Goal: Task Accomplishment & Management: Manage account settings

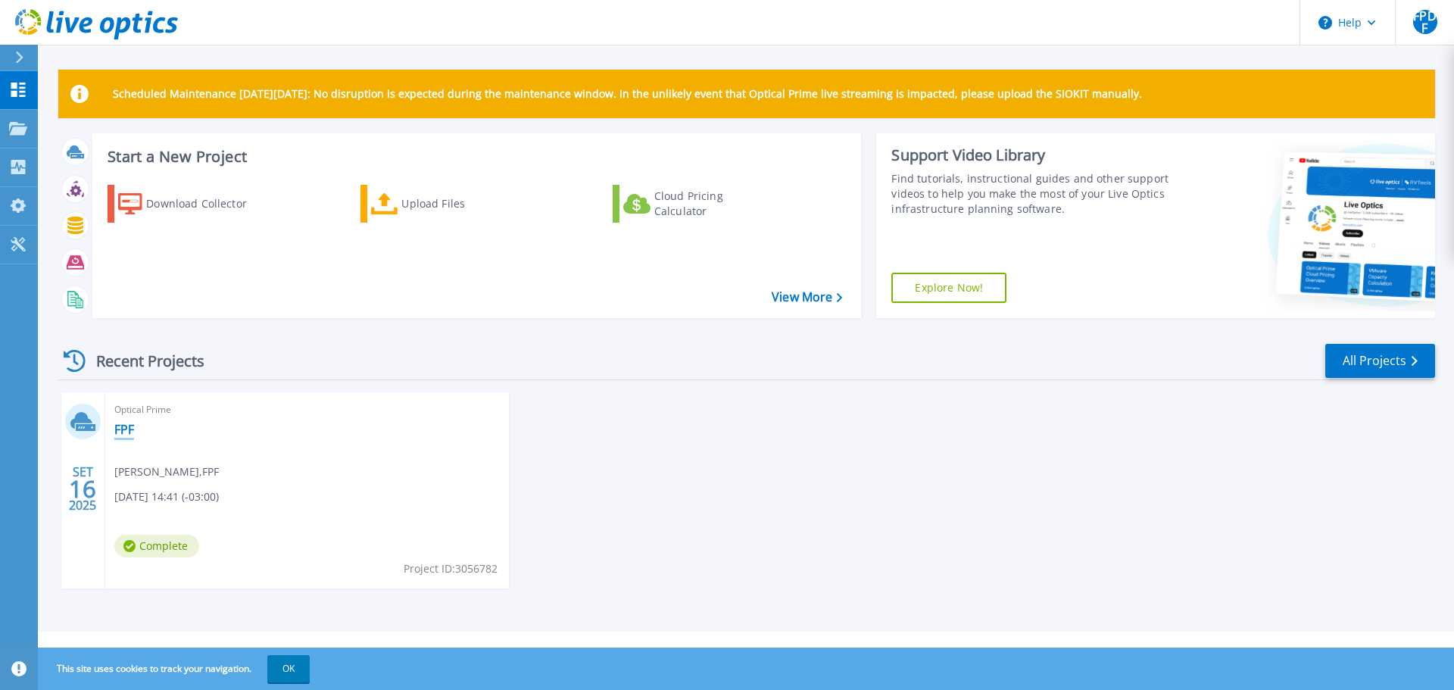
click at [120, 428] on link "FPF" at bounding box center [124, 429] width 20 height 15
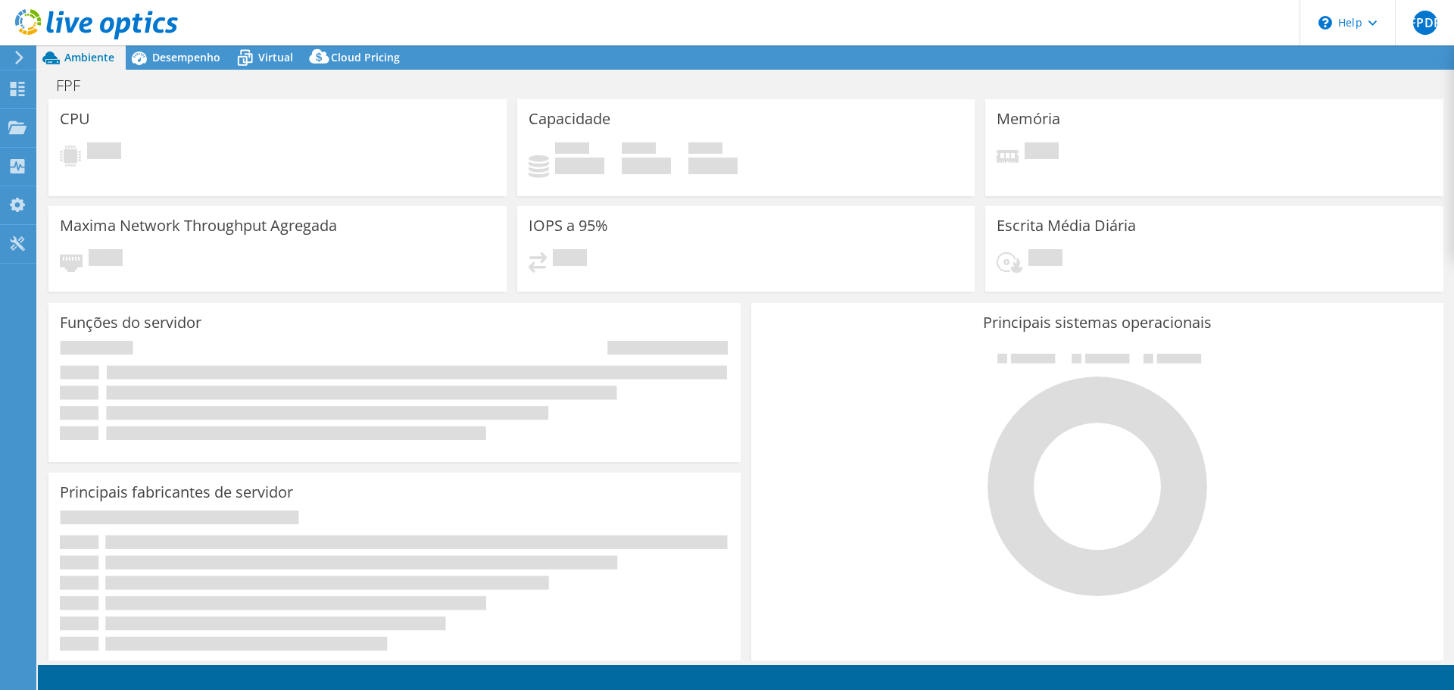
select select "USD"
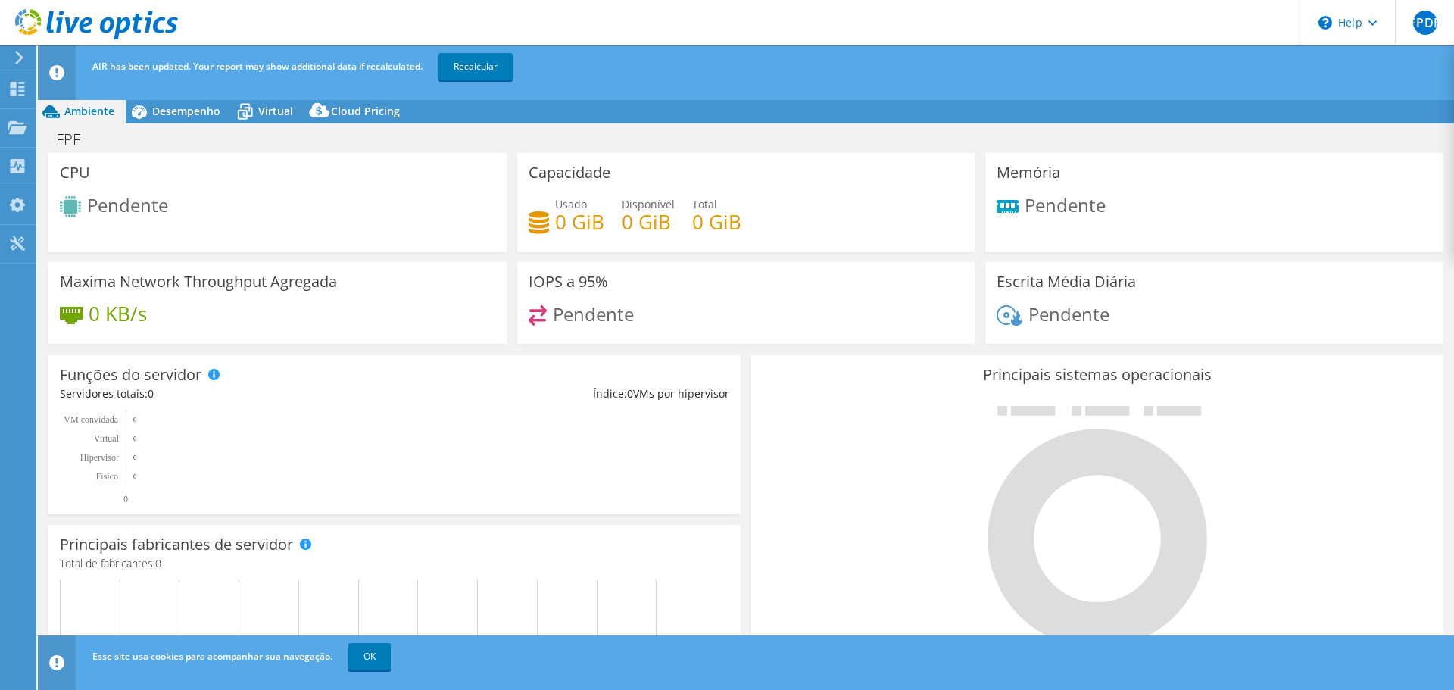
scroll to position [169, 0]
click at [485, 64] on link "Recalcular" at bounding box center [476, 66] width 74 height 27
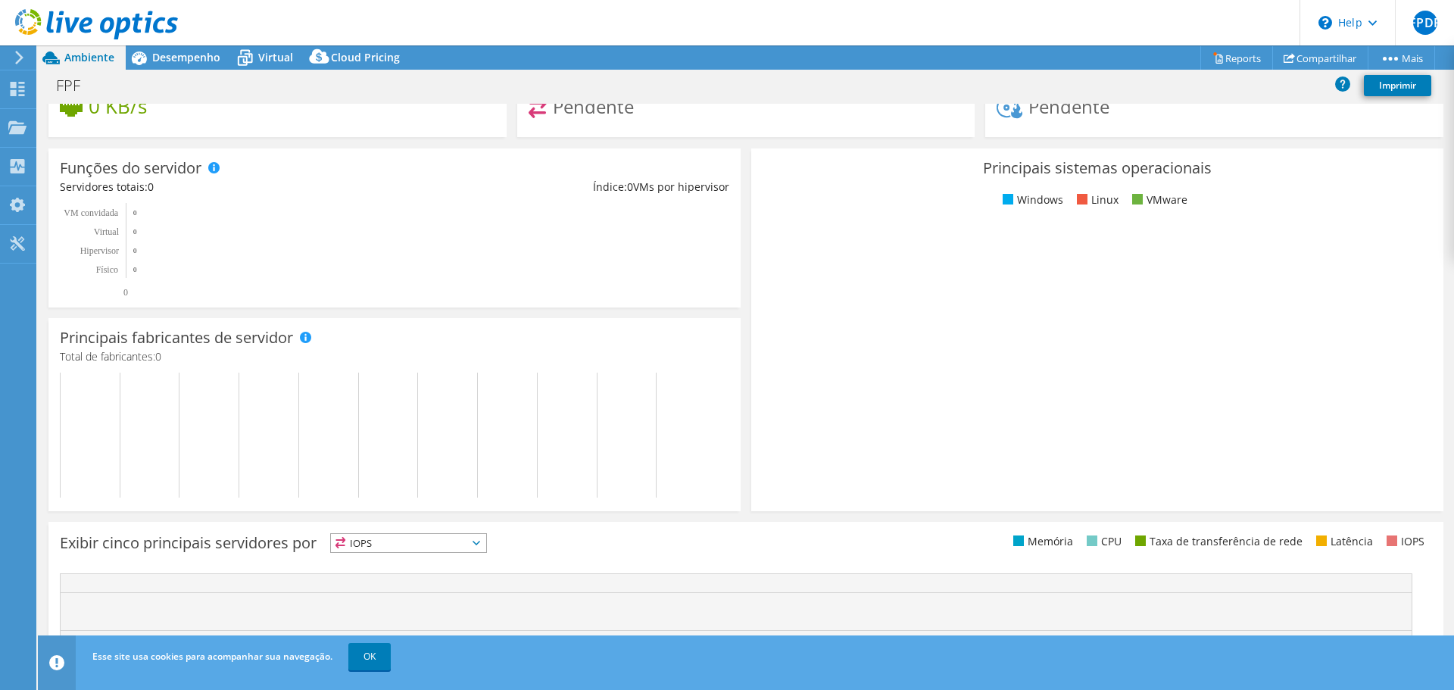
scroll to position [0, 0]
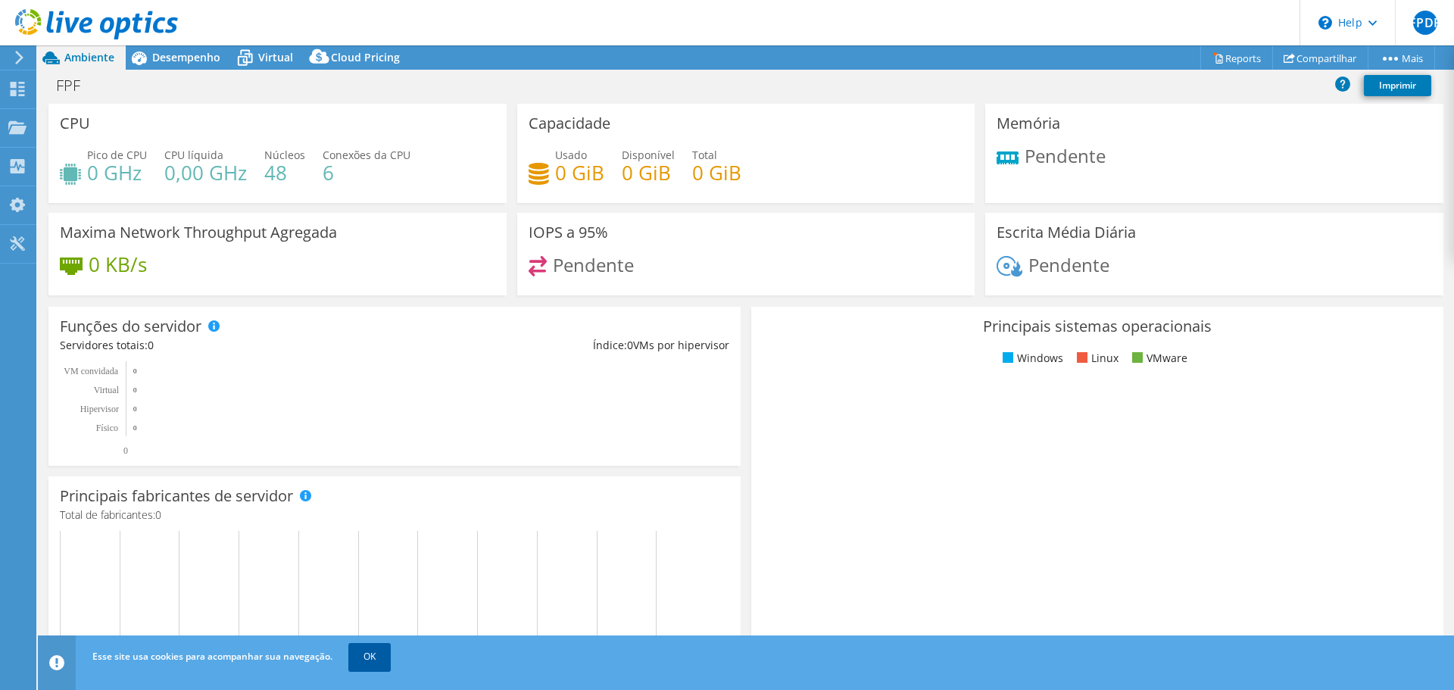
click at [364, 660] on link "OK" at bounding box center [369, 656] width 42 height 27
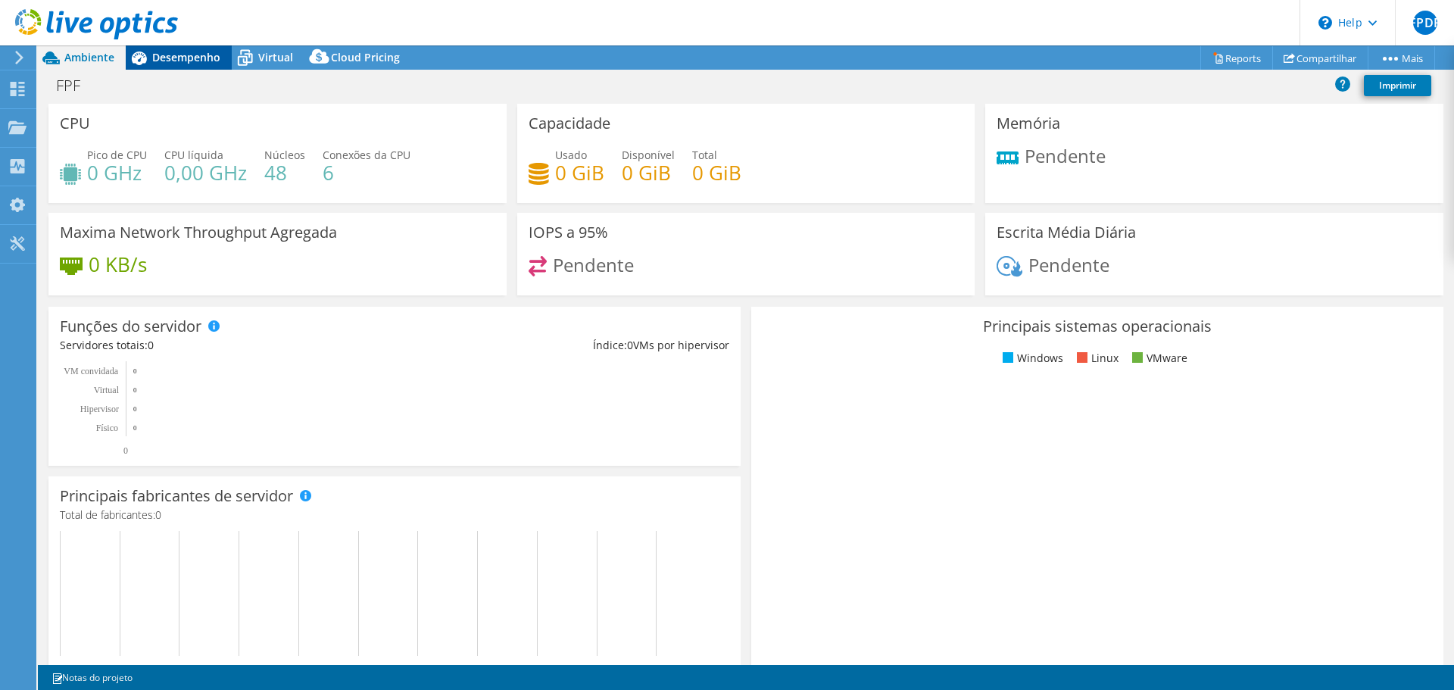
click at [183, 61] on span "Desempenho" at bounding box center [186, 57] width 68 height 14
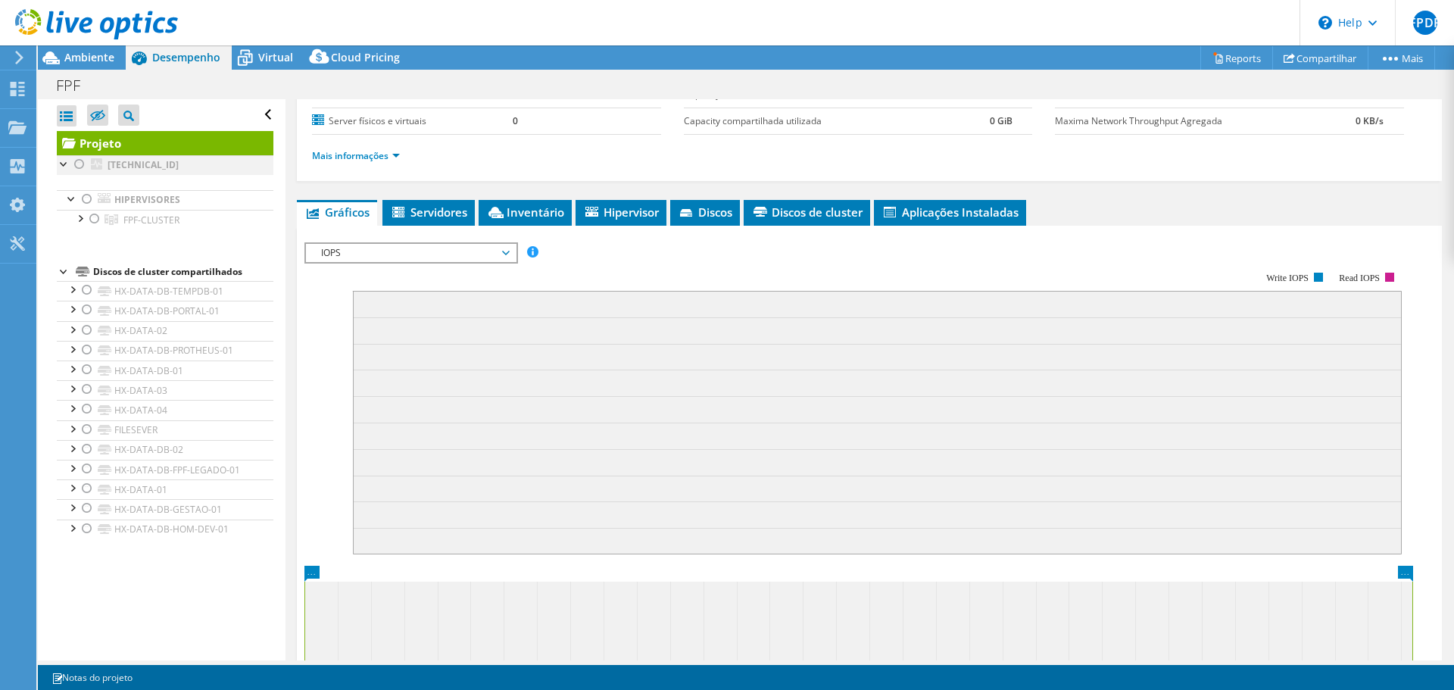
click at [76, 165] on div at bounding box center [79, 164] width 15 height 18
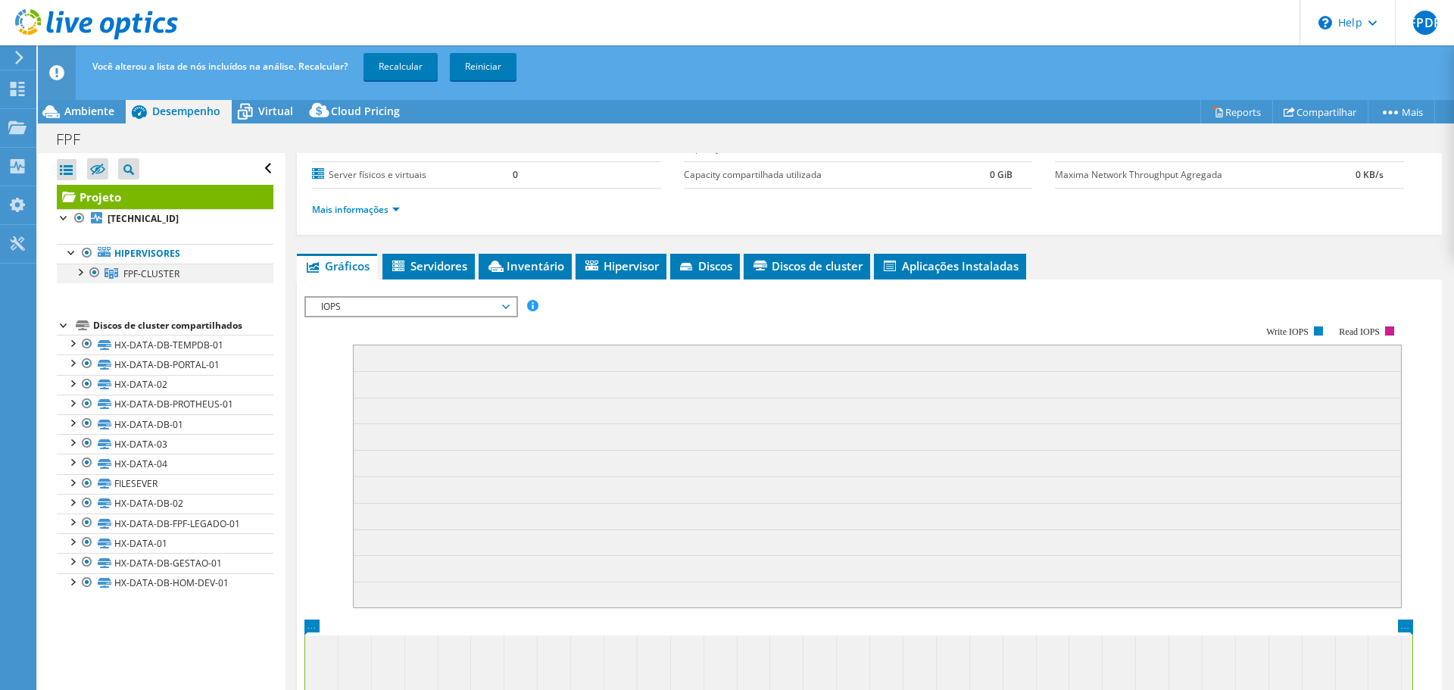
click at [81, 271] on div at bounding box center [79, 271] width 15 height 15
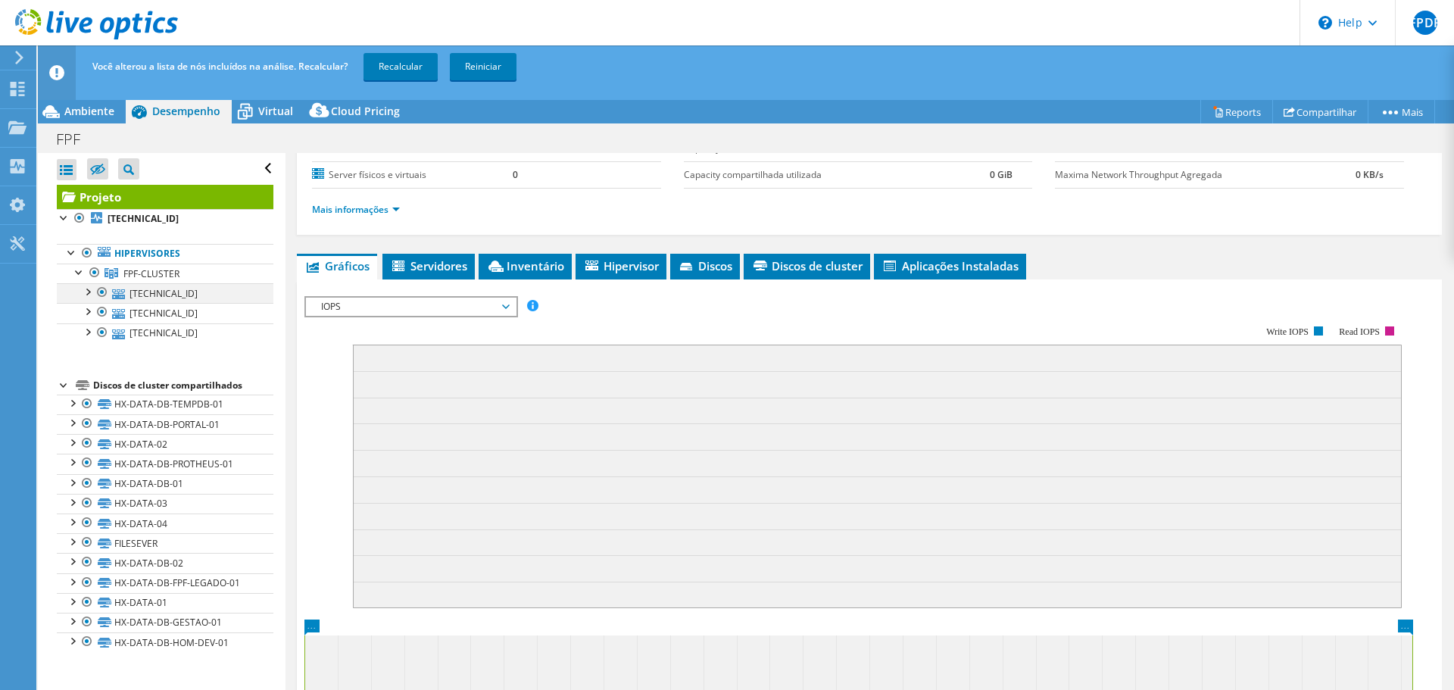
click at [87, 292] on div at bounding box center [87, 290] width 15 height 15
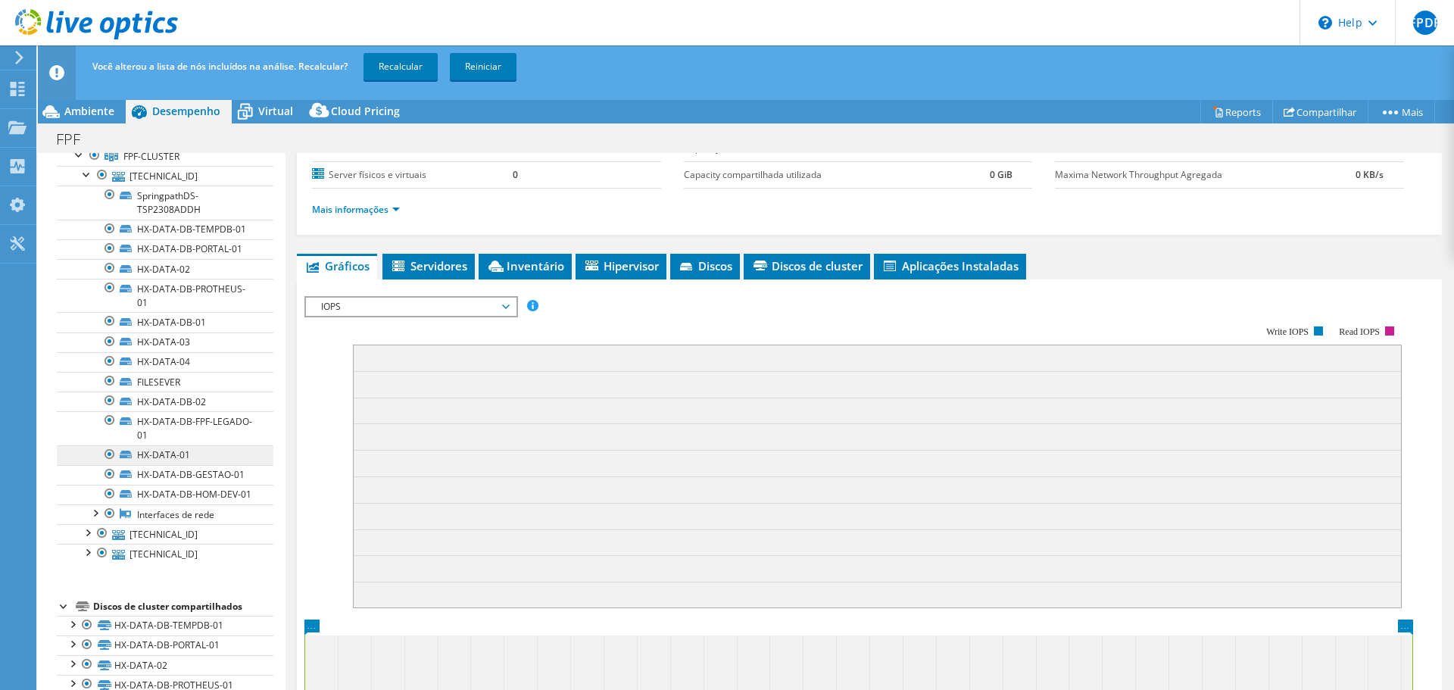
scroll to position [112, 0]
click at [89, 545] on div at bounding box center [87, 536] width 15 height 15
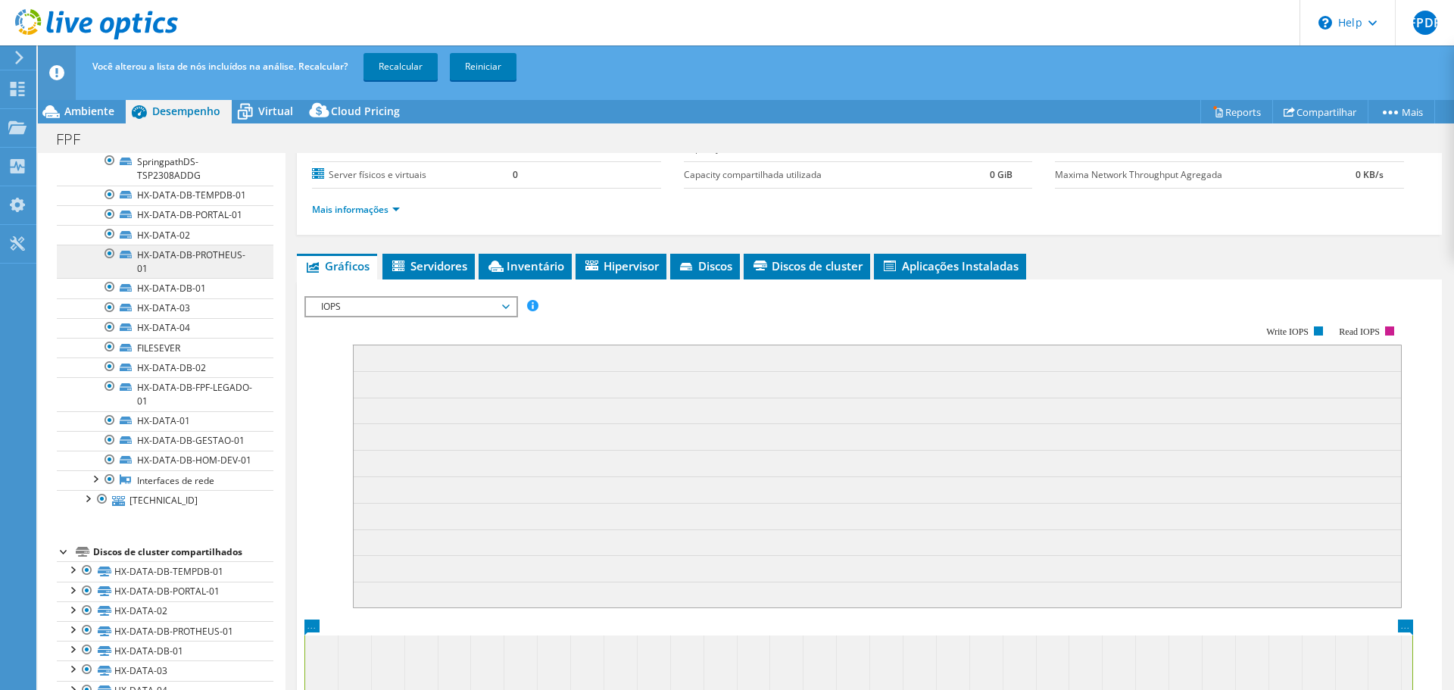
scroll to position [518, 0]
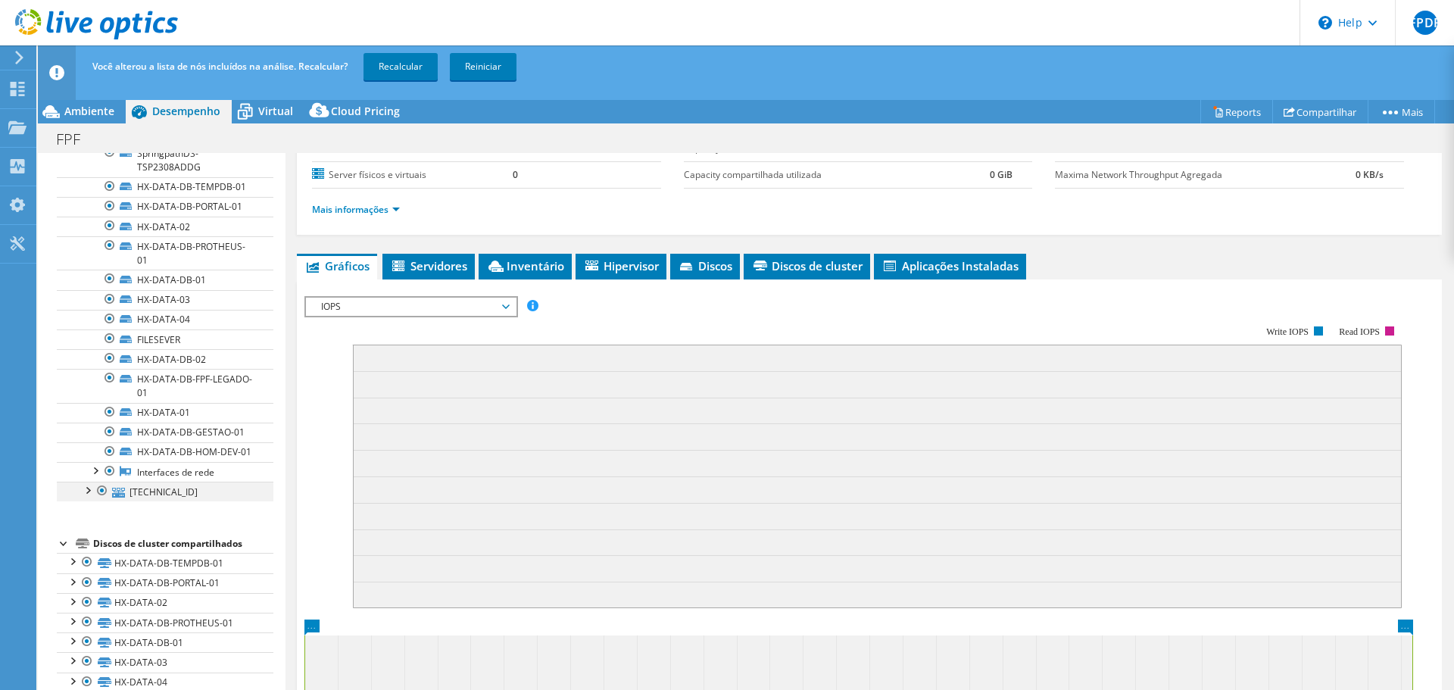
click at [89, 497] on div at bounding box center [87, 489] width 15 height 15
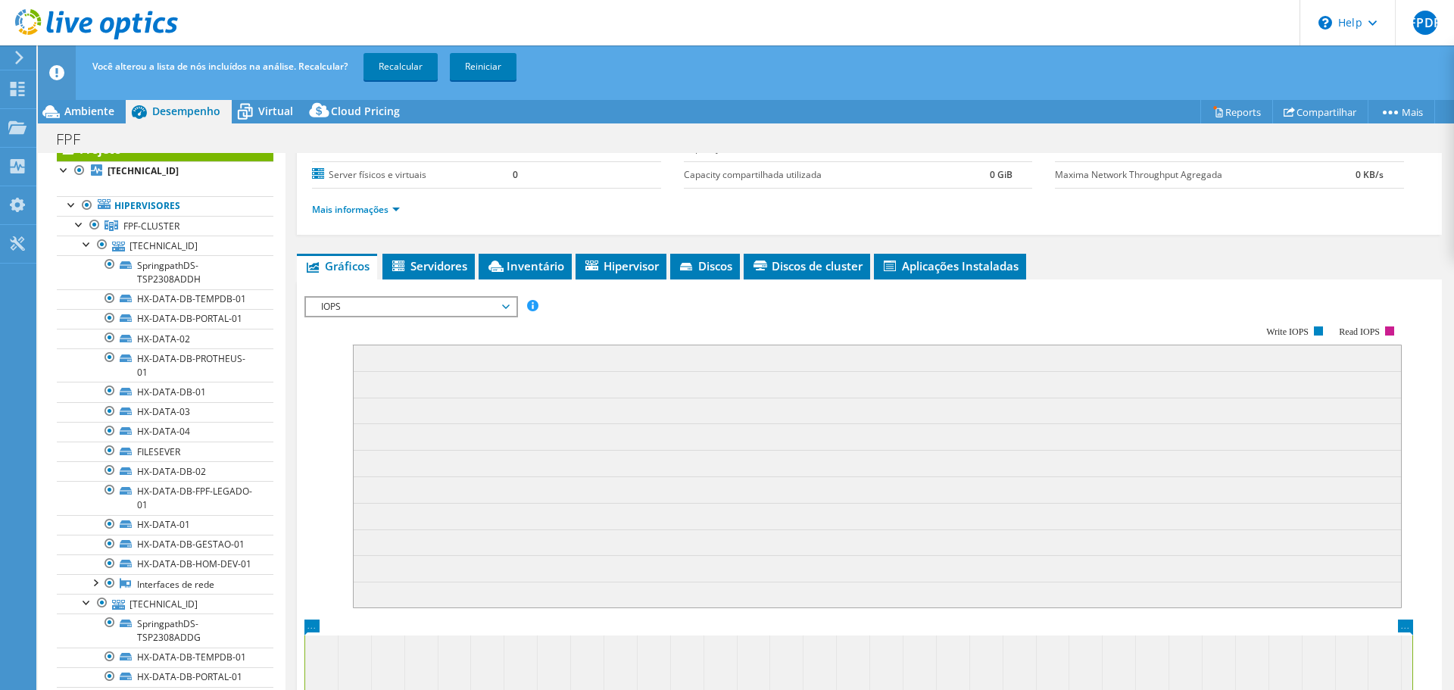
scroll to position [52, 0]
click at [83, 242] on div at bounding box center [87, 239] width 15 height 15
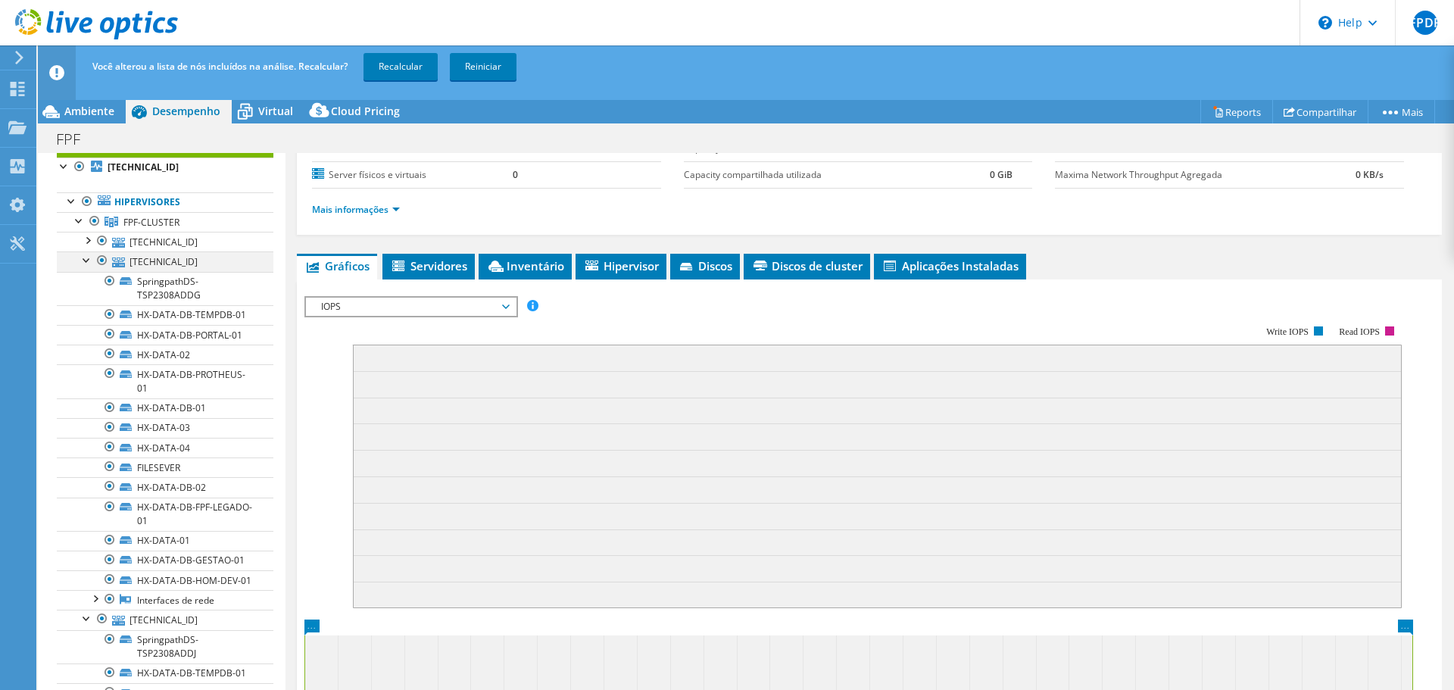
click at [87, 261] on div at bounding box center [87, 258] width 15 height 15
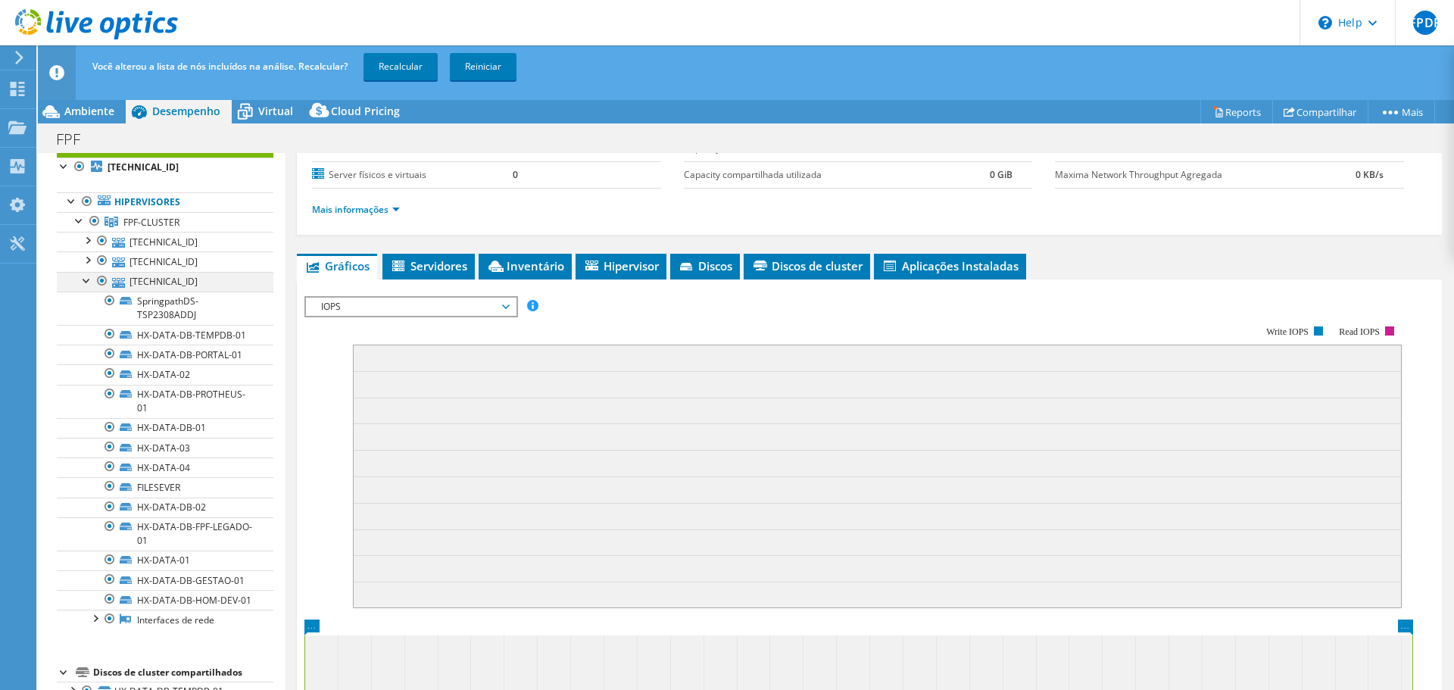
click at [84, 279] on div at bounding box center [87, 279] width 15 height 15
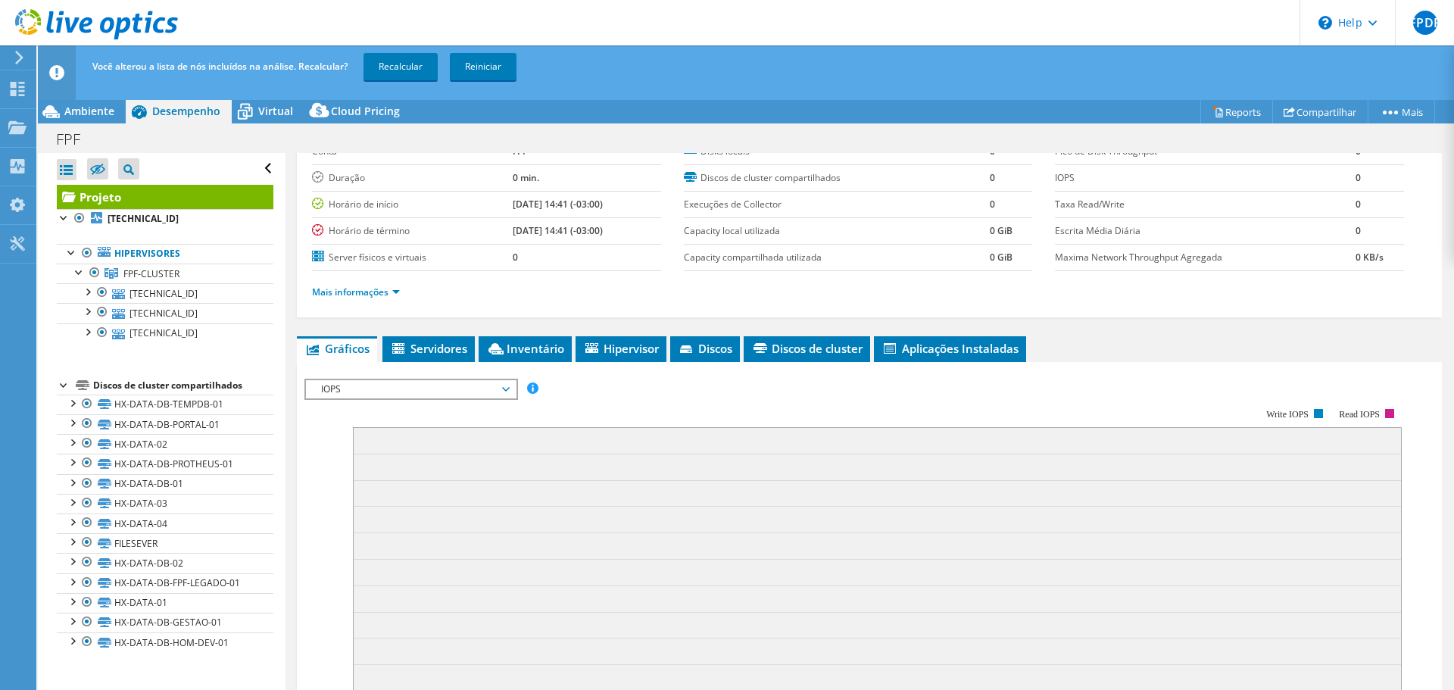
scroll to position [81, 0]
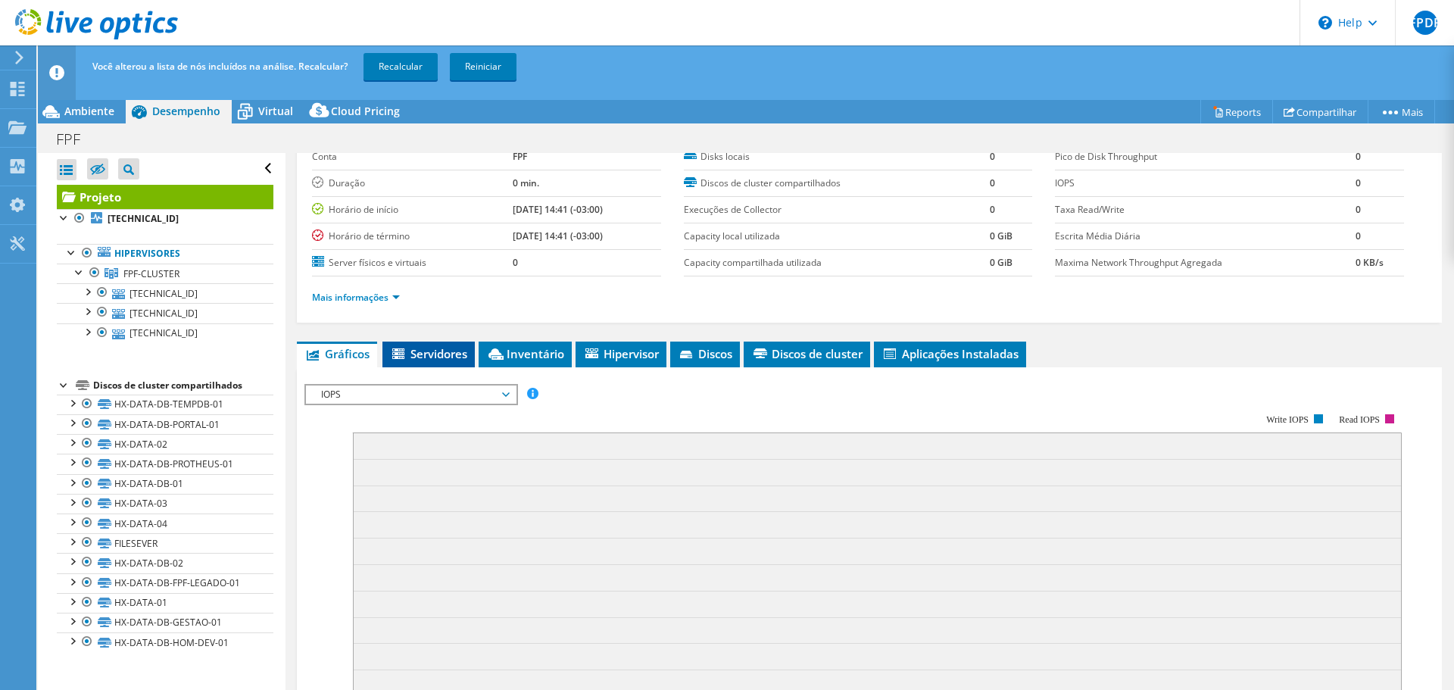
click at [439, 353] on span "Servidores" at bounding box center [428, 353] width 77 height 15
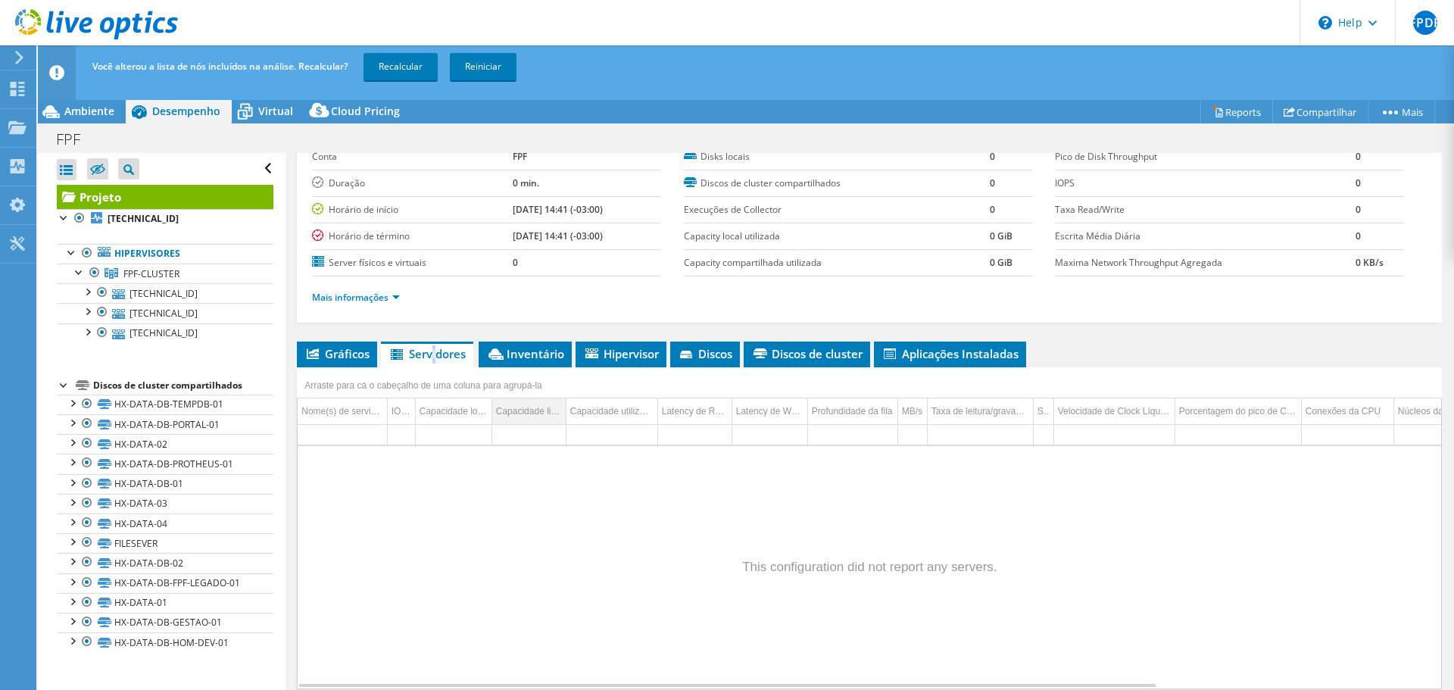
scroll to position [114, 0]
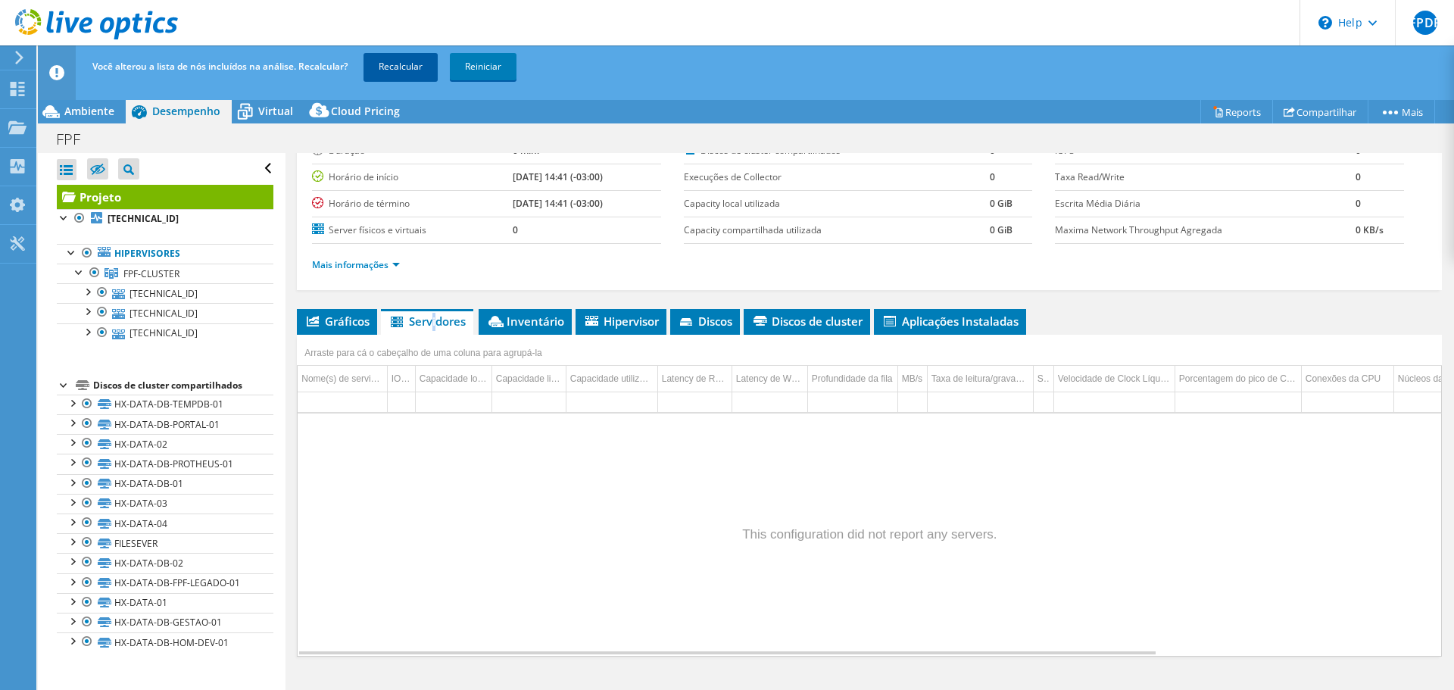
click at [407, 66] on link "Recalcular" at bounding box center [401, 66] width 74 height 27
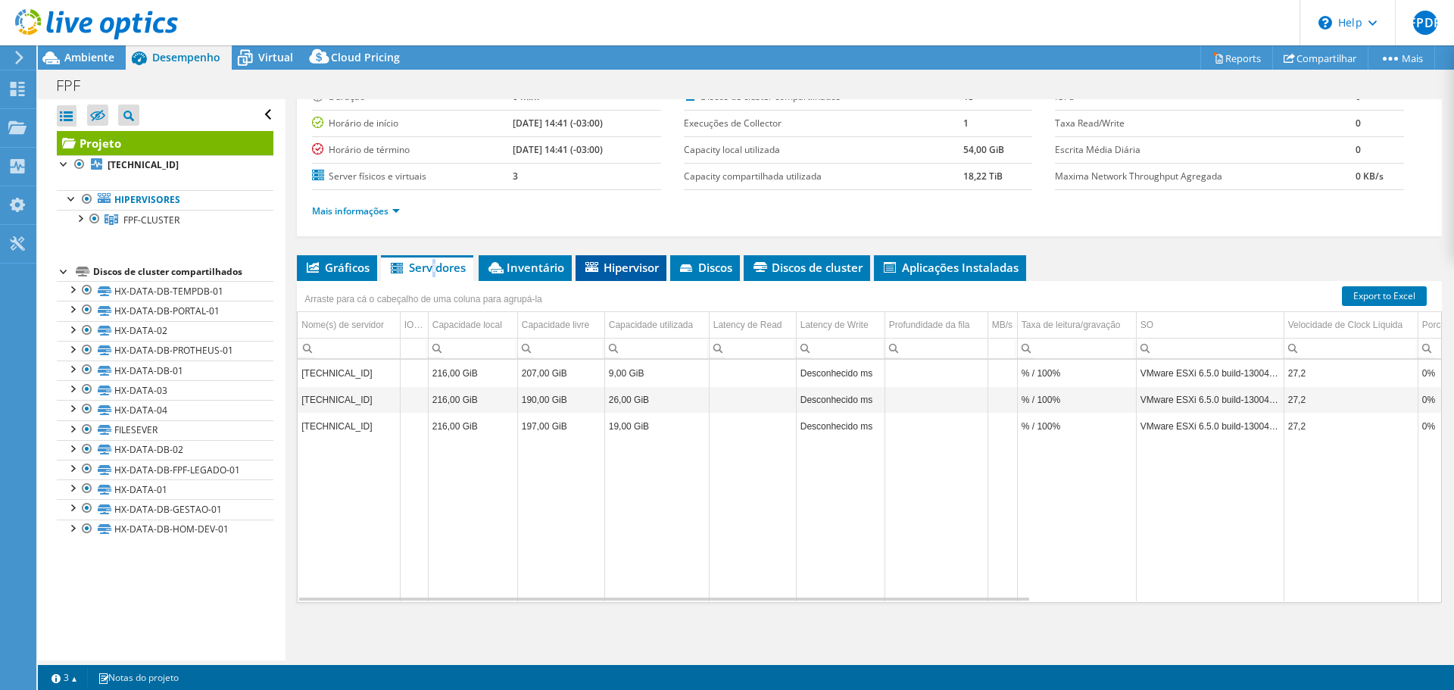
click at [622, 270] on span "Hipervisor" at bounding box center [621, 267] width 76 height 15
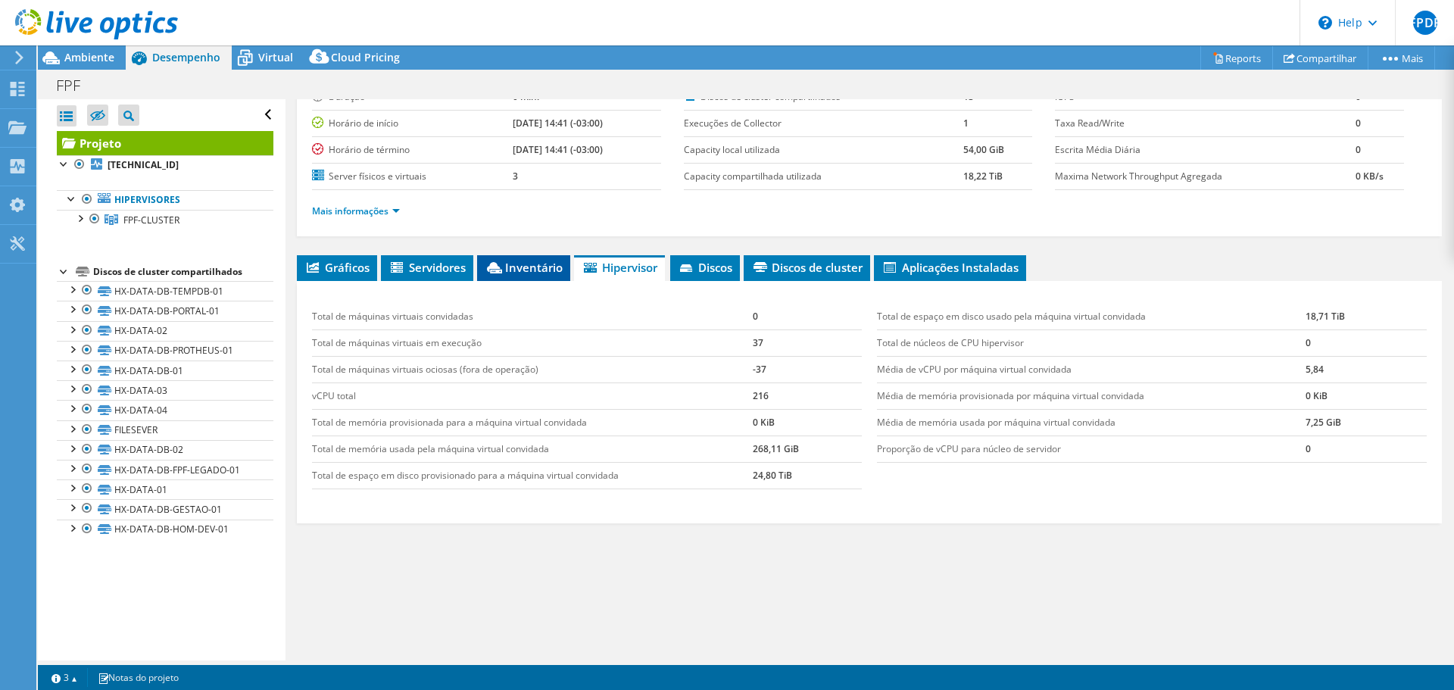
click at [554, 258] on li "Inventário" at bounding box center [523, 268] width 93 height 26
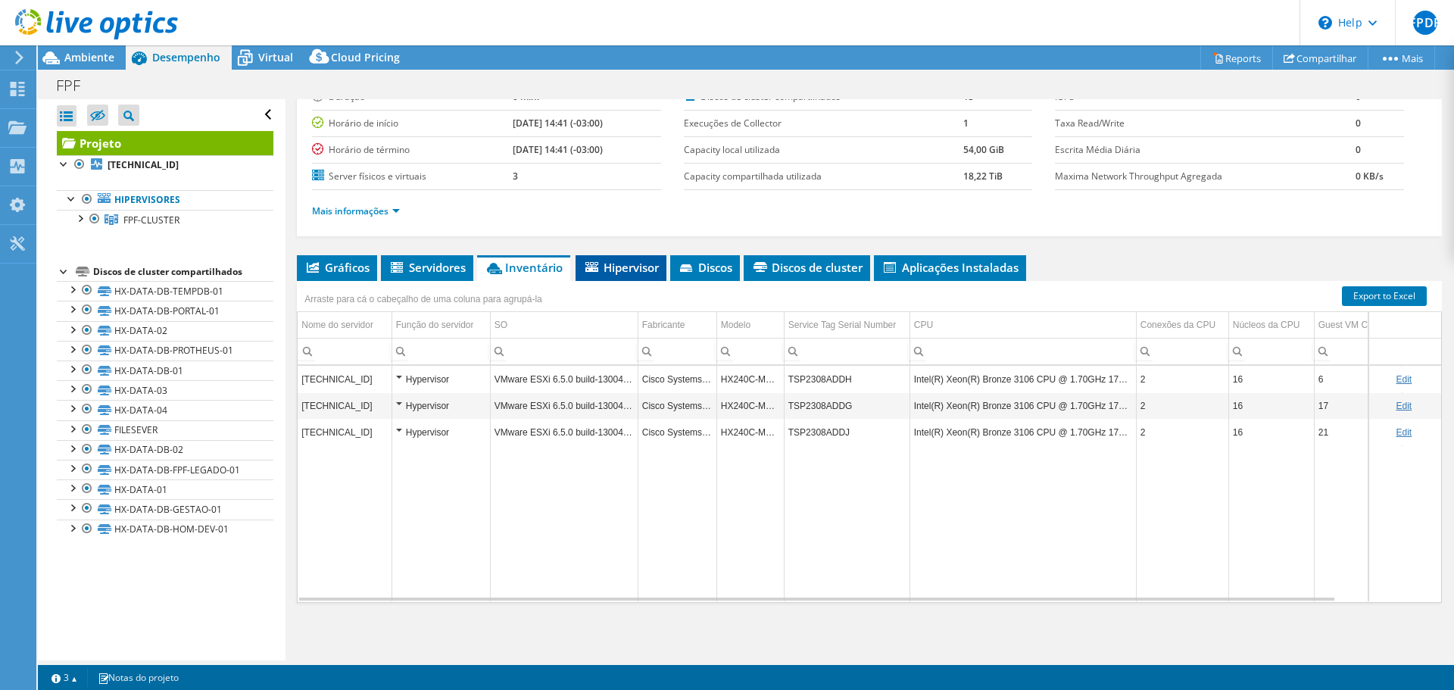
click at [621, 260] on span "Hipervisor" at bounding box center [621, 267] width 76 height 15
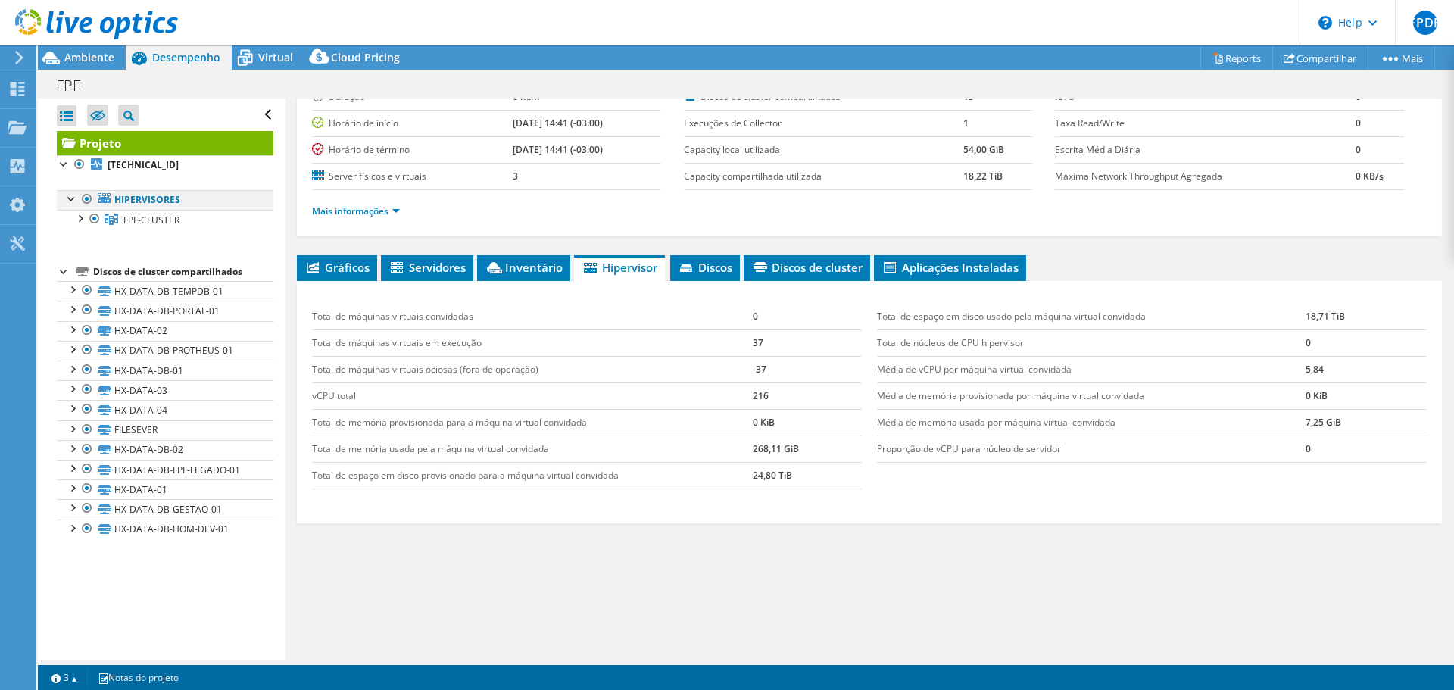
click at [71, 198] on div at bounding box center [71, 197] width 15 height 15
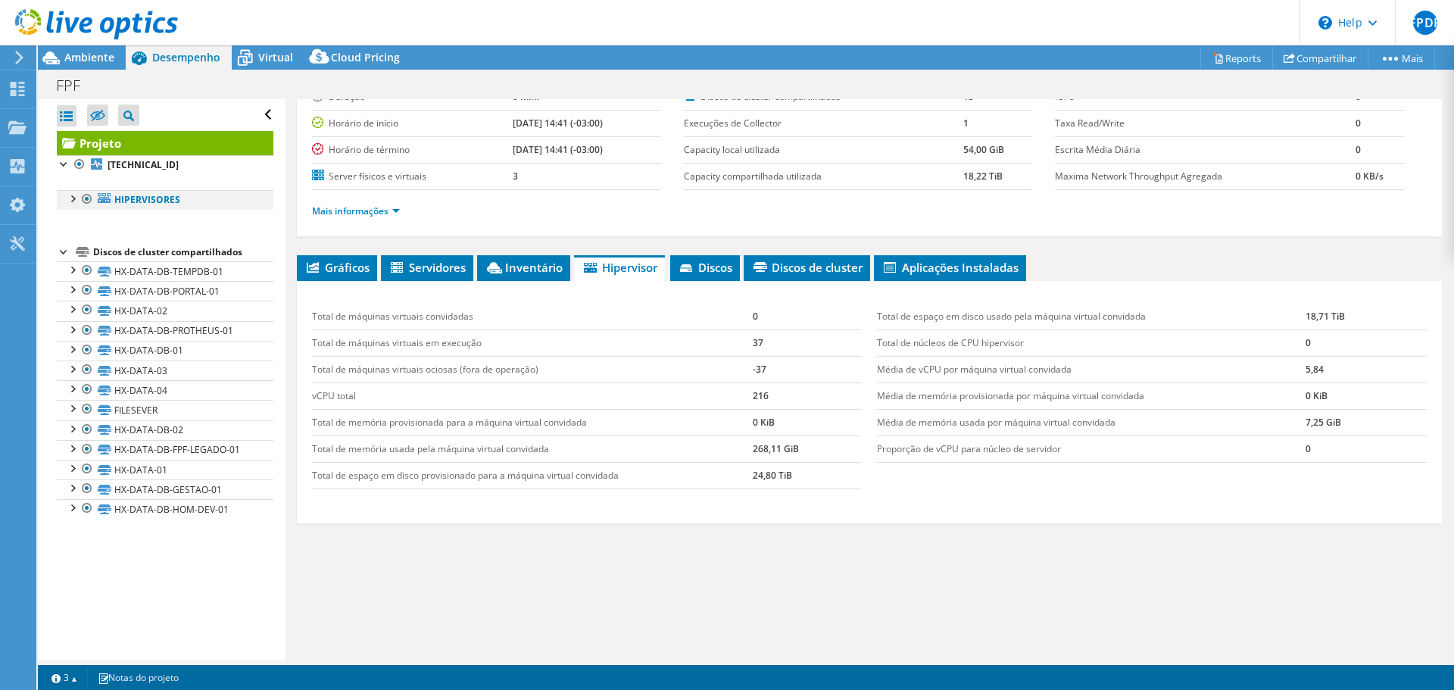
click at [71, 198] on div at bounding box center [71, 197] width 15 height 15
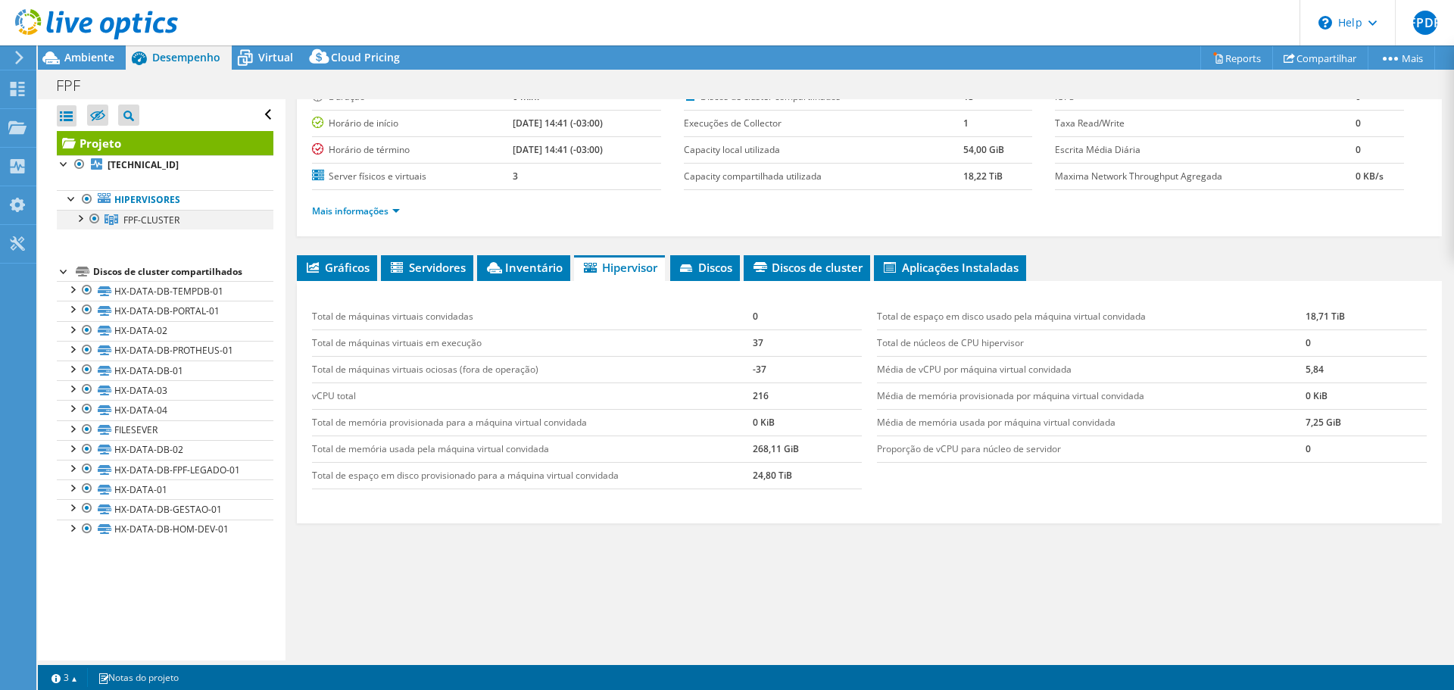
click at [81, 220] on div at bounding box center [79, 217] width 15 height 15
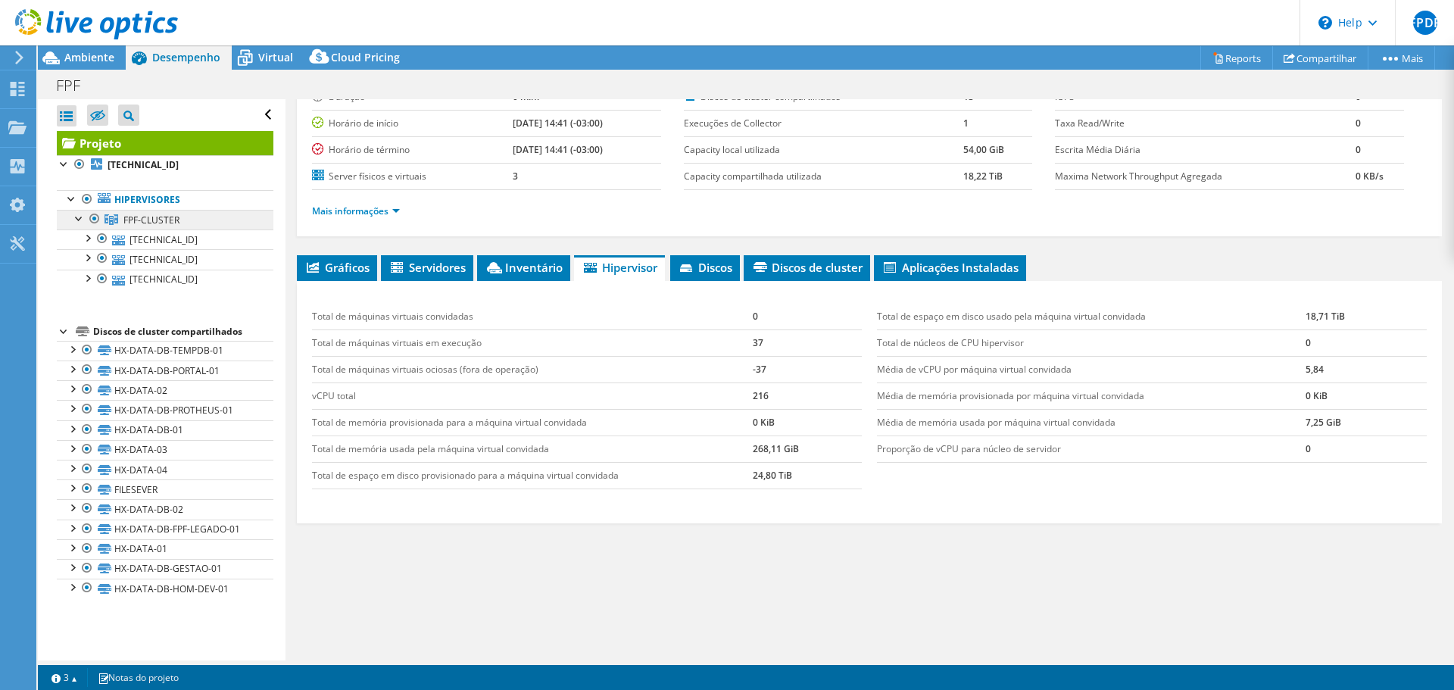
click at [164, 219] on span "FPF-CLUSTER" at bounding box center [151, 220] width 56 height 13
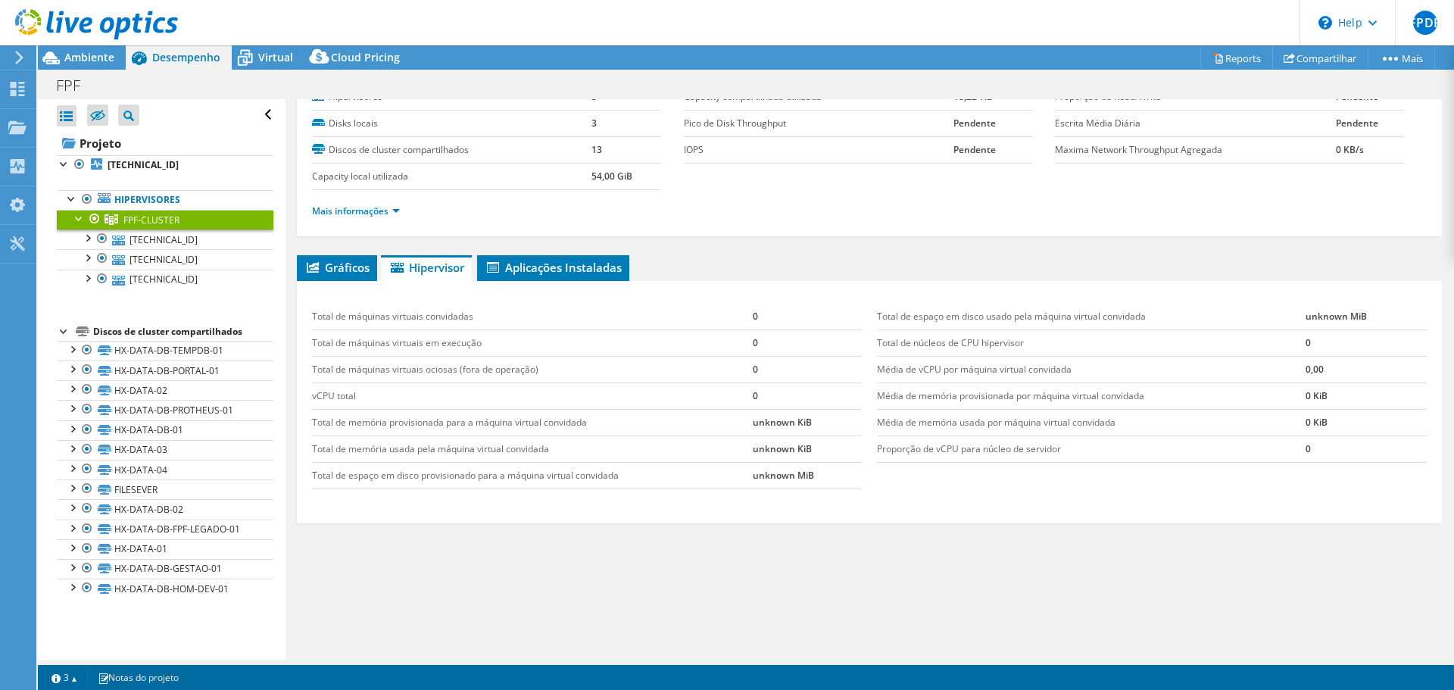
scroll to position [0, 0]
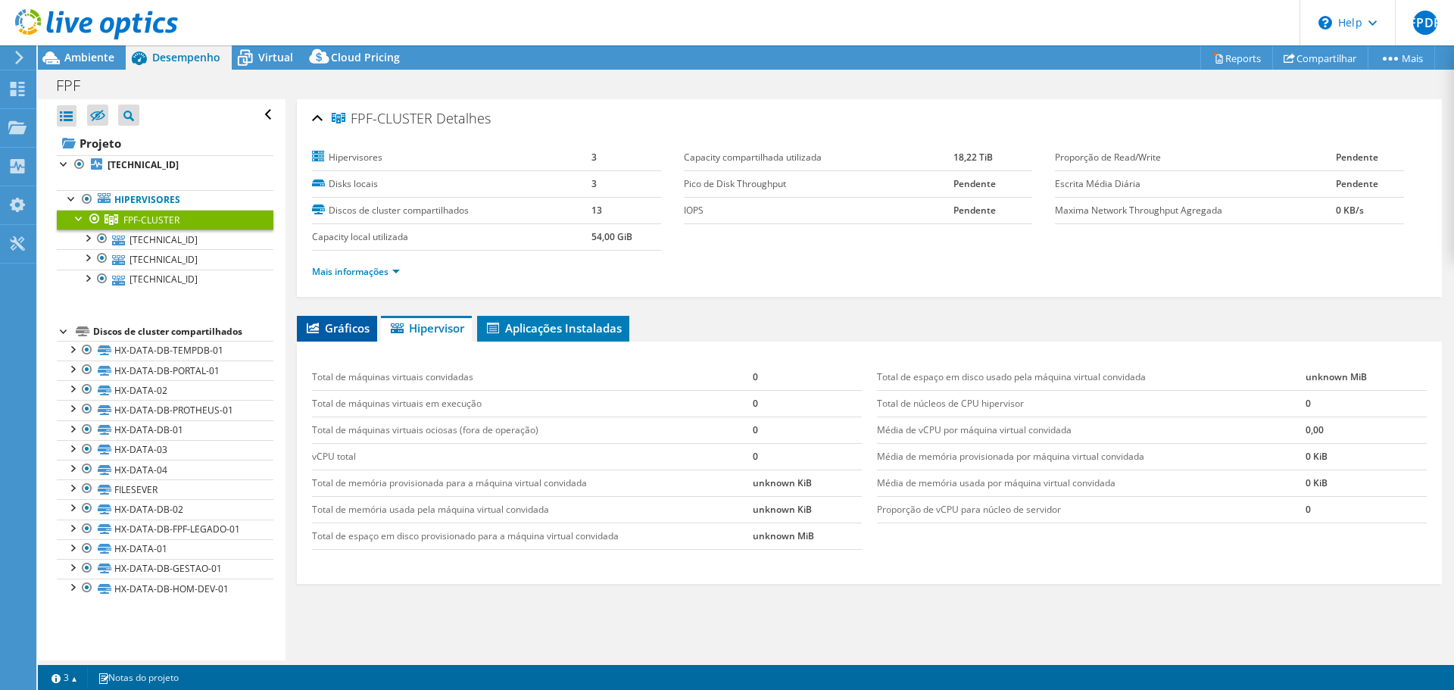
click at [348, 326] on span "Gráficos" at bounding box center [336, 327] width 65 height 15
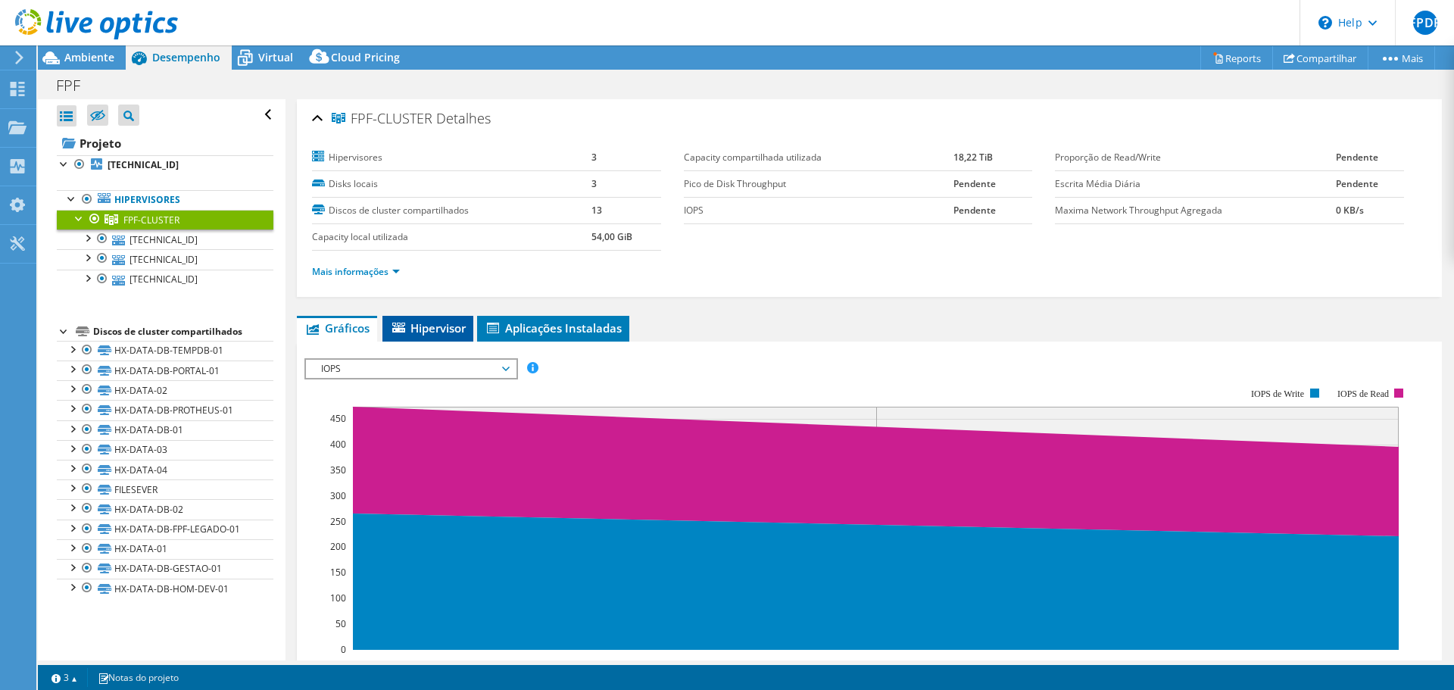
click at [423, 328] on span "Hipervisor" at bounding box center [428, 327] width 76 height 15
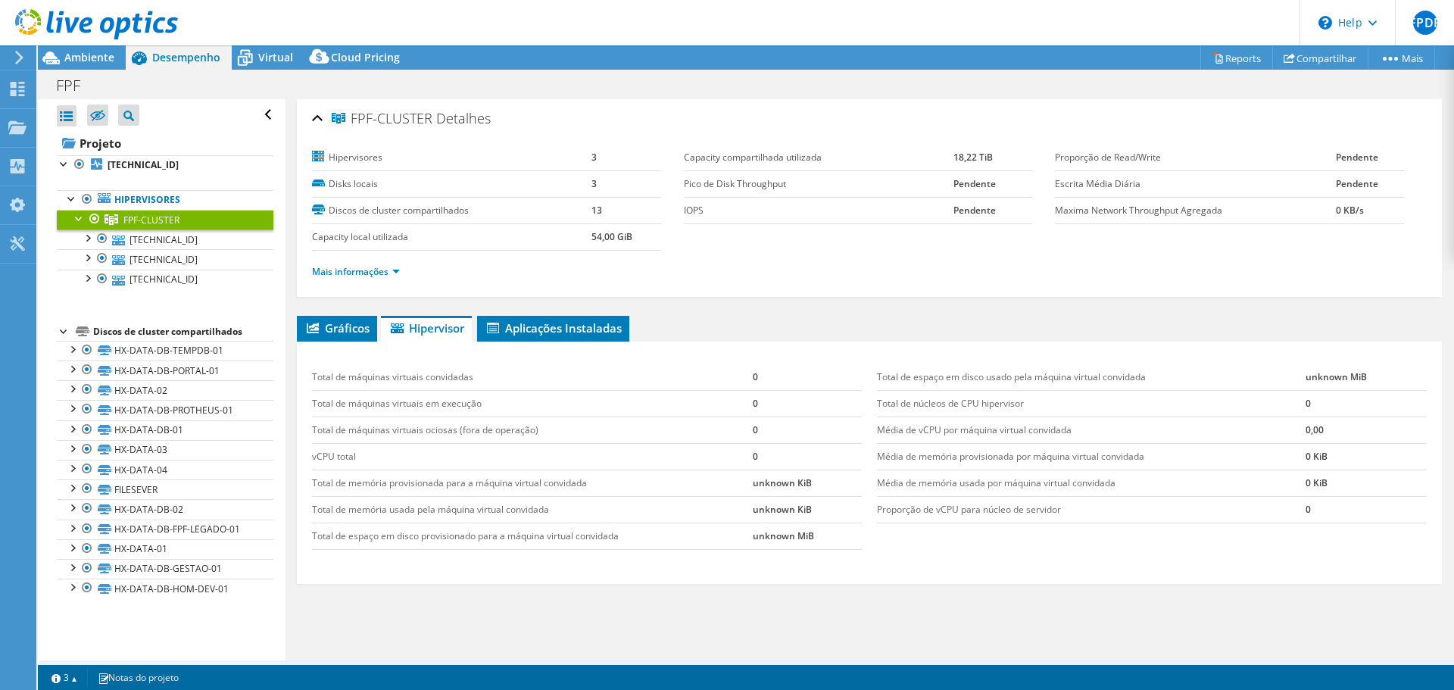
click at [710, 630] on div "Gráficos Servidores Inventário Hipervisor Discos Discos de cluster IOPS" at bounding box center [869, 505] width 1145 height 379
click at [106, 58] on span "Ambiente" at bounding box center [89, 57] width 50 height 14
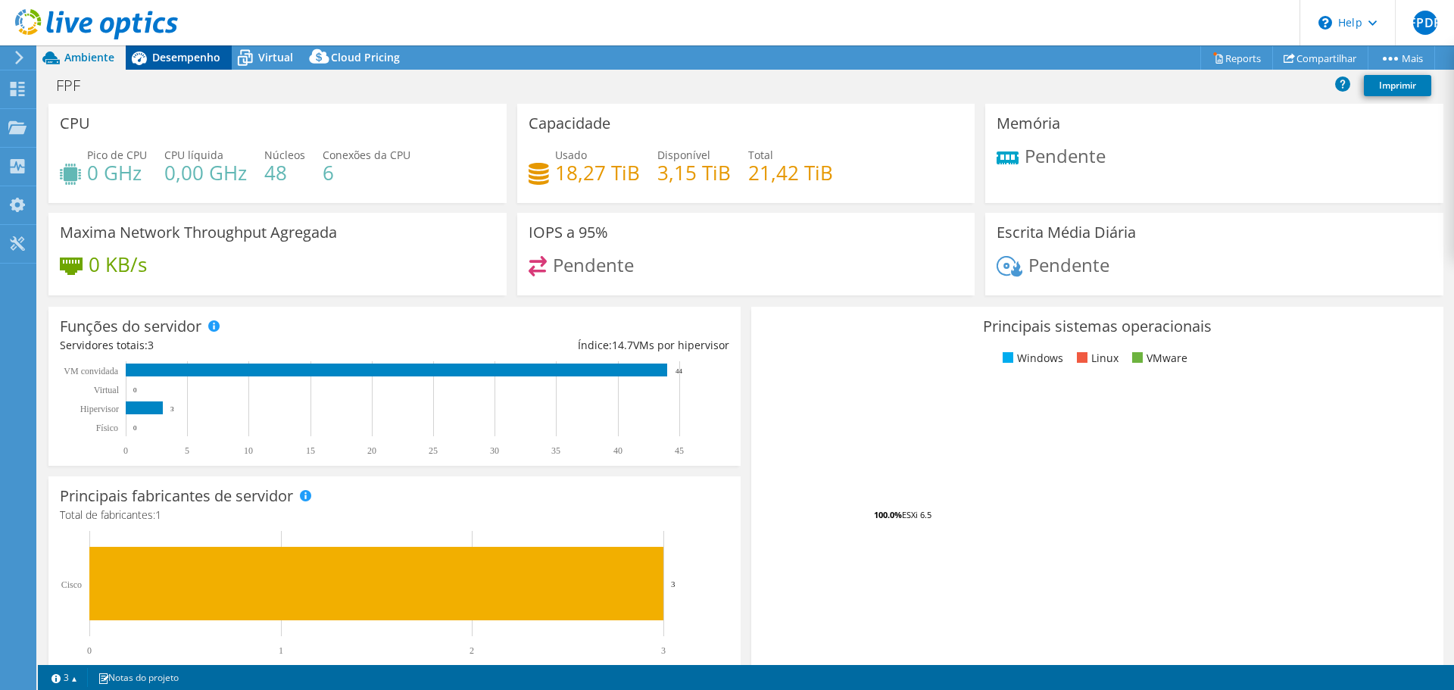
click at [170, 58] on span "Desempenho" at bounding box center [186, 57] width 68 height 14
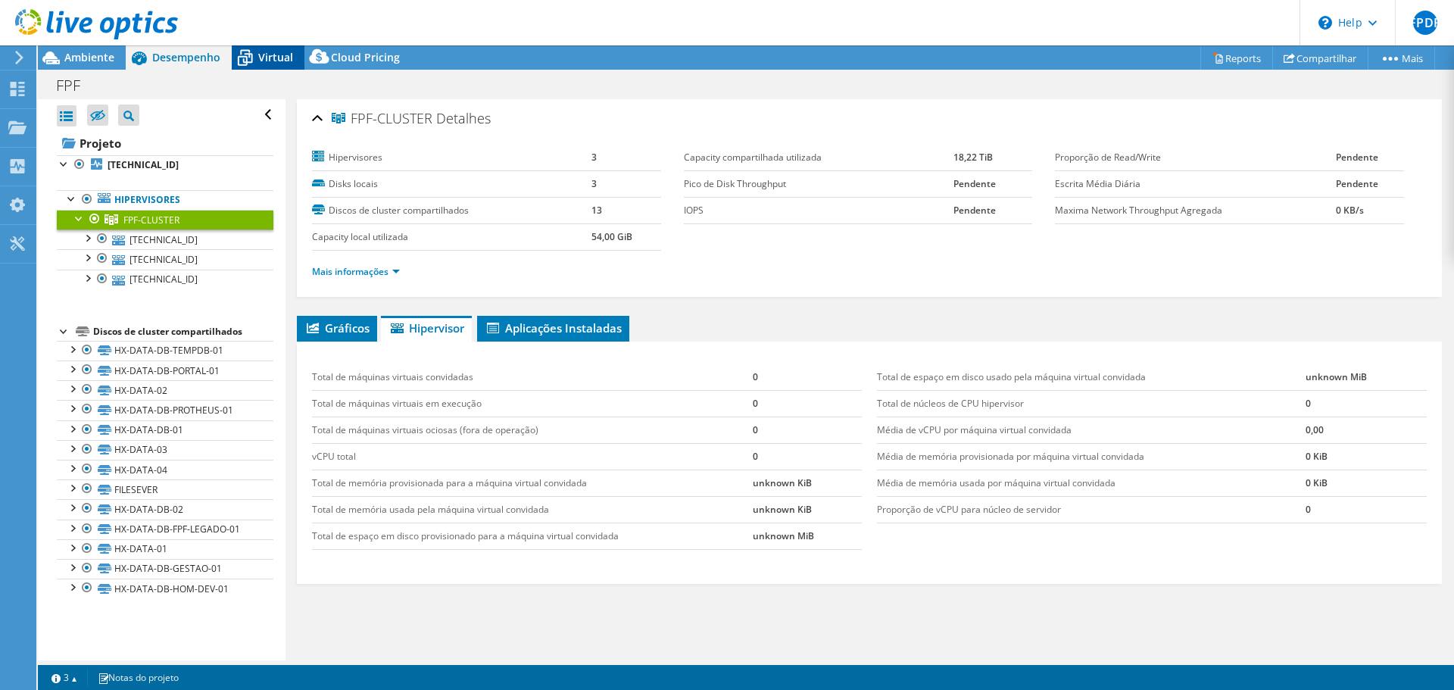
click at [264, 56] on span "Virtual" at bounding box center [275, 57] width 35 height 14
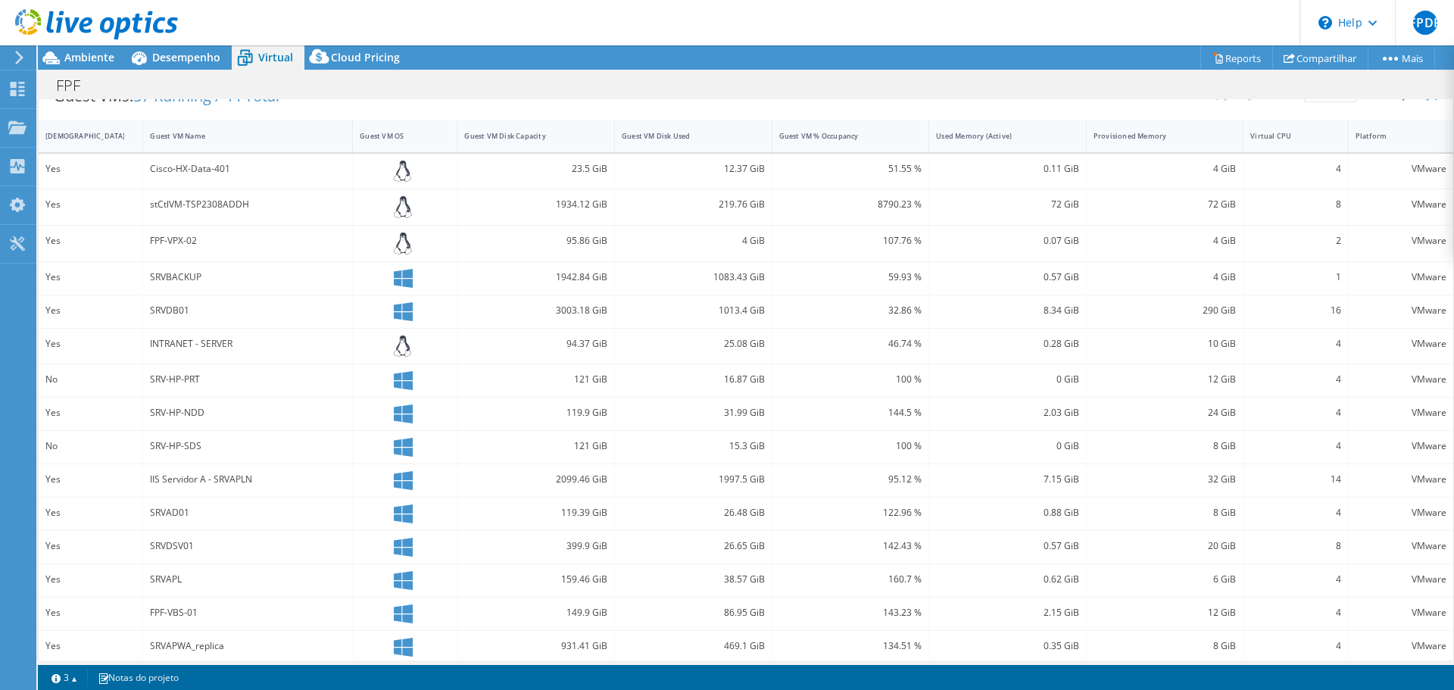
scroll to position [336, 0]
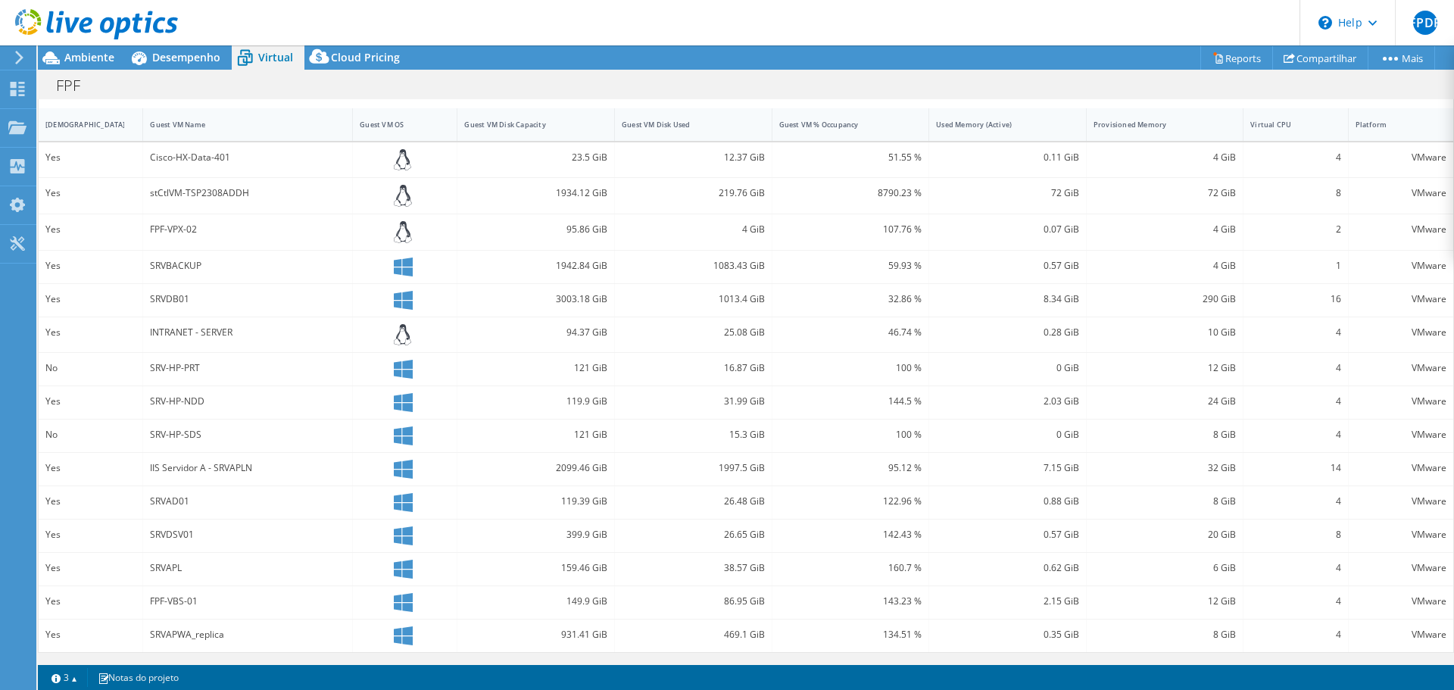
click at [100, 17] on icon at bounding box center [96, 24] width 163 height 31
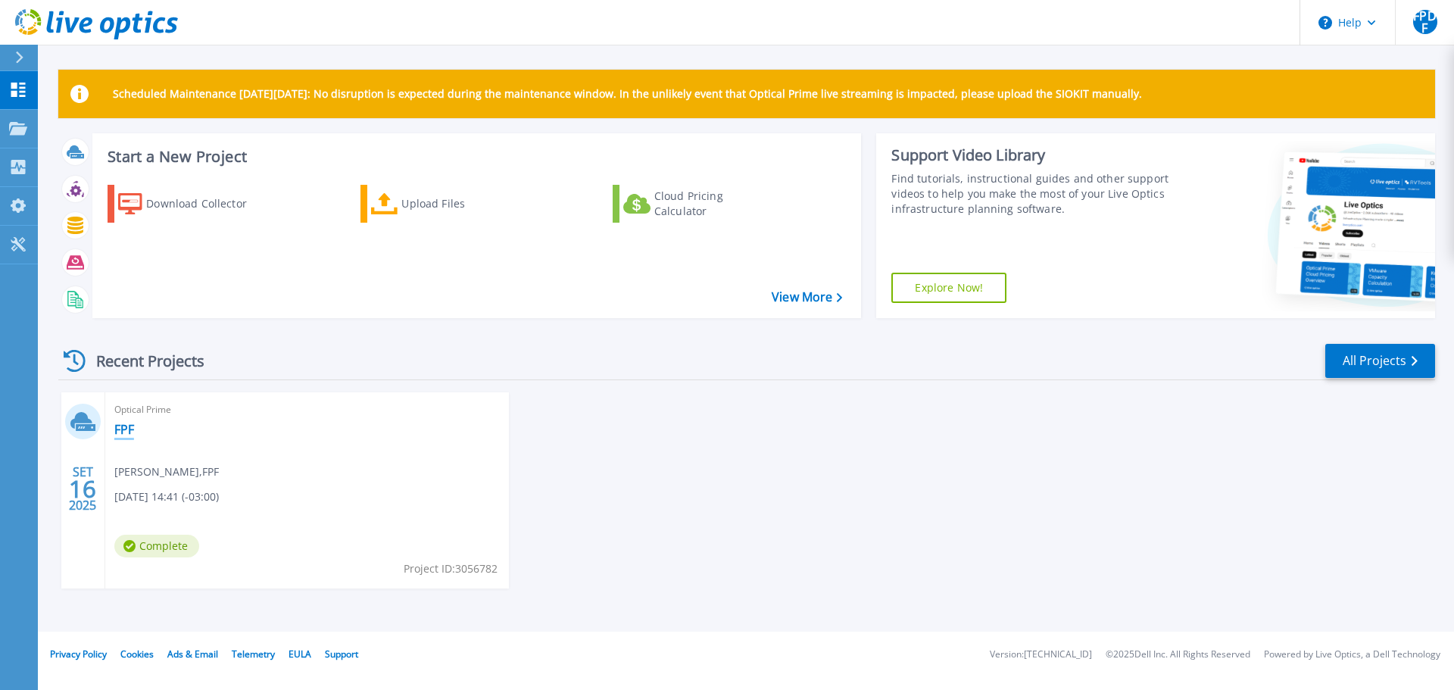
click at [128, 429] on link "FPF" at bounding box center [124, 429] width 20 height 15
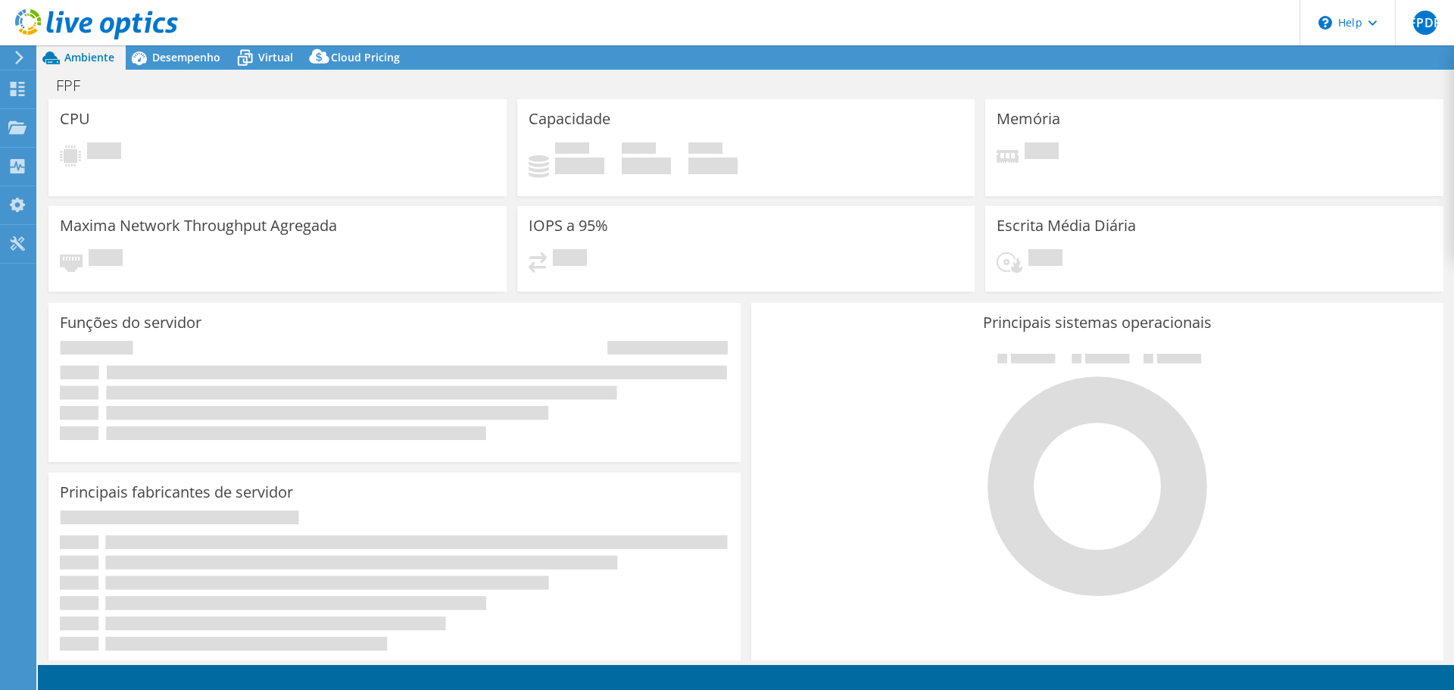
select select "USD"
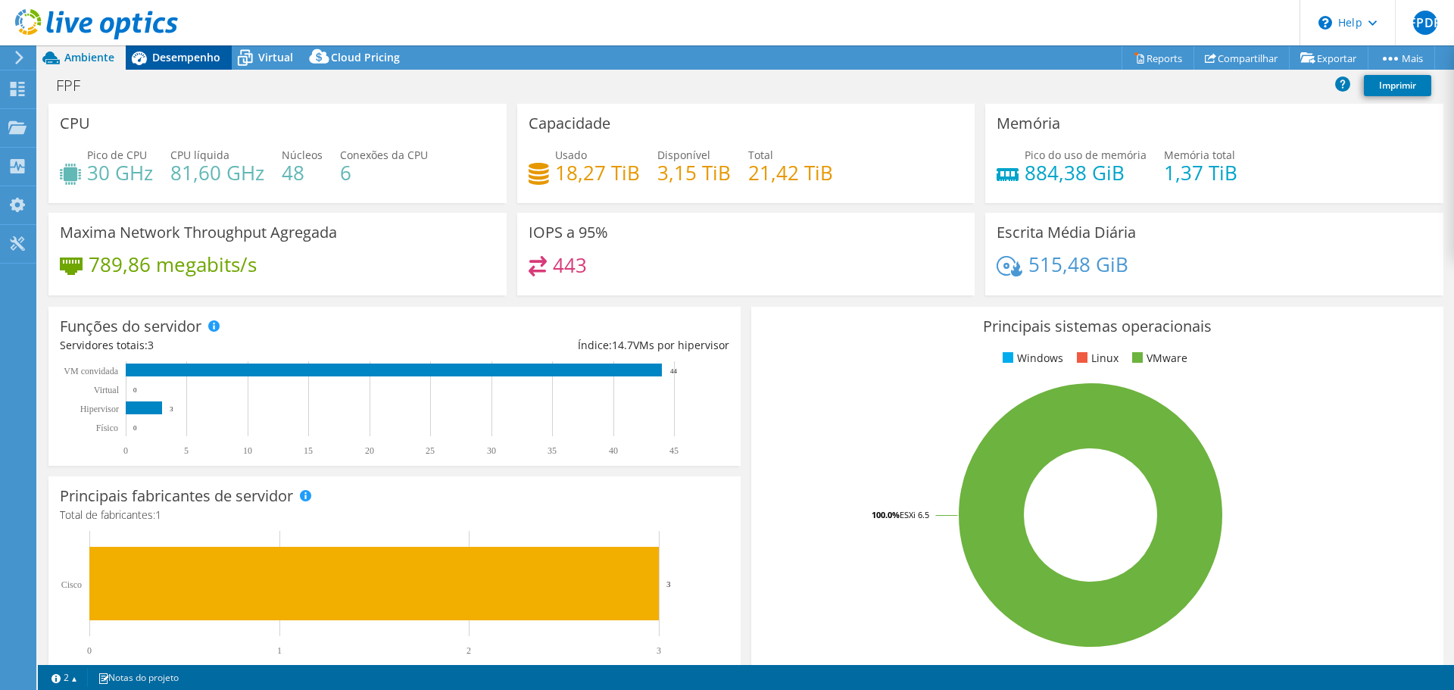
click at [183, 58] on span "Desempenho" at bounding box center [186, 57] width 68 height 14
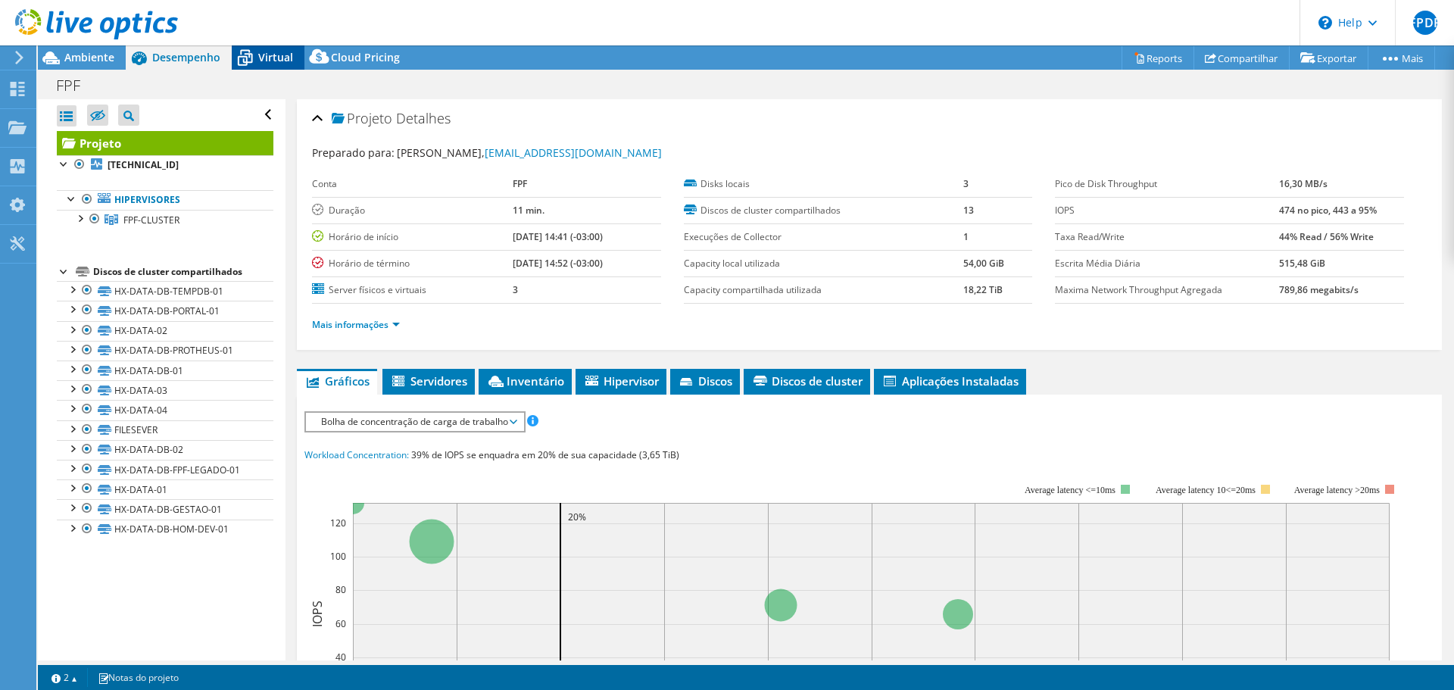
click at [259, 61] on span "Virtual" at bounding box center [275, 57] width 35 height 14
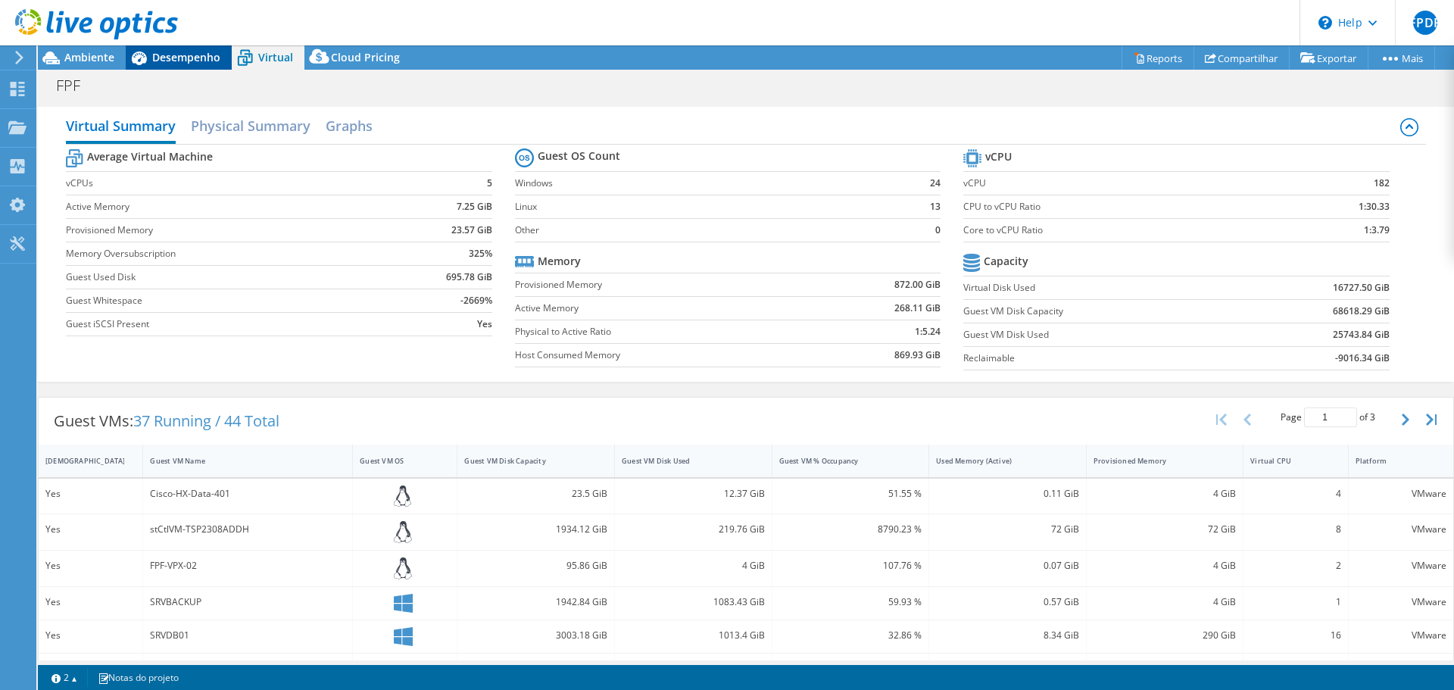
click at [172, 55] on span "Desempenho" at bounding box center [186, 57] width 68 height 14
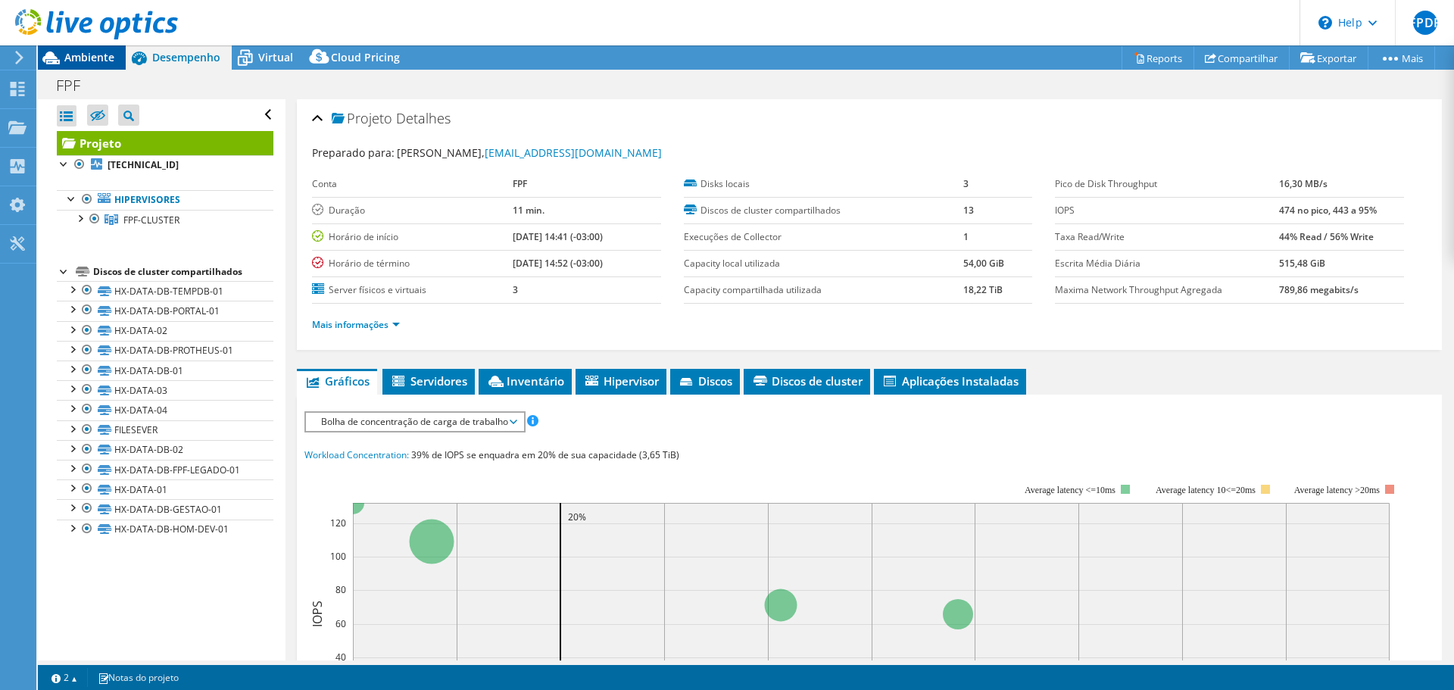
click at [91, 52] on span "Ambiente" at bounding box center [89, 57] width 50 height 14
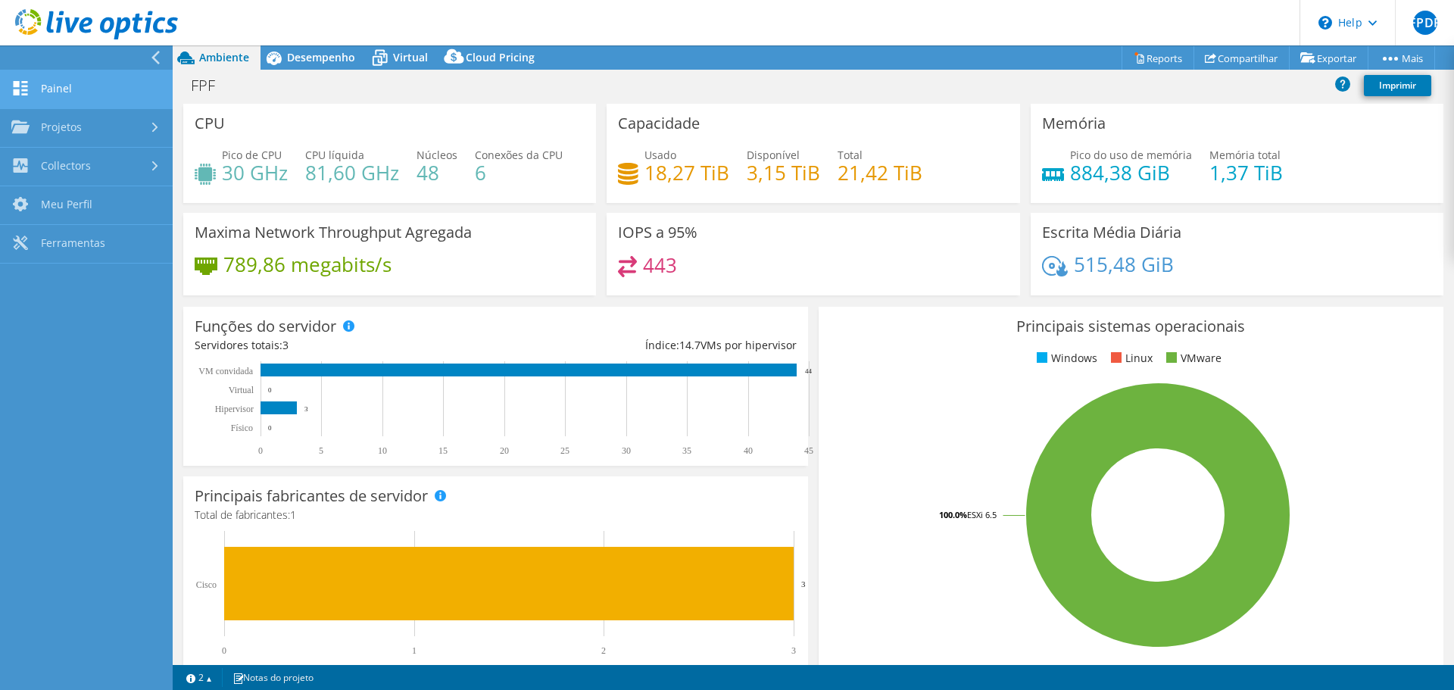
click at [73, 89] on link "Painel" at bounding box center [86, 89] width 173 height 39
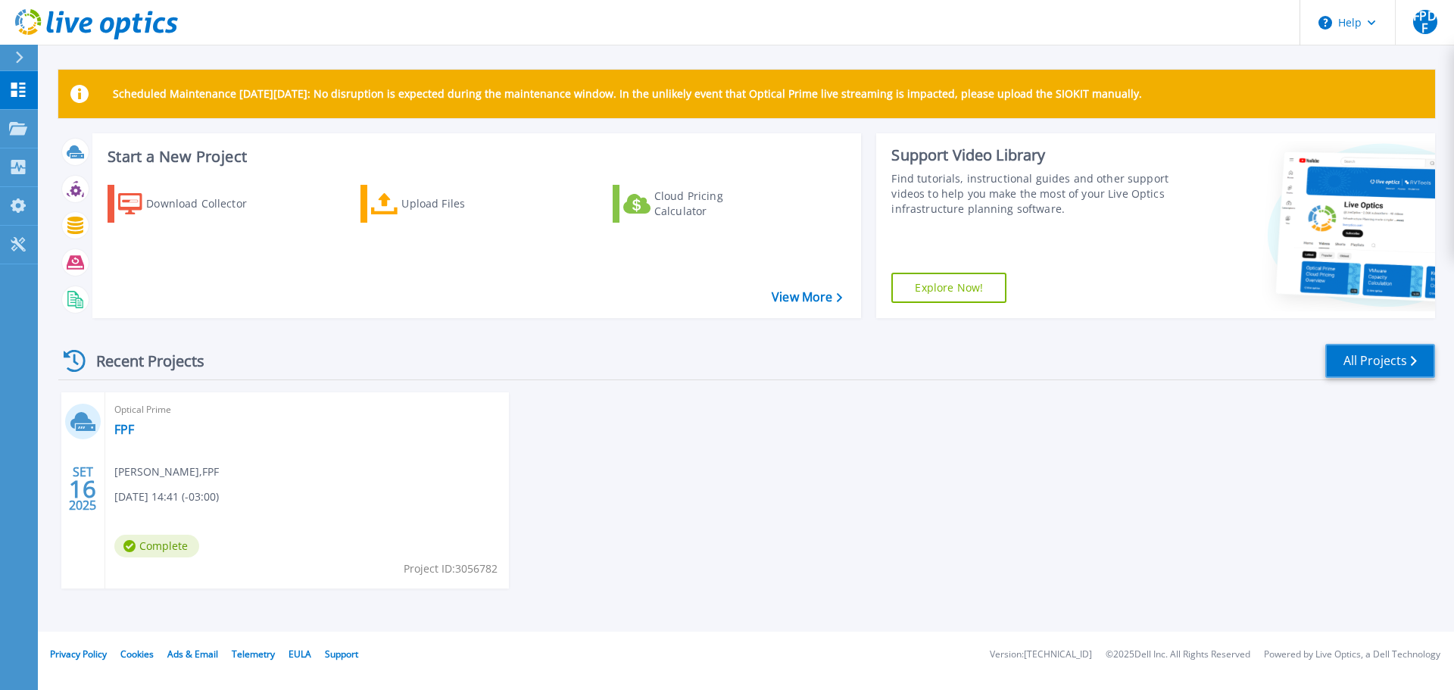
drag, startPoint x: 1372, startPoint y: 372, endPoint x: 1365, endPoint y: 371, distance: 7.6
click at [1372, 372] on link "All Projects" at bounding box center [1380, 361] width 110 height 34
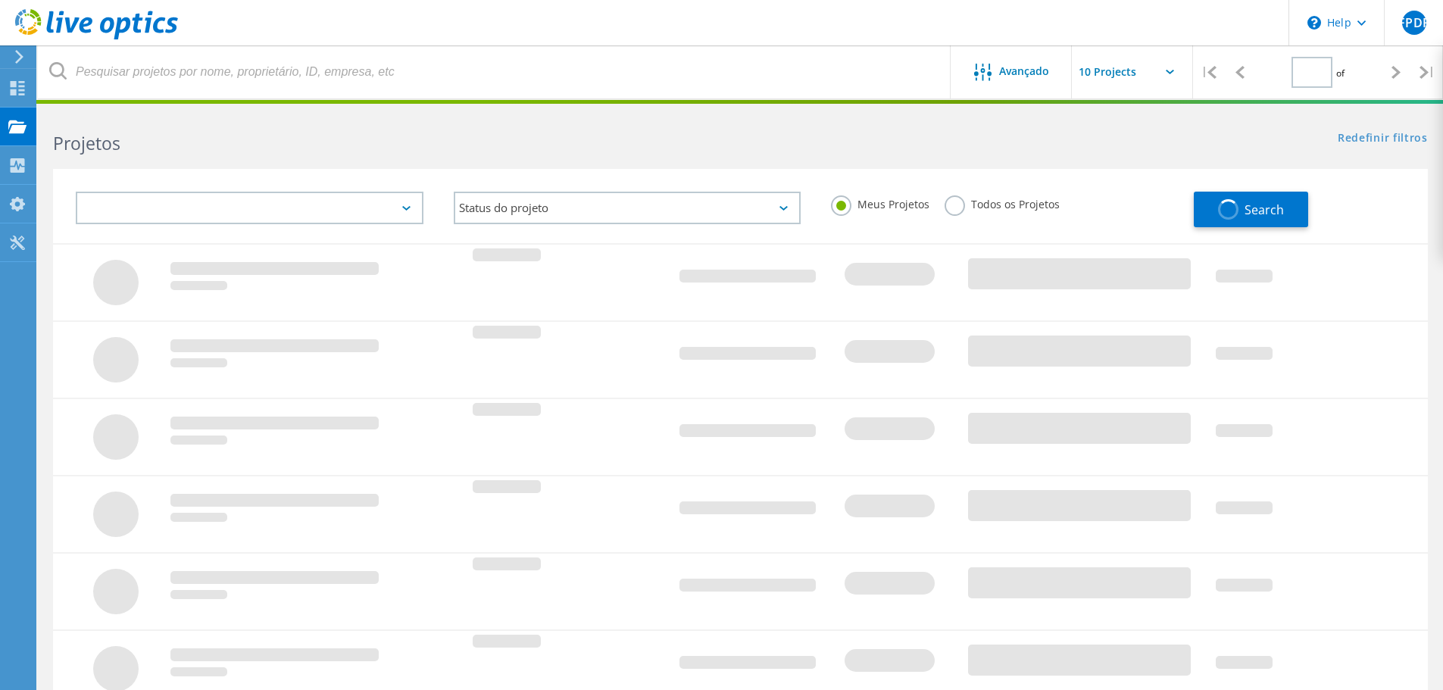
type input "1"
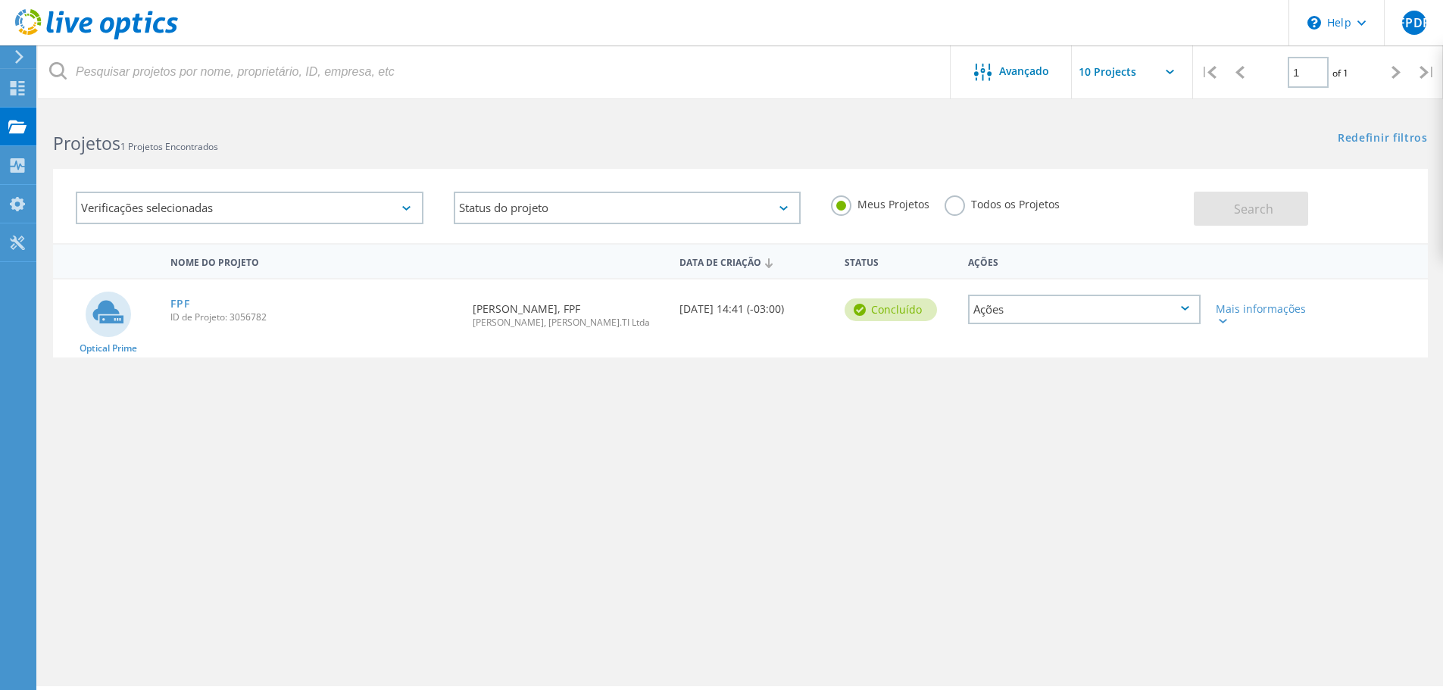
click at [98, 23] on icon at bounding box center [96, 24] width 163 height 31
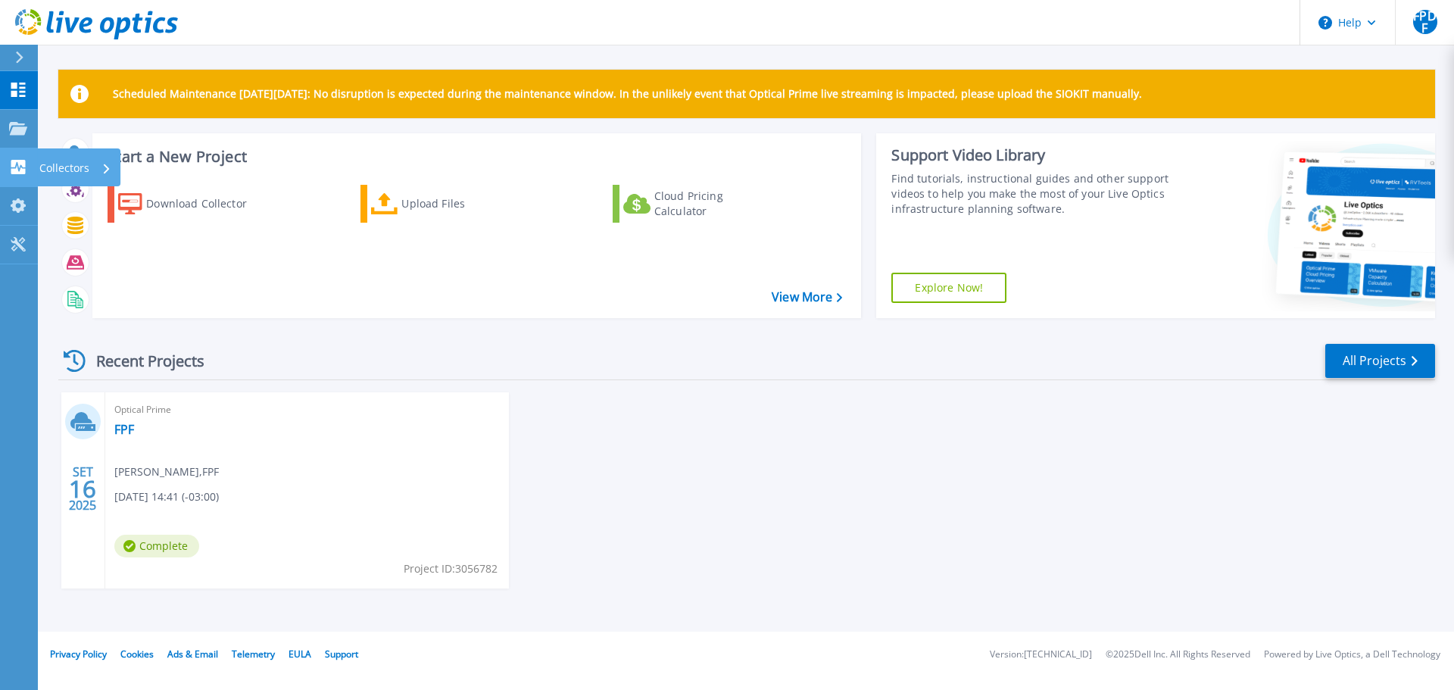
click at [22, 173] on icon at bounding box center [18, 167] width 14 height 14
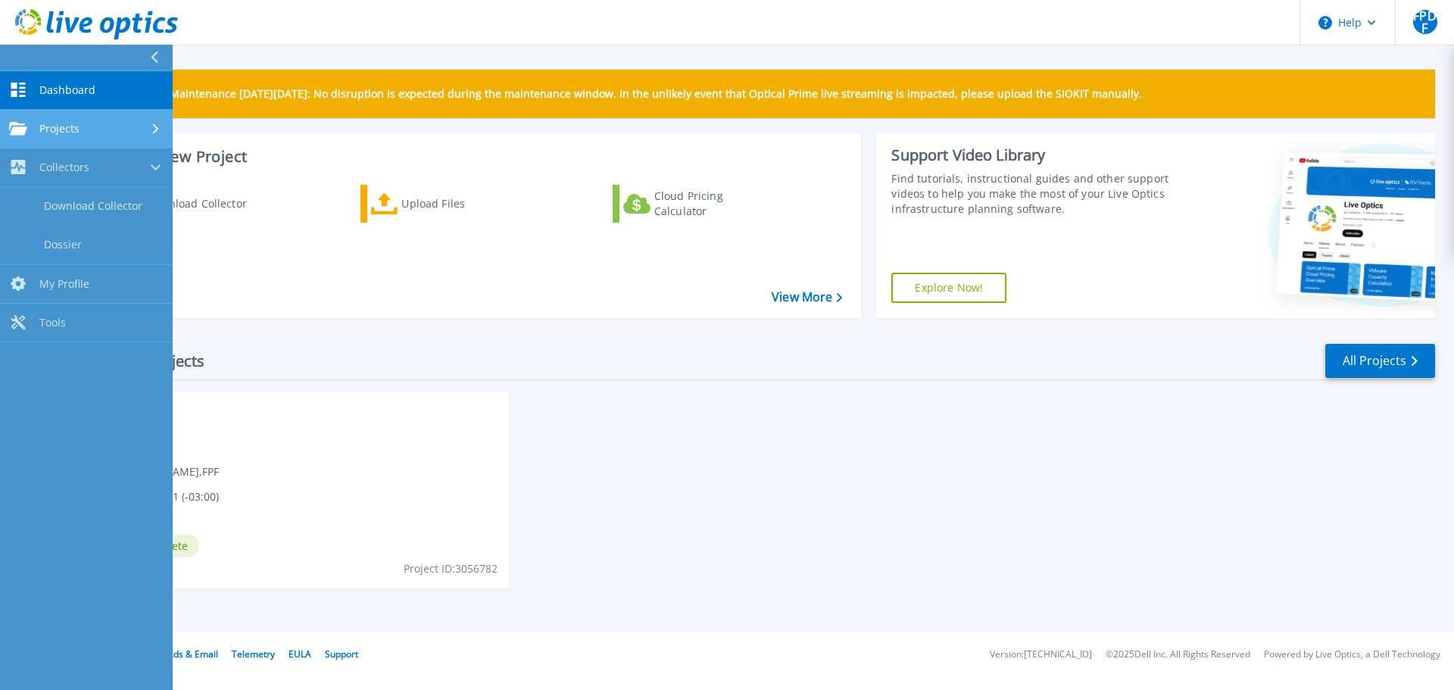
click at [33, 130] on div "Projects" at bounding box center [44, 129] width 70 height 14
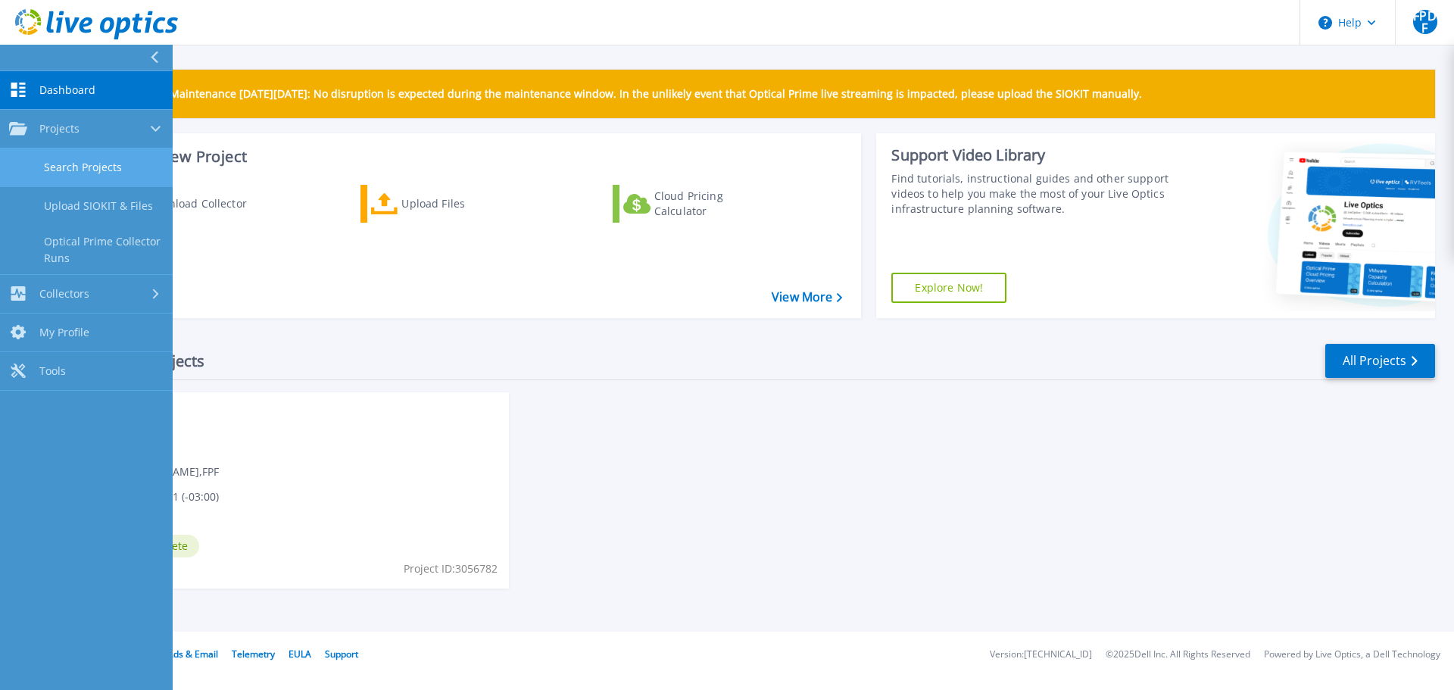
click at [85, 166] on link "Search Projects" at bounding box center [86, 167] width 173 height 39
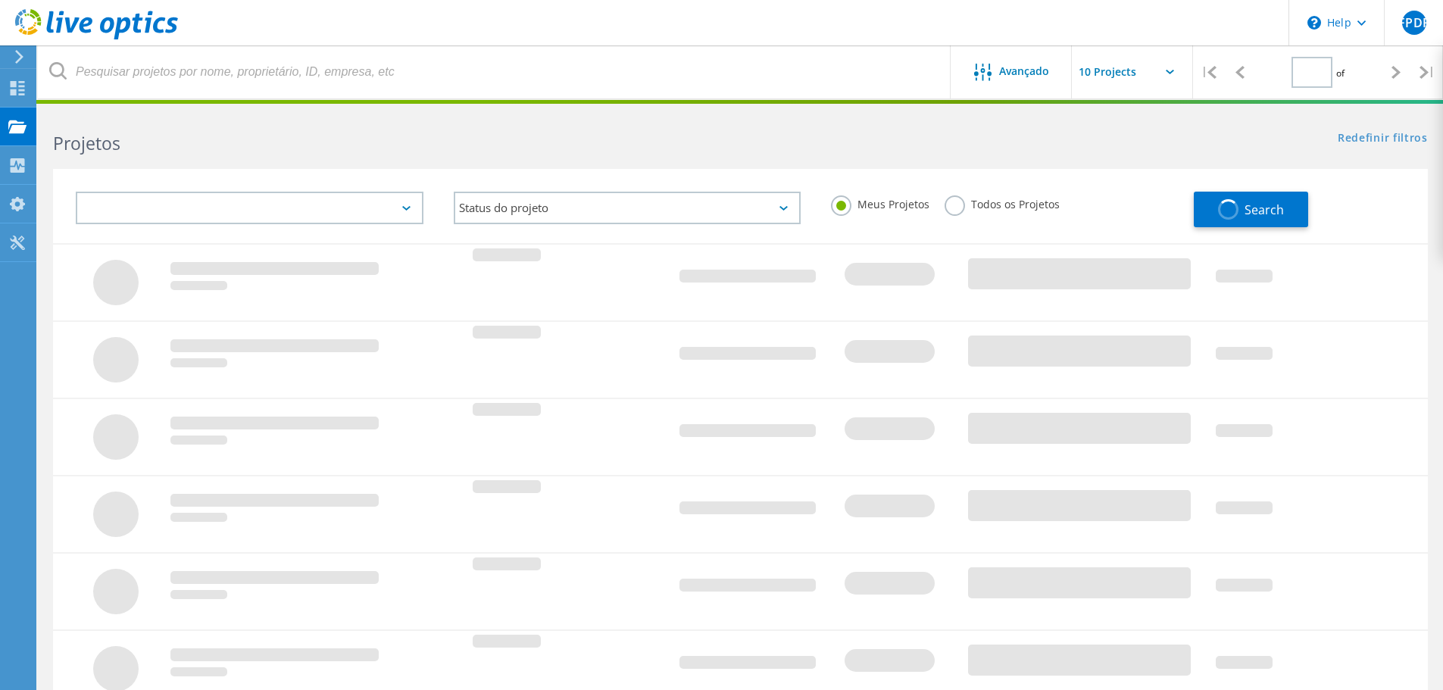
type input "1"
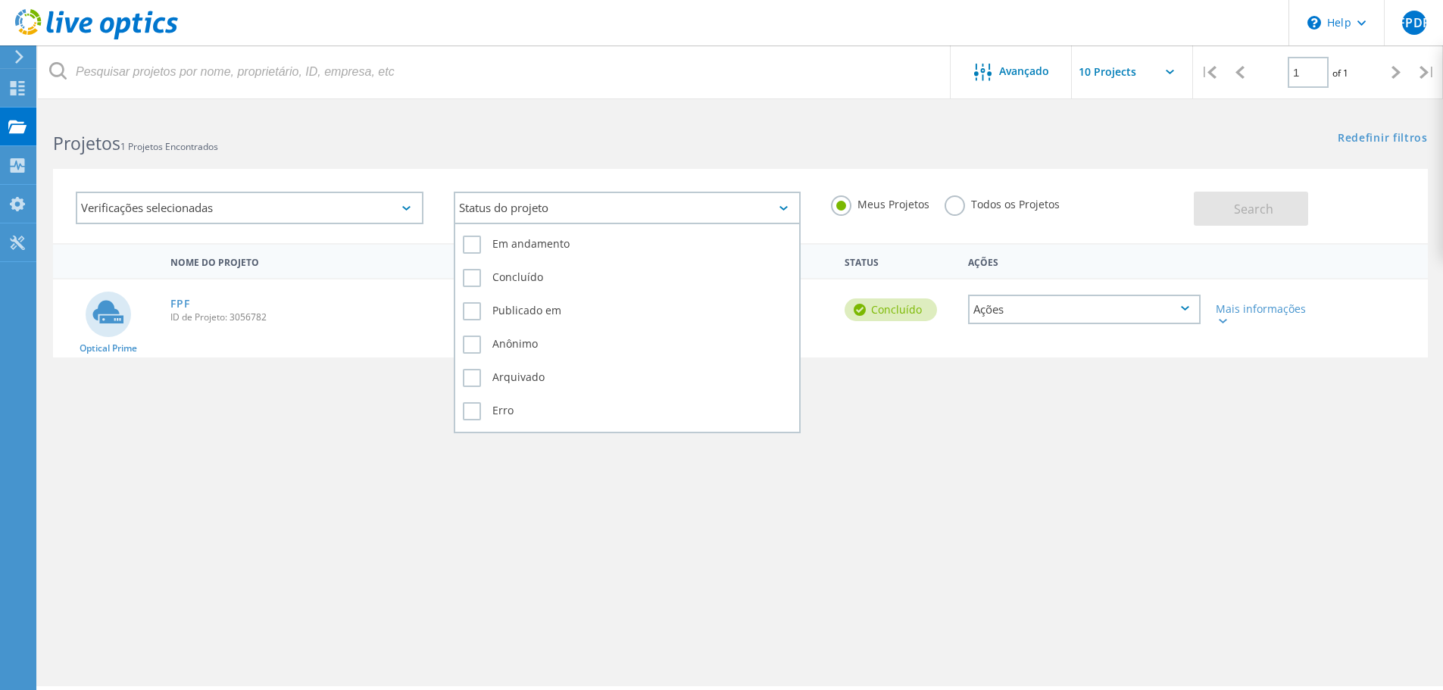
click at [557, 219] on div "Status do projeto" at bounding box center [628, 208] width 348 height 33
click at [564, 215] on div "Status do projeto" at bounding box center [628, 208] width 348 height 33
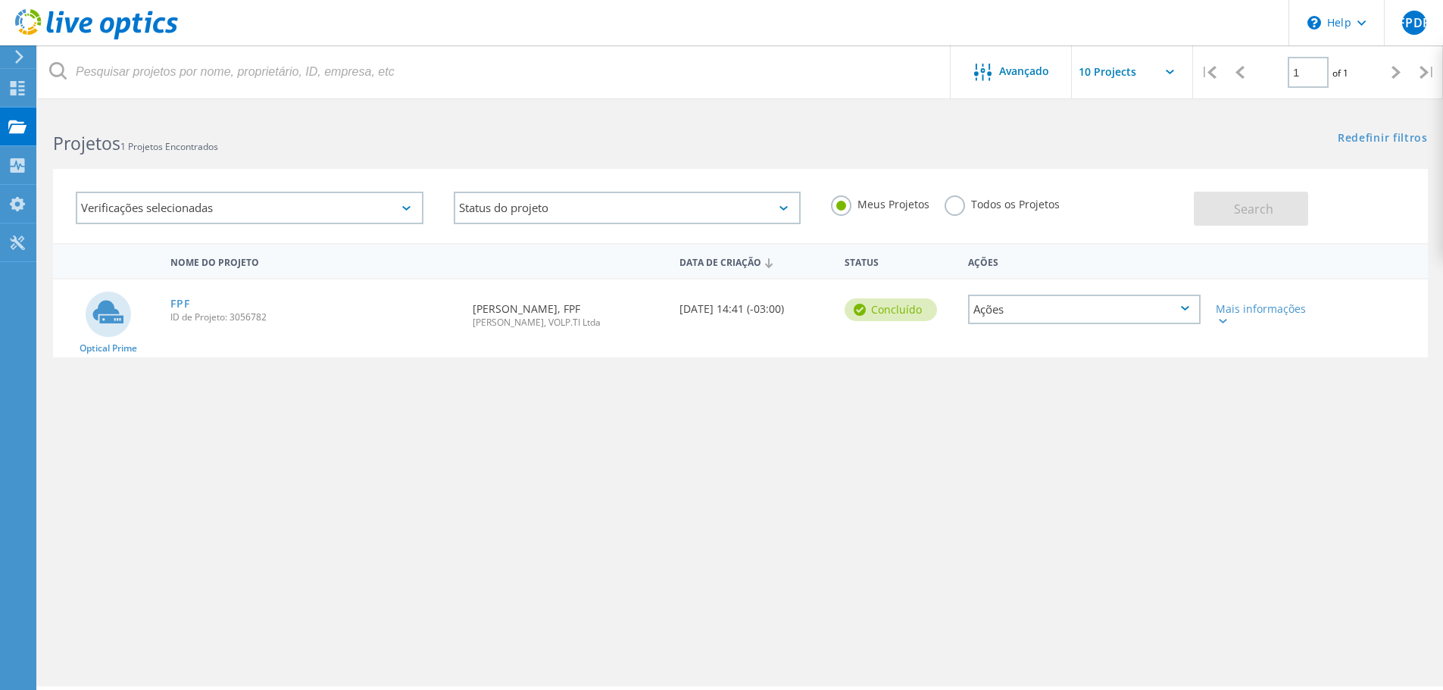
click at [354, 205] on div "Verificações selecionadas" at bounding box center [250, 208] width 348 height 33
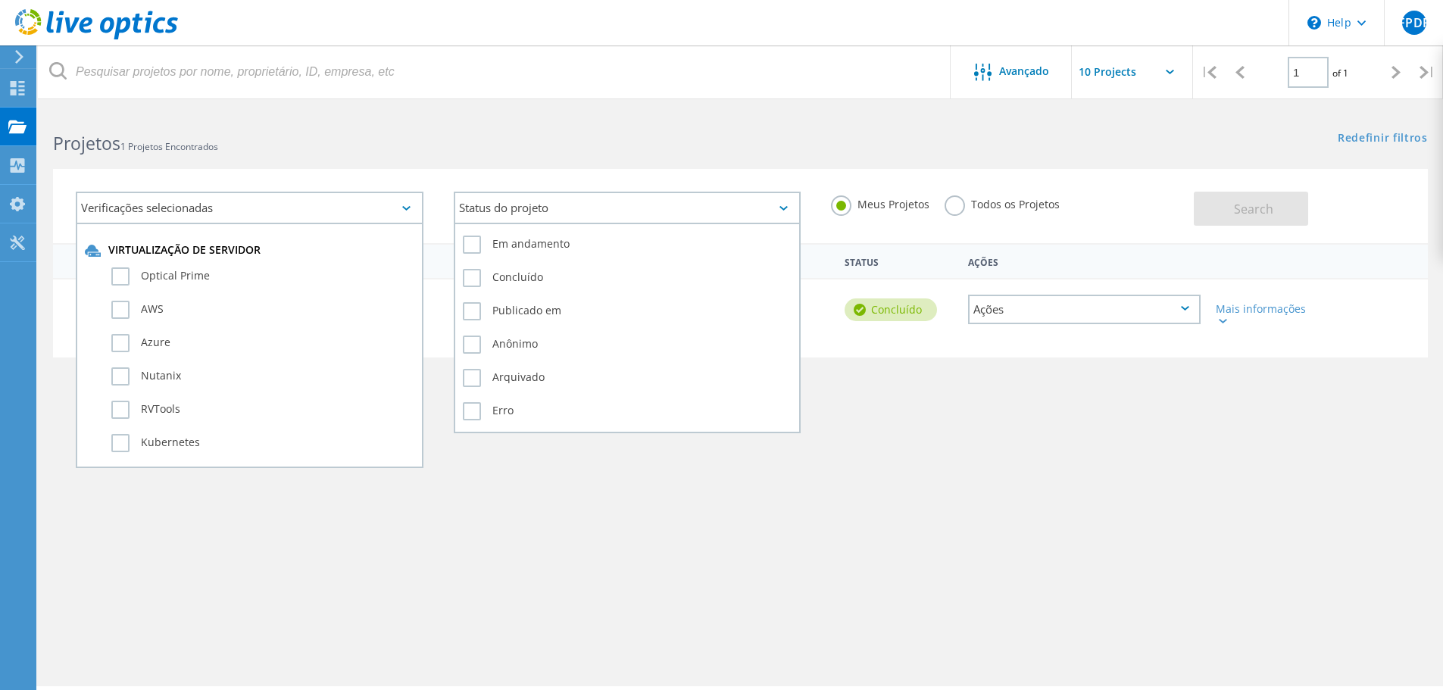
click at [520, 209] on div "Status do projeto" at bounding box center [628, 208] width 348 height 33
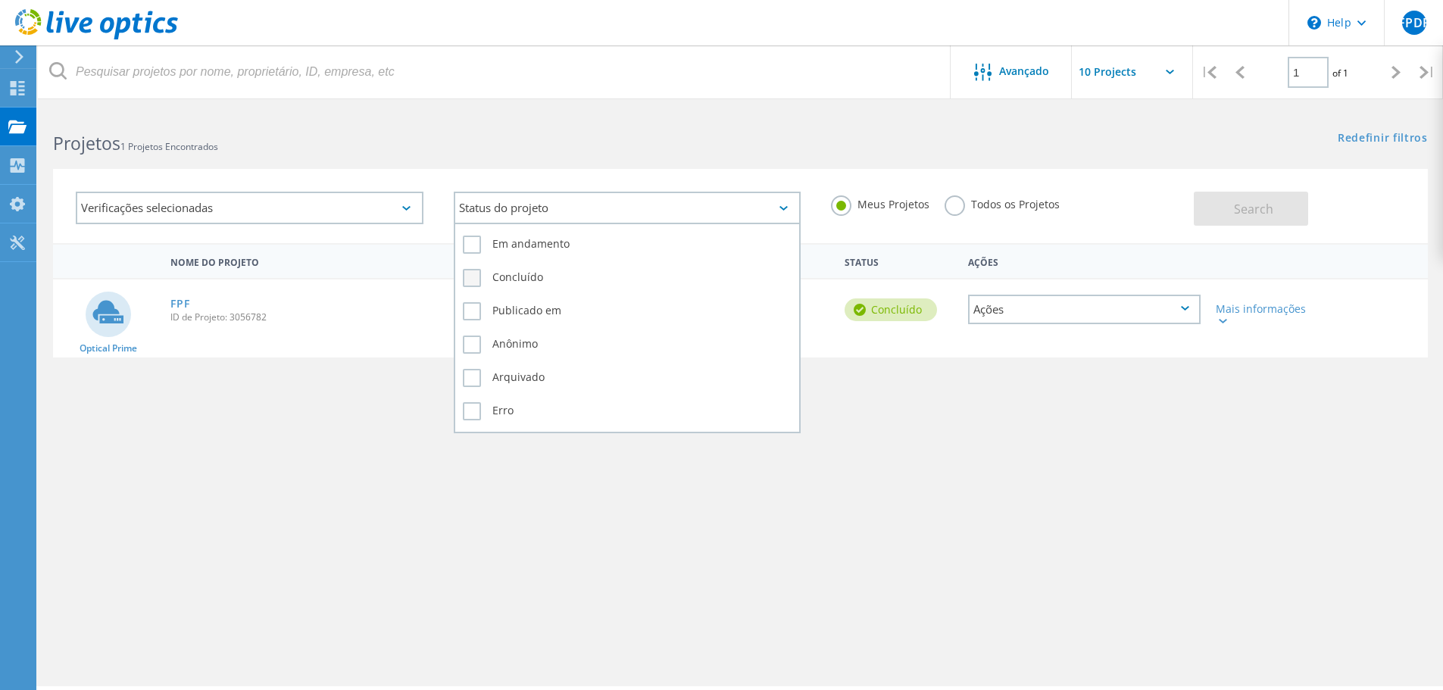
click at [513, 276] on label "Concluído" at bounding box center [627, 278] width 329 height 18
click at [0, 0] on input "Concluído" at bounding box center [0, 0] width 0 height 0
click at [626, 214] on div "Status do projeto 1" at bounding box center [628, 208] width 348 height 33
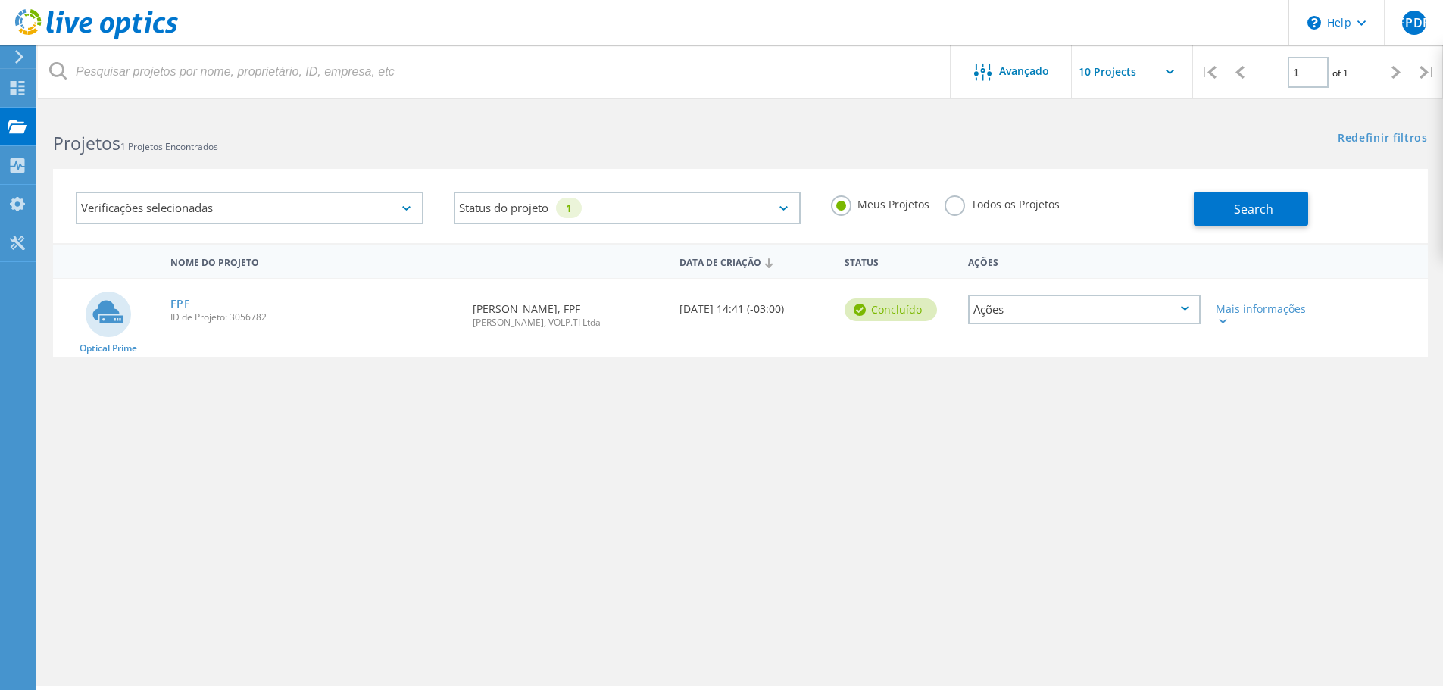
drag, startPoint x: 944, startPoint y: 201, endPoint x: 952, endPoint y: 205, distance: 9.2
click at [947, 204] on label "Todos os Projetos" at bounding box center [1001, 202] width 115 height 14
click at [0, 0] on input "Todos os Projetos" at bounding box center [0, 0] width 0 height 0
click at [186, 301] on link "FPF" at bounding box center [179, 303] width 19 height 11
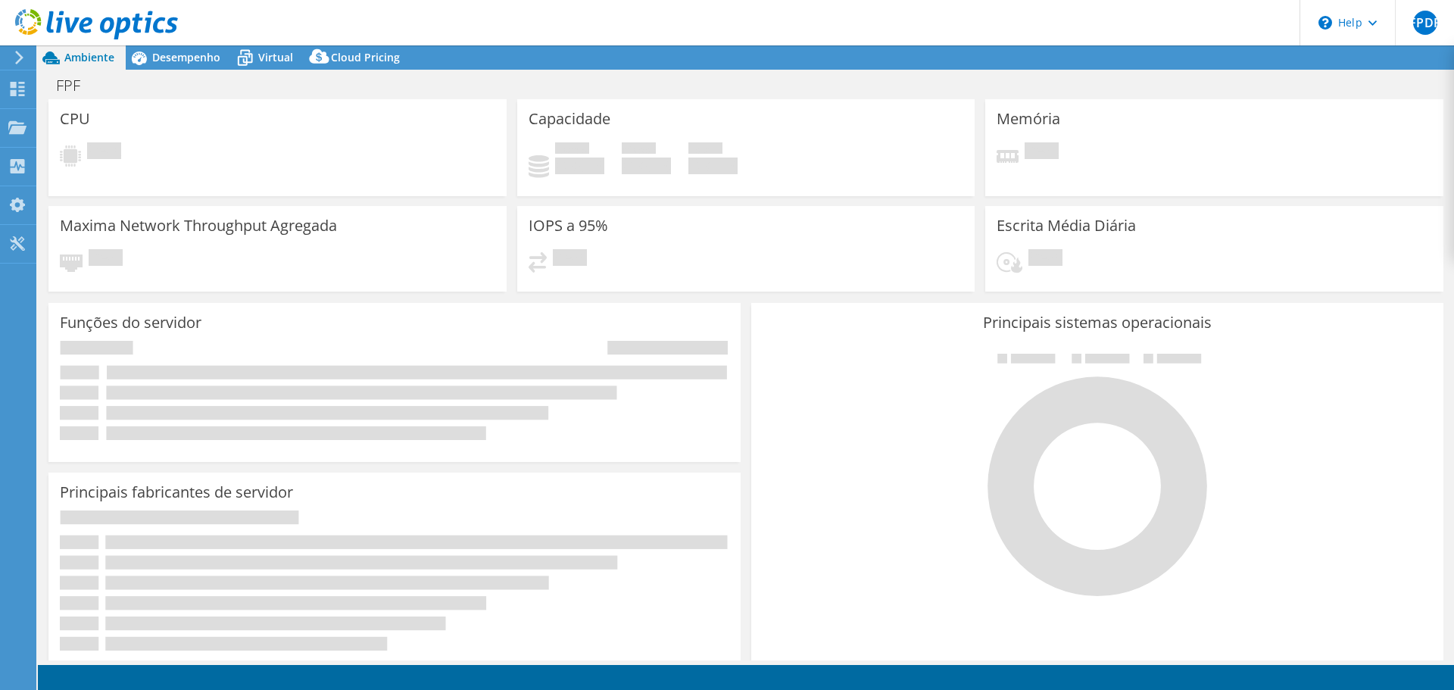
select select "USD"
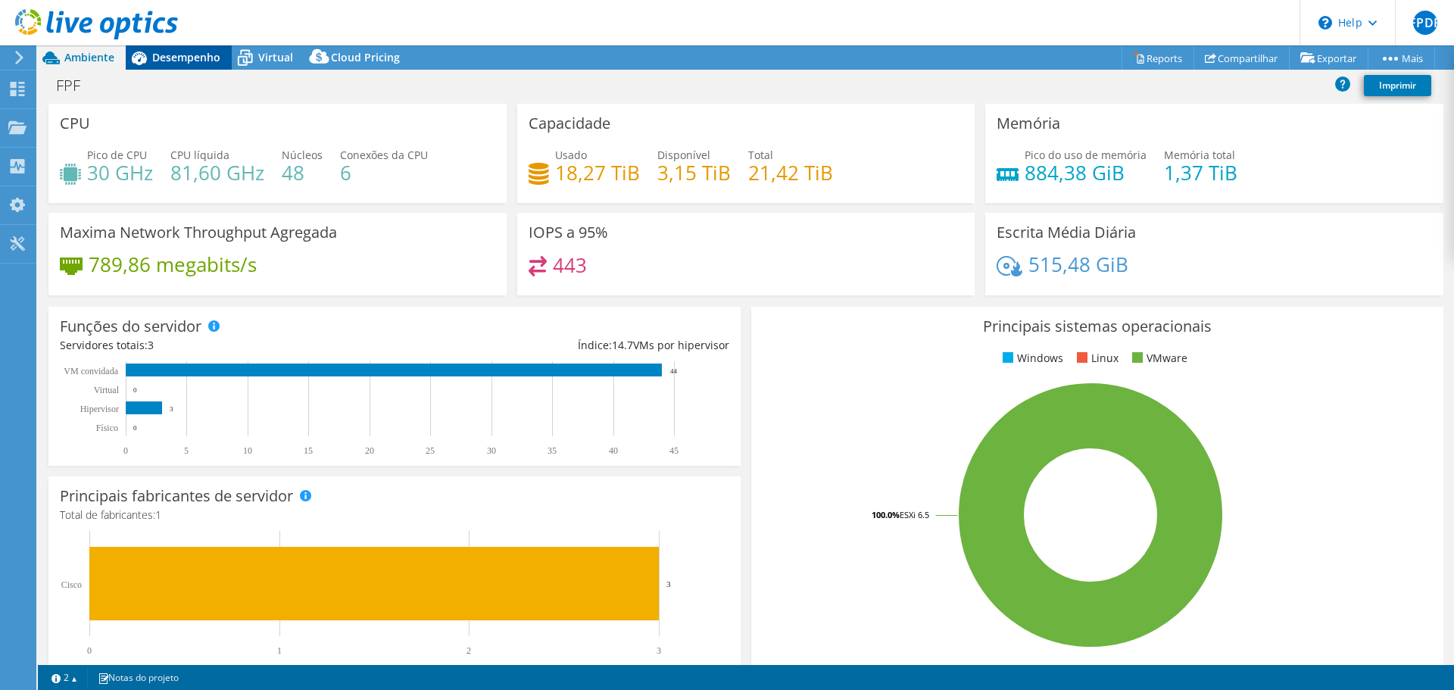
click at [174, 52] on span "Desempenho" at bounding box center [186, 57] width 68 height 14
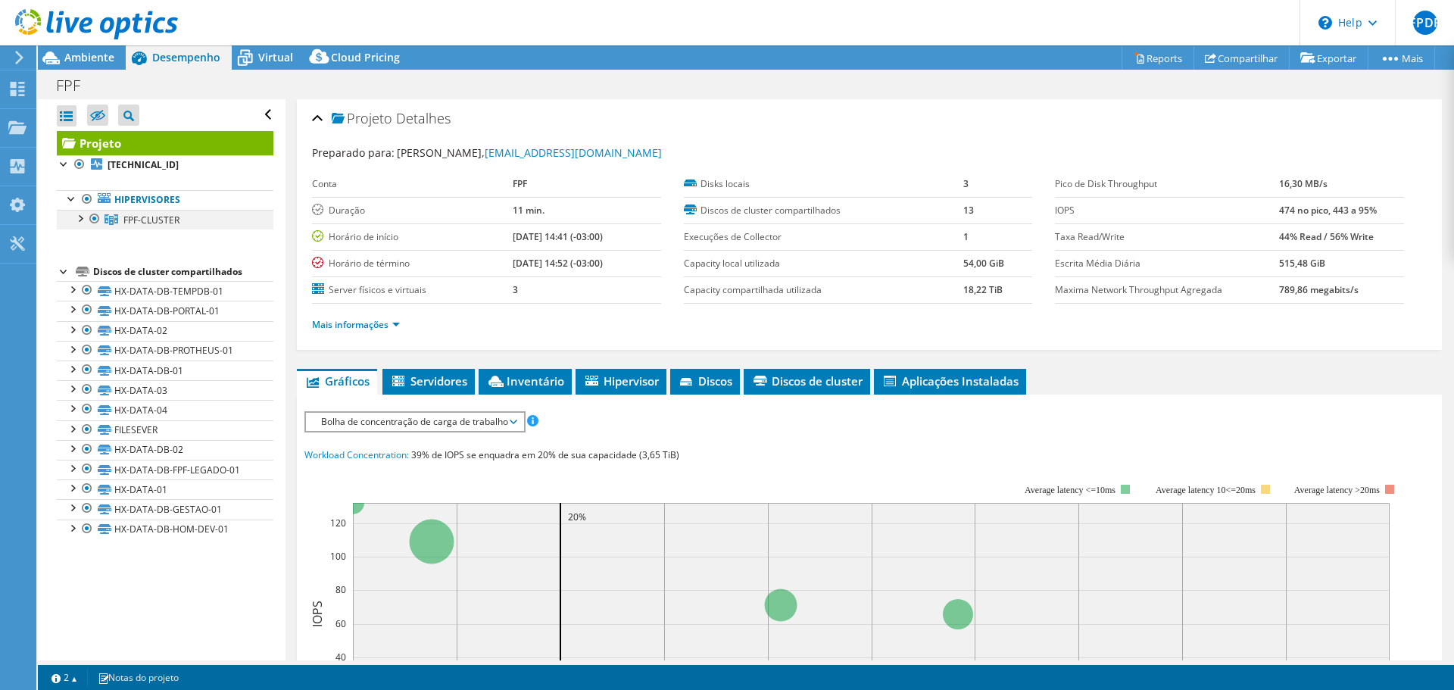
click at [83, 217] on div at bounding box center [79, 217] width 15 height 15
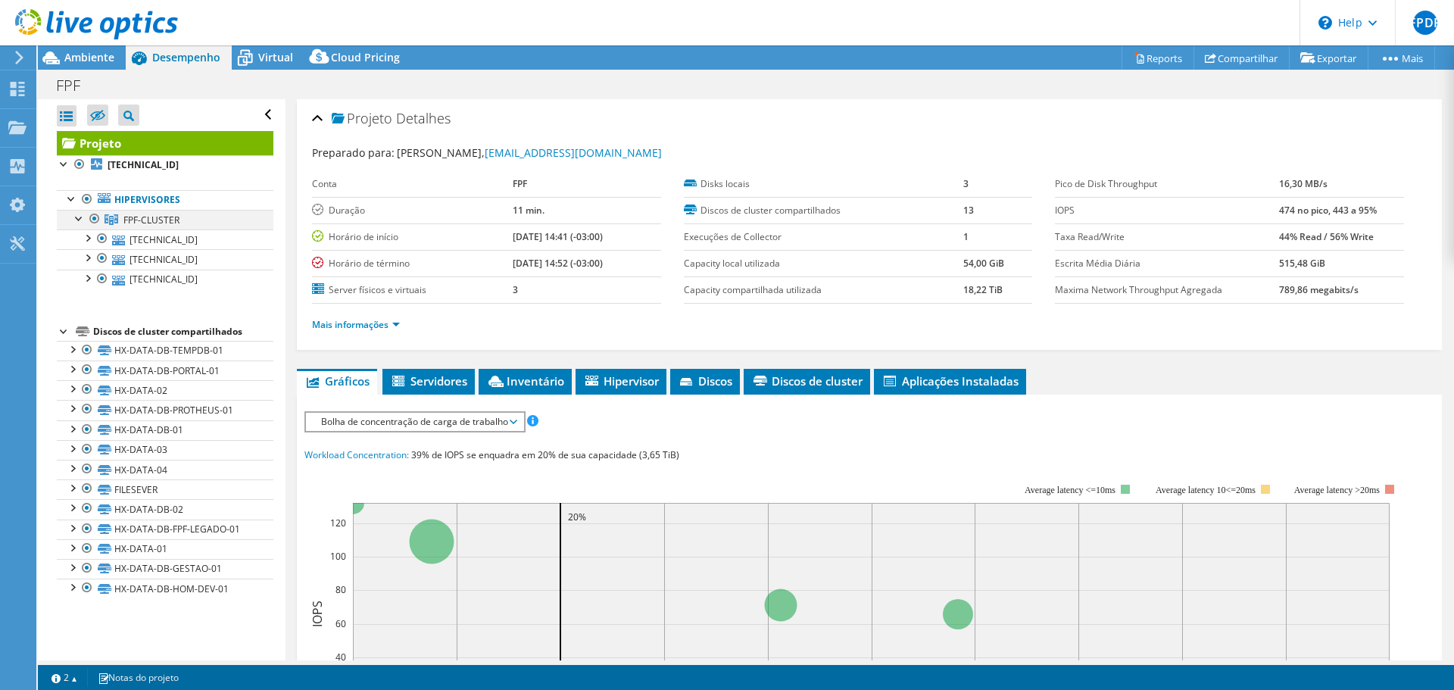
click at [83, 217] on div at bounding box center [79, 217] width 15 height 15
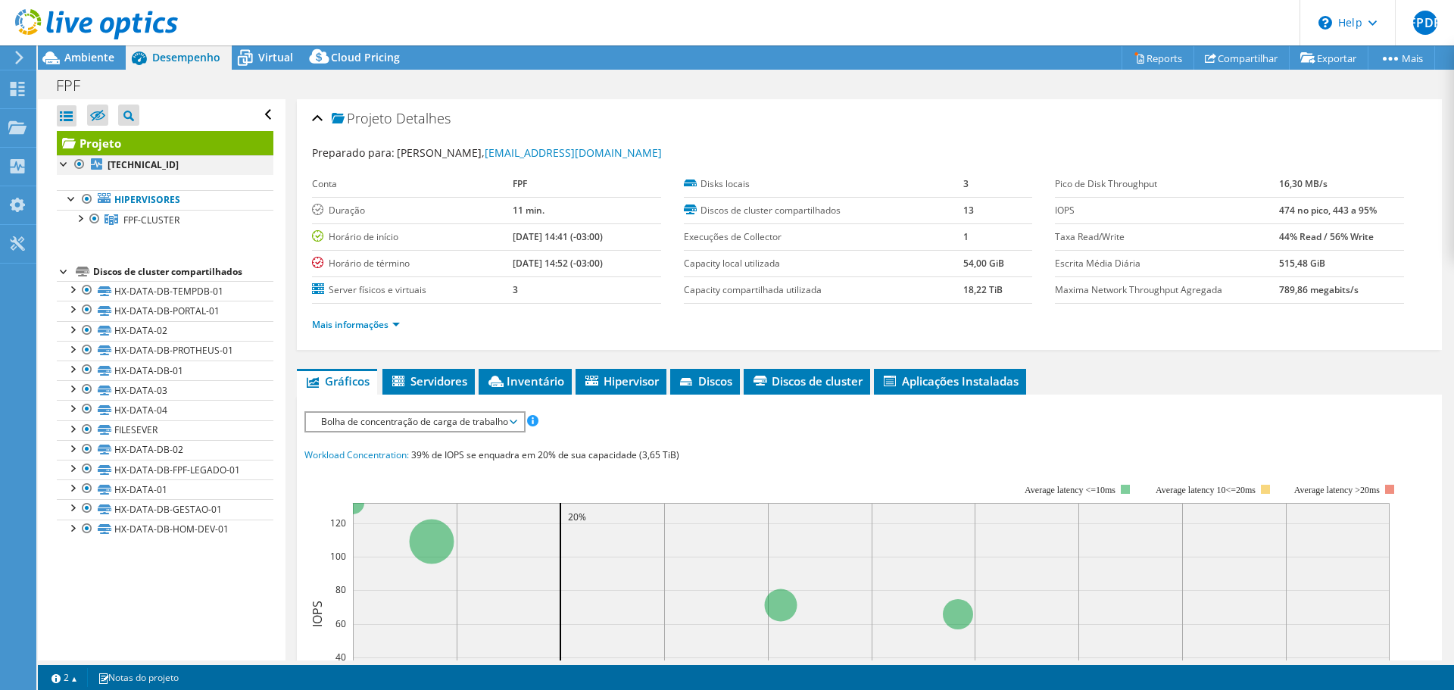
click at [62, 161] on div at bounding box center [64, 162] width 15 height 15
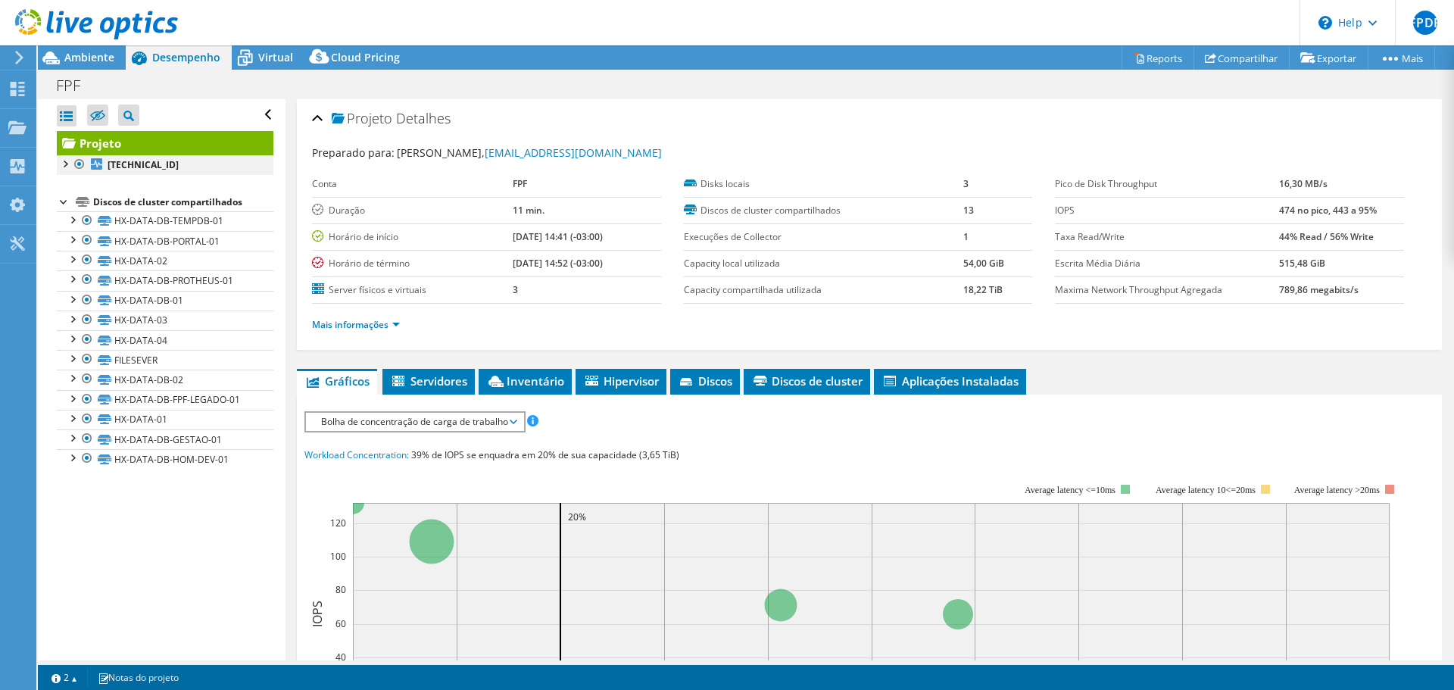
click at [66, 165] on div at bounding box center [64, 162] width 15 height 15
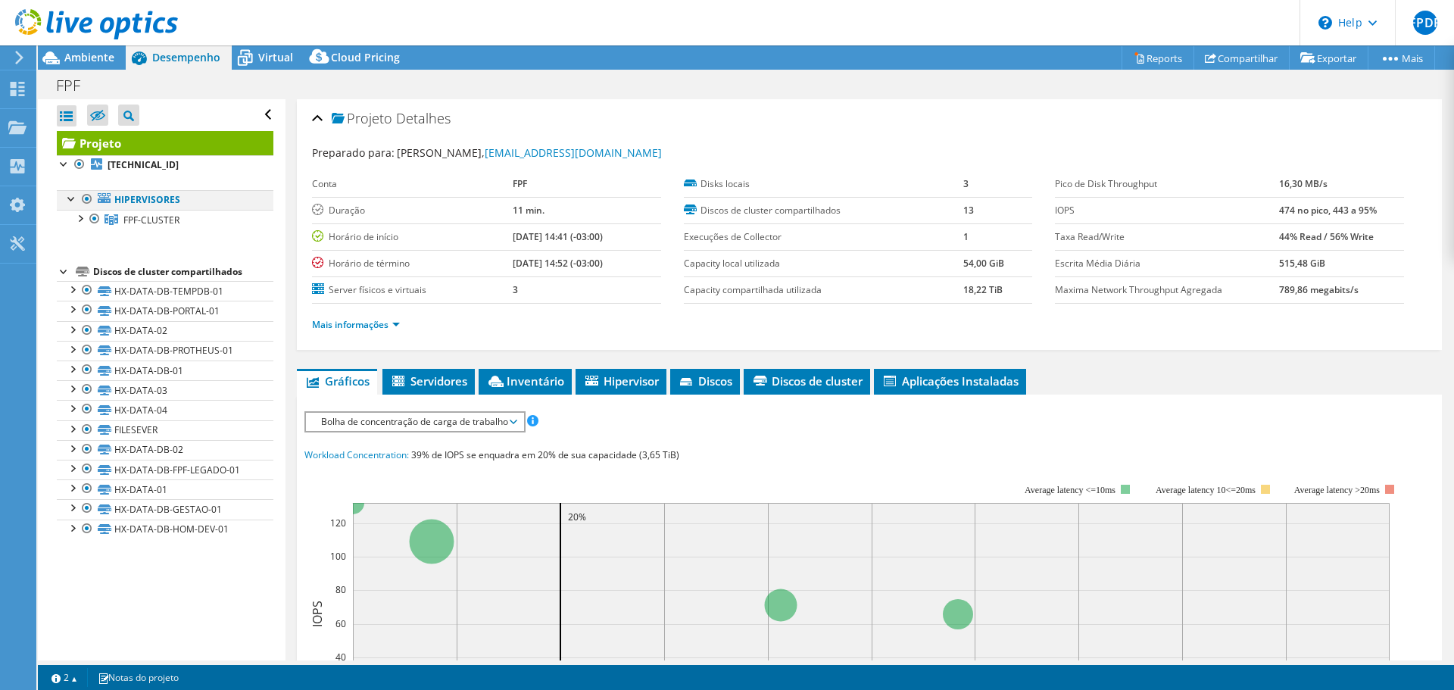
click at [73, 198] on div at bounding box center [71, 197] width 15 height 15
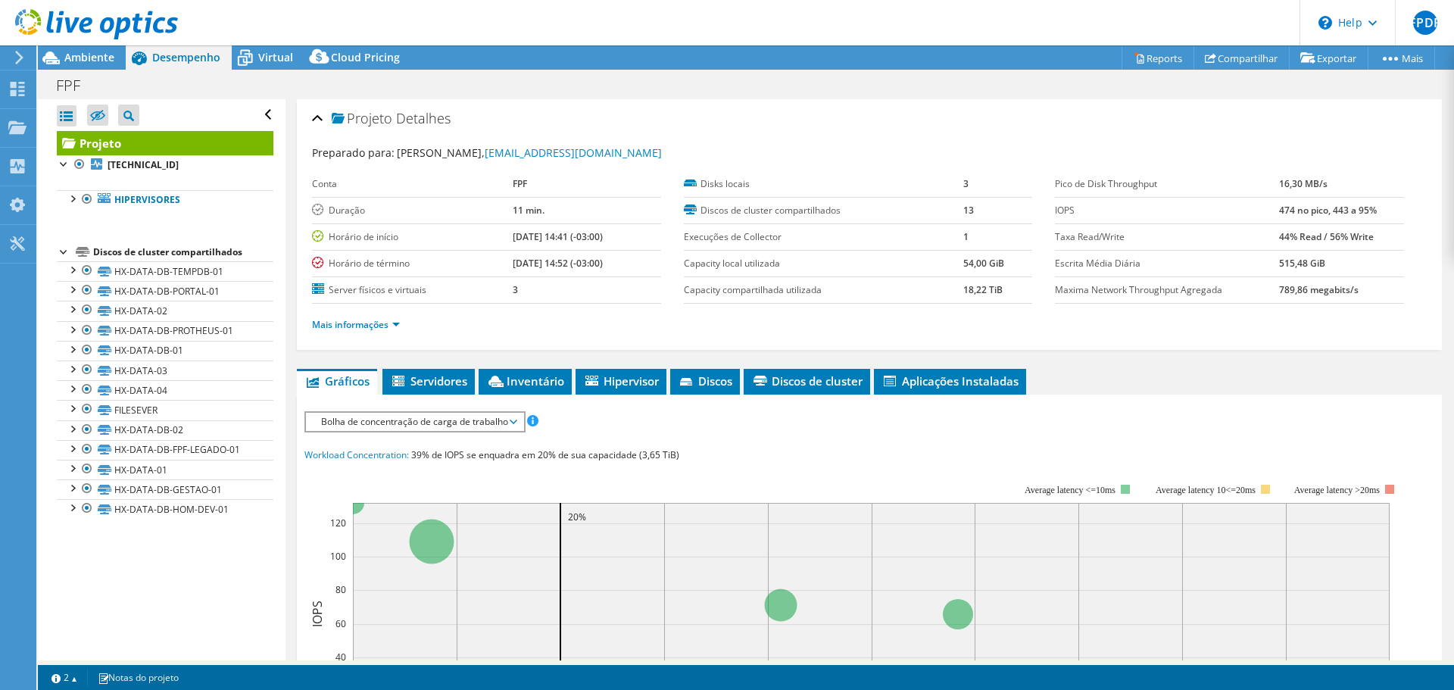
drag, startPoint x: 61, startPoint y: 167, endPoint x: 74, endPoint y: 178, distance: 16.7
click at [62, 168] on div at bounding box center [64, 162] width 15 height 15
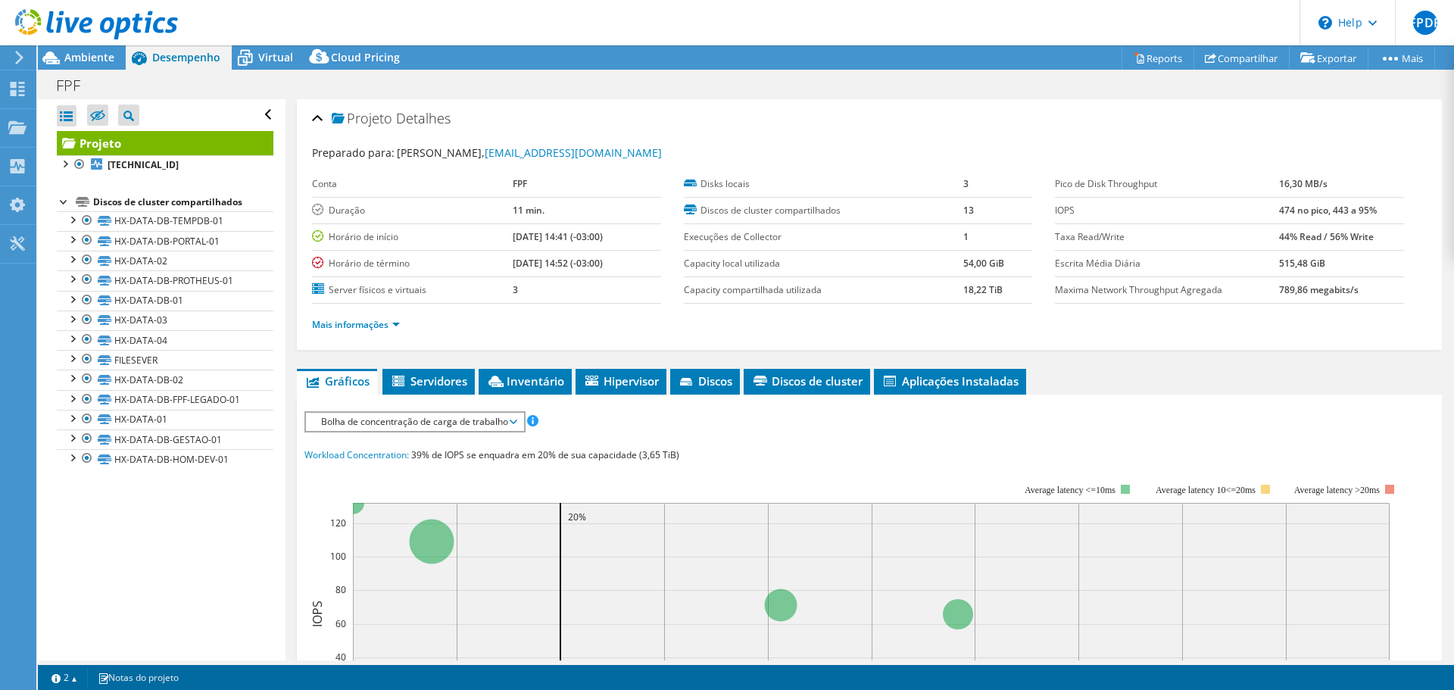
click at [61, 203] on div at bounding box center [64, 200] width 15 height 15
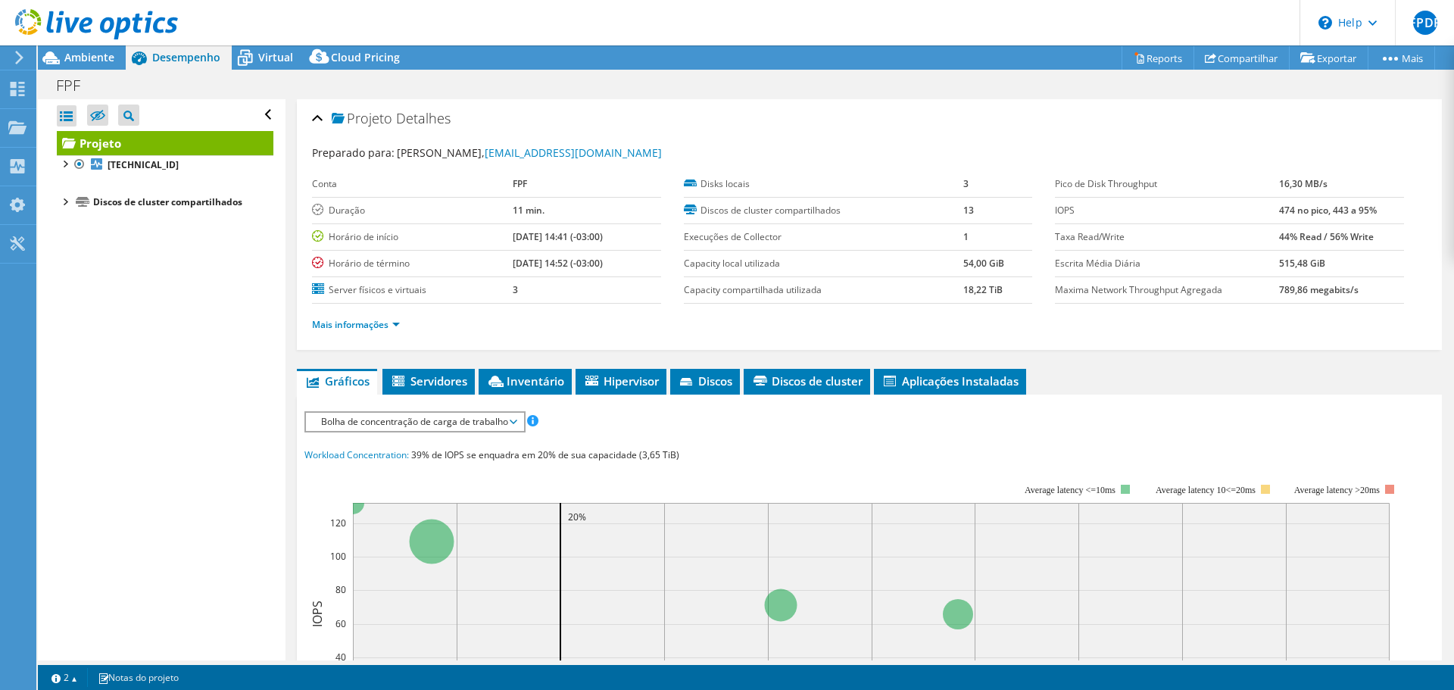
click at [253, 113] on div "Abrir Todos Fechar Todos Ocultar nós excluídos Filtro de árvore do projeto" at bounding box center [165, 115] width 217 height 32
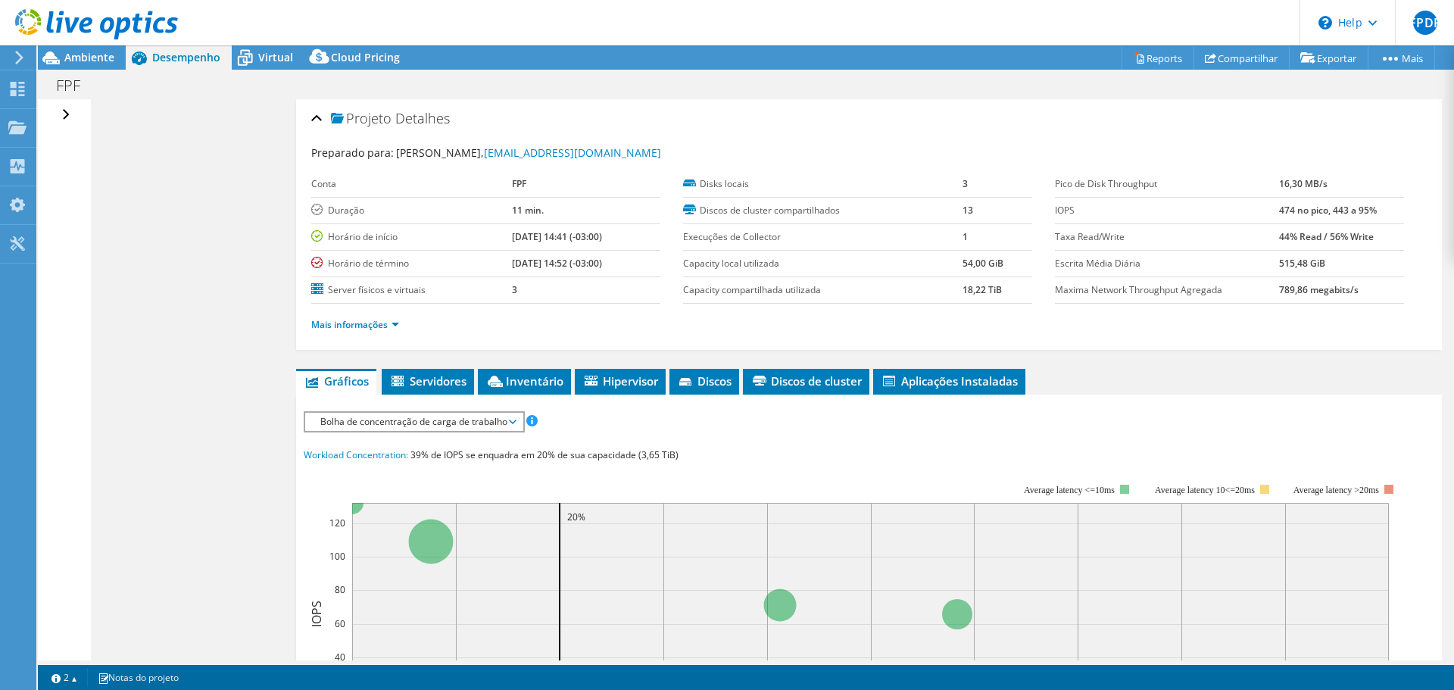
click at [60, 114] on div "Abrir Todos Fechar Todos Ocultar nós excluídos Filtro de árvore do projeto" at bounding box center [68, 115] width 22 height 32
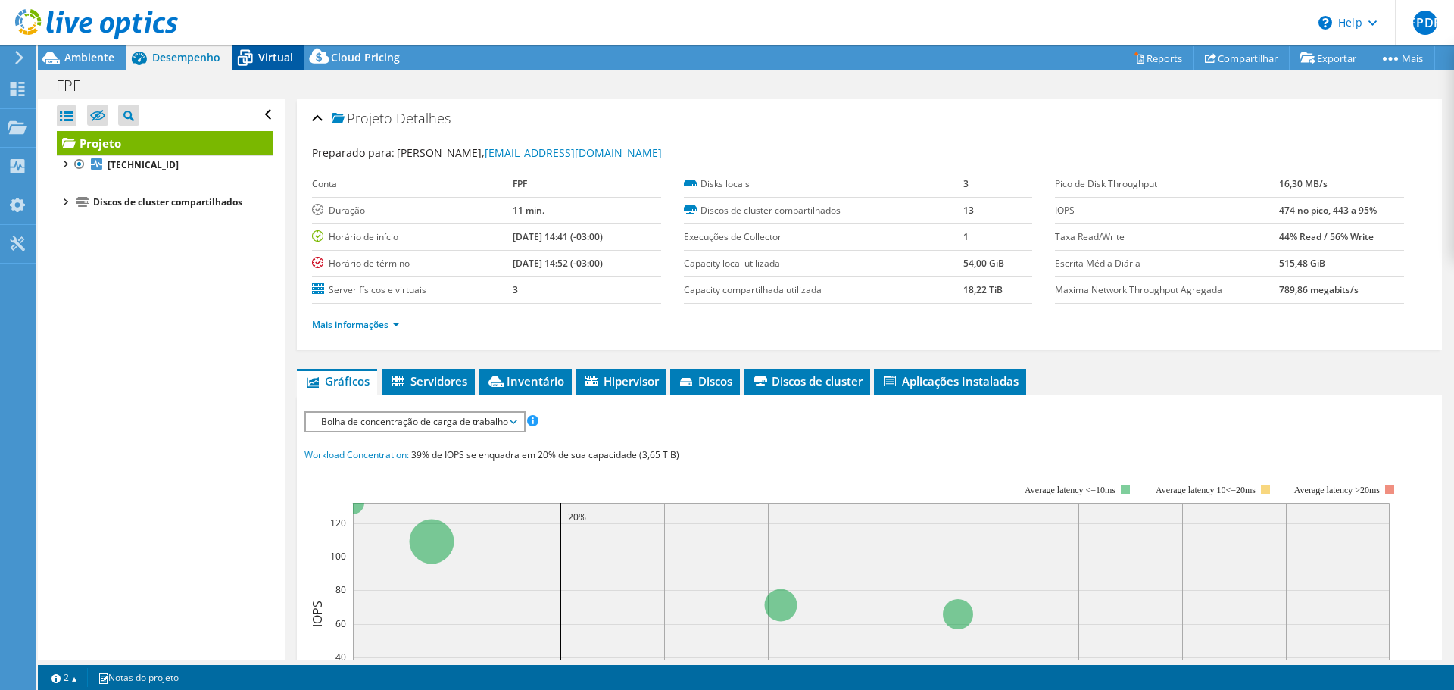
click at [282, 61] on span "Virtual" at bounding box center [275, 57] width 35 height 14
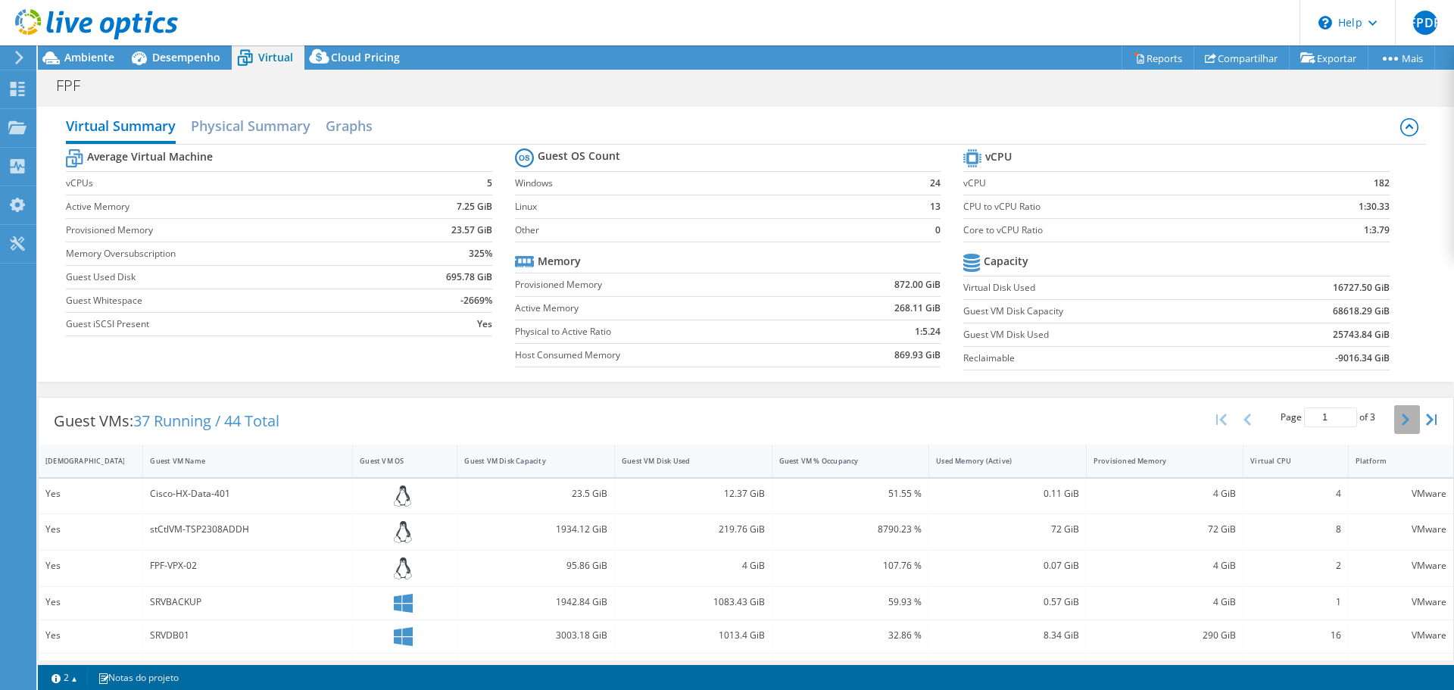
click at [1400, 420] on button "button" at bounding box center [1407, 419] width 26 height 29
type input "3"
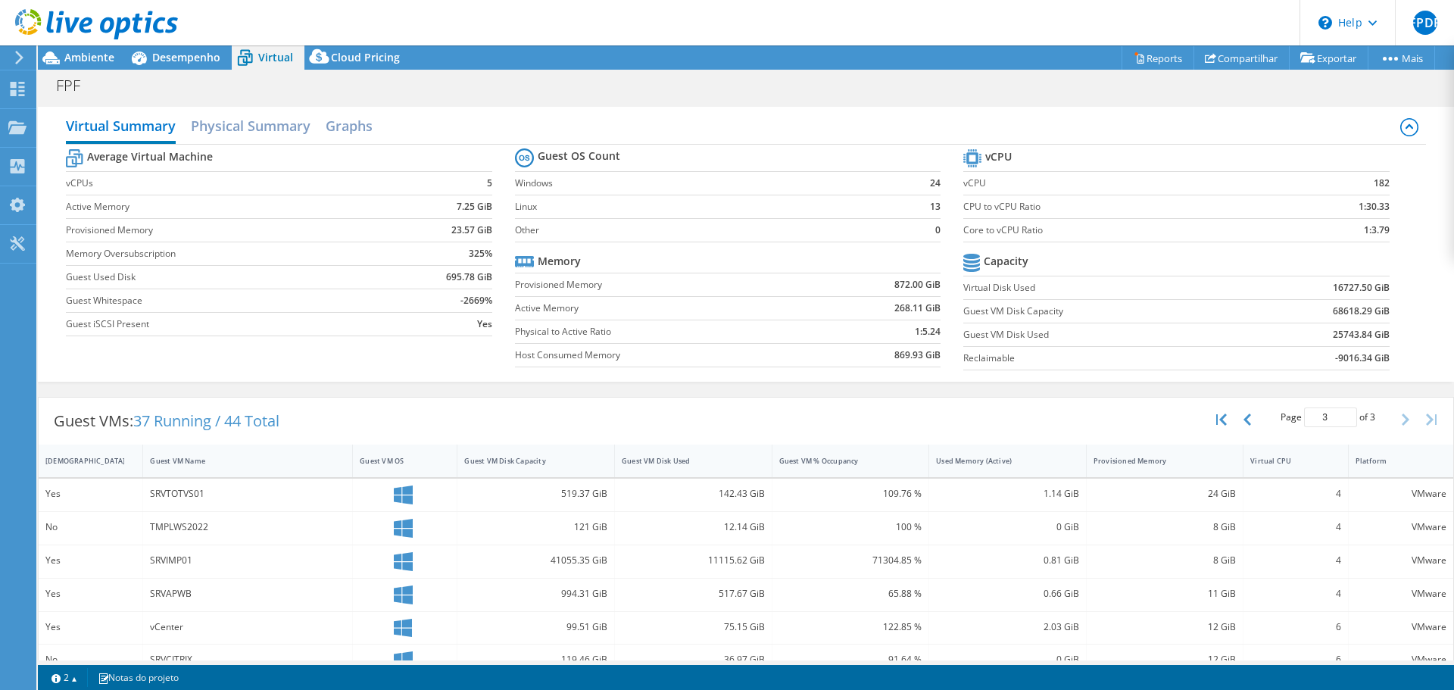
click at [17, 55] on icon at bounding box center [19, 58] width 11 height 14
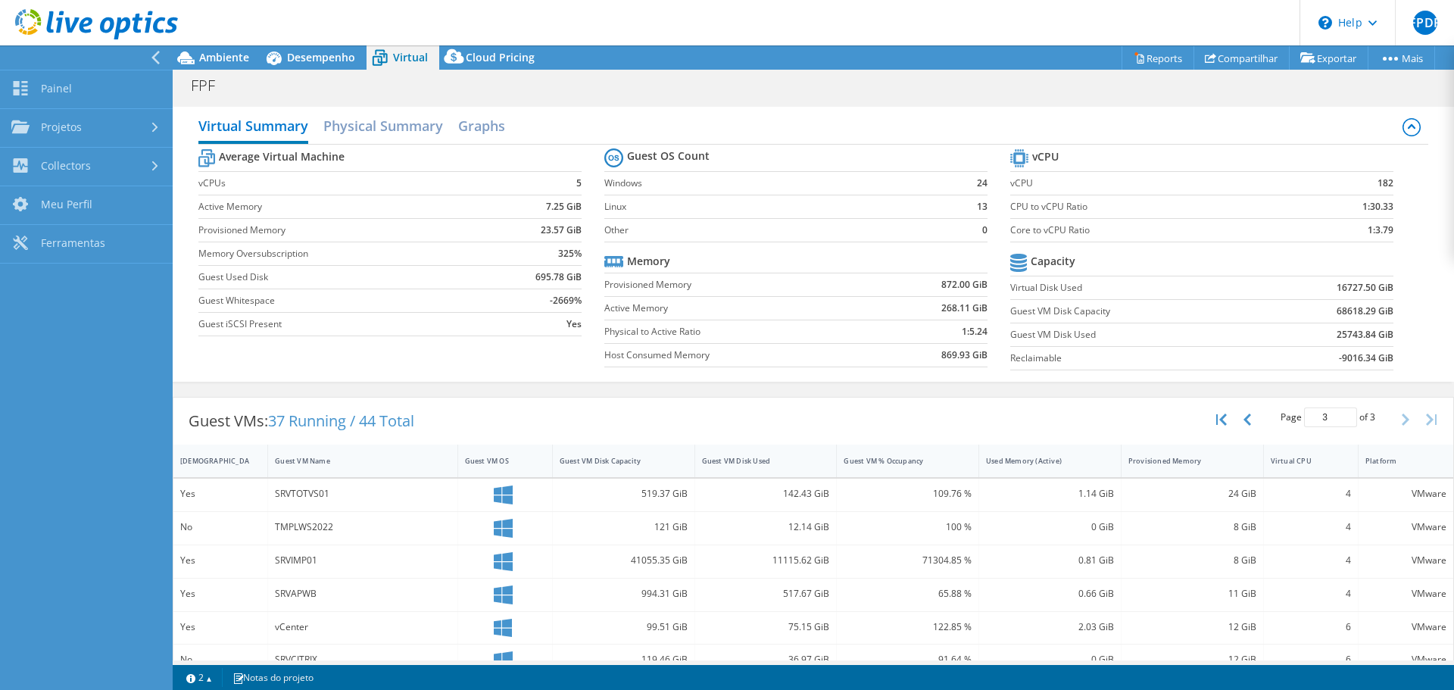
click at [113, 23] on use at bounding box center [96, 24] width 163 height 30
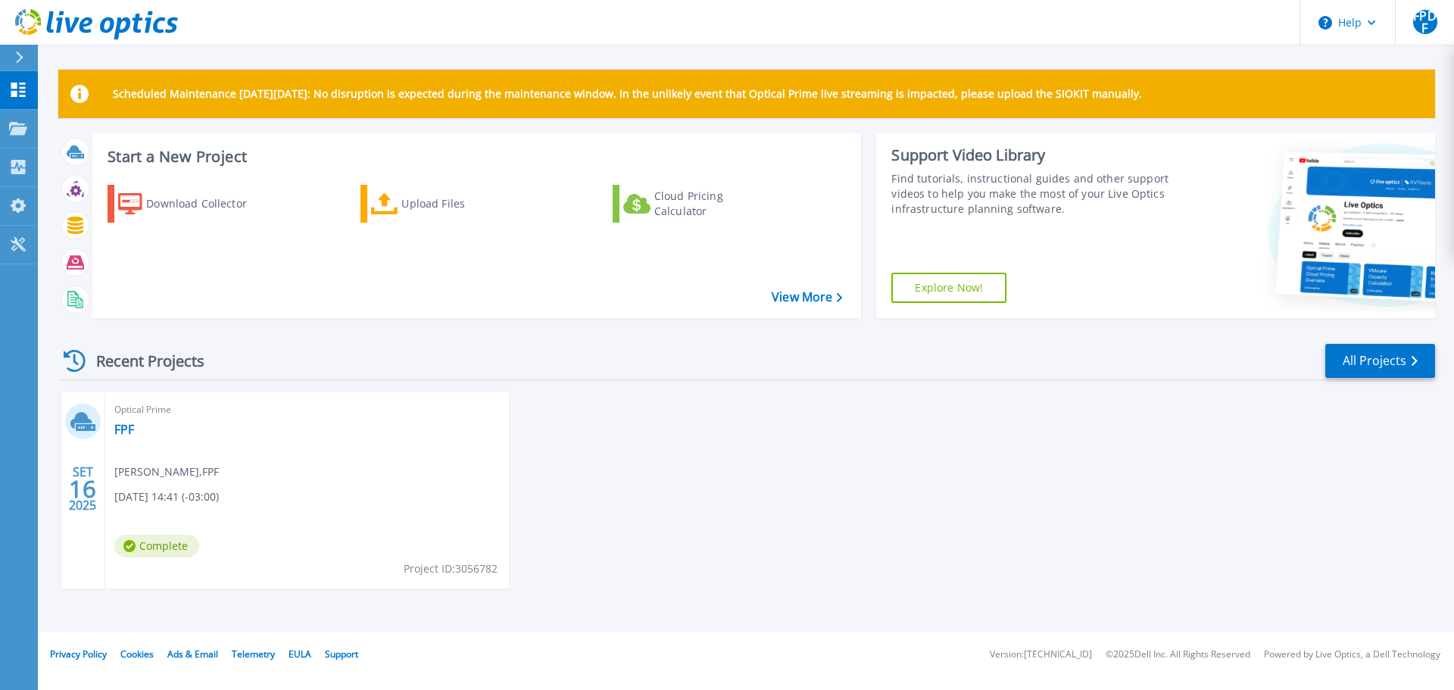
click at [69, 22] on icon at bounding box center [72, 24] width 14 height 15
click at [193, 207] on div "Download Collector" at bounding box center [206, 204] width 121 height 30
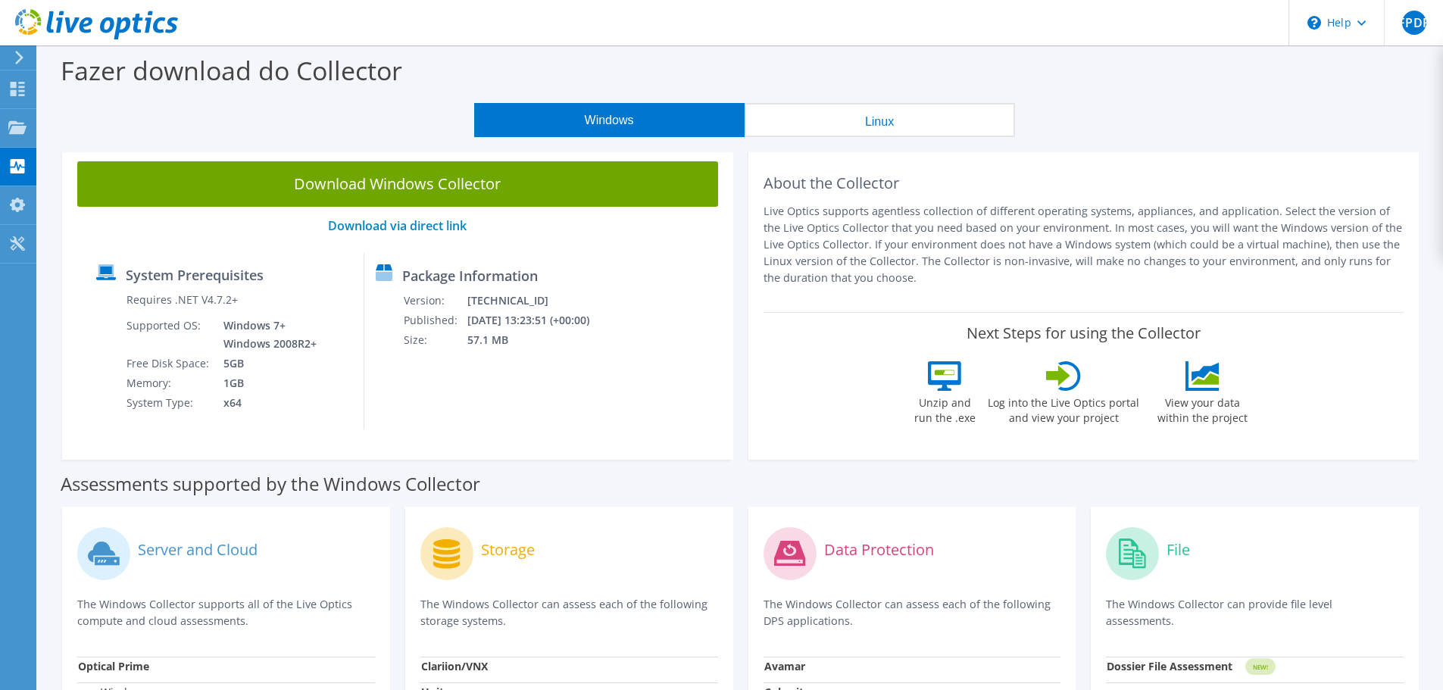
click at [14, 55] on icon at bounding box center [19, 58] width 11 height 14
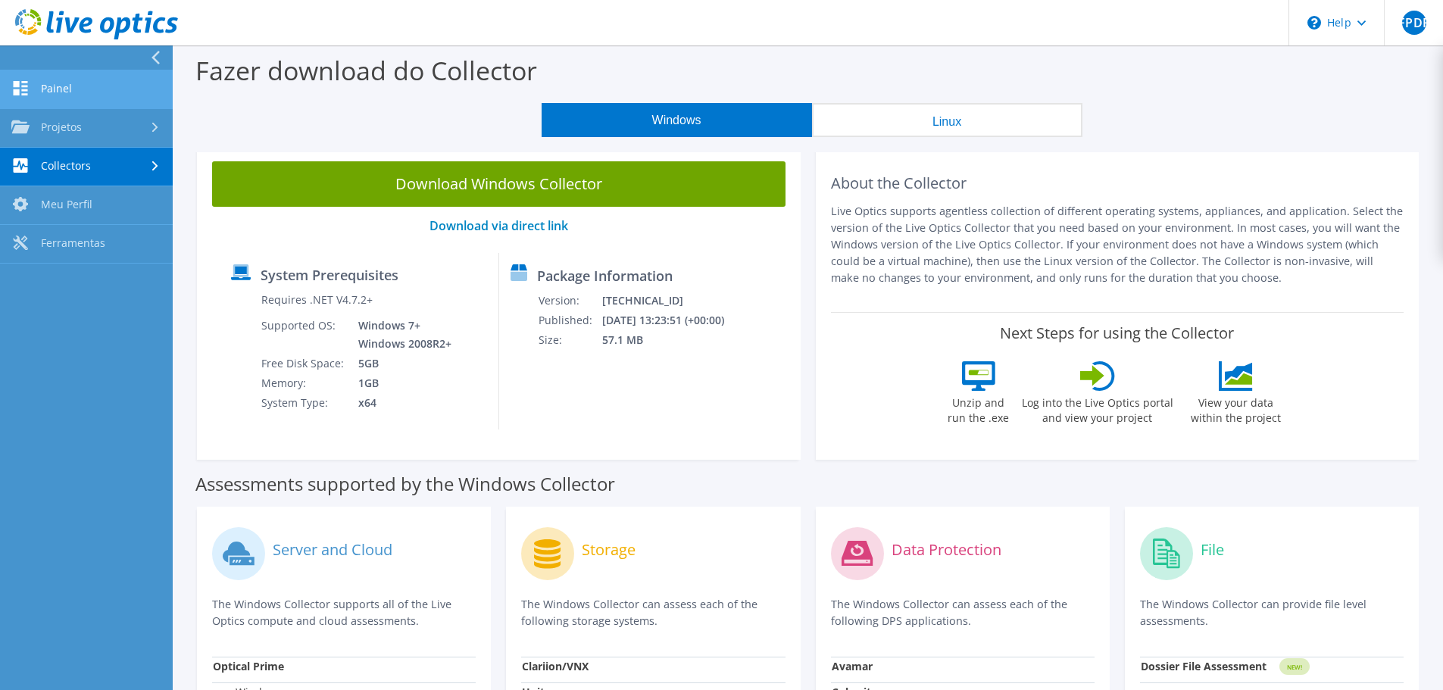
click at [64, 92] on link "Painel" at bounding box center [86, 89] width 173 height 39
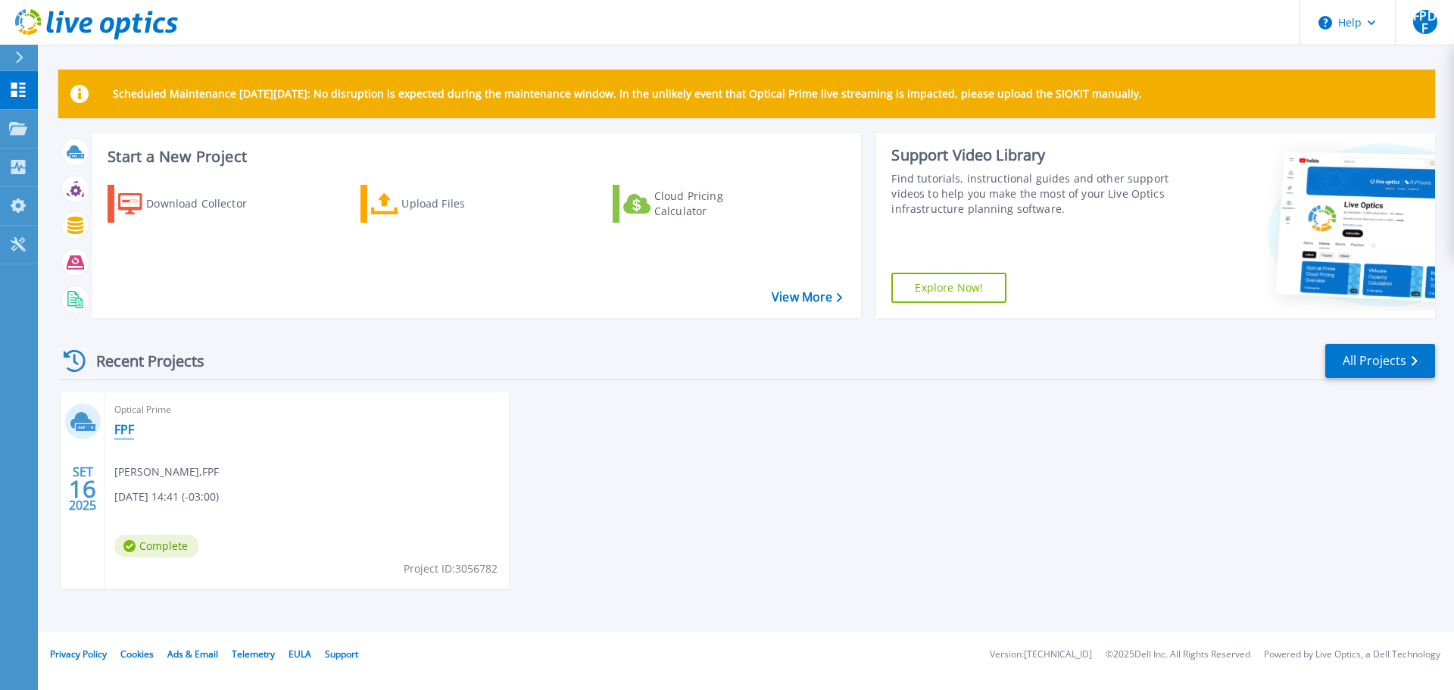
click at [119, 433] on link "FPF" at bounding box center [124, 429] width 20 height 15
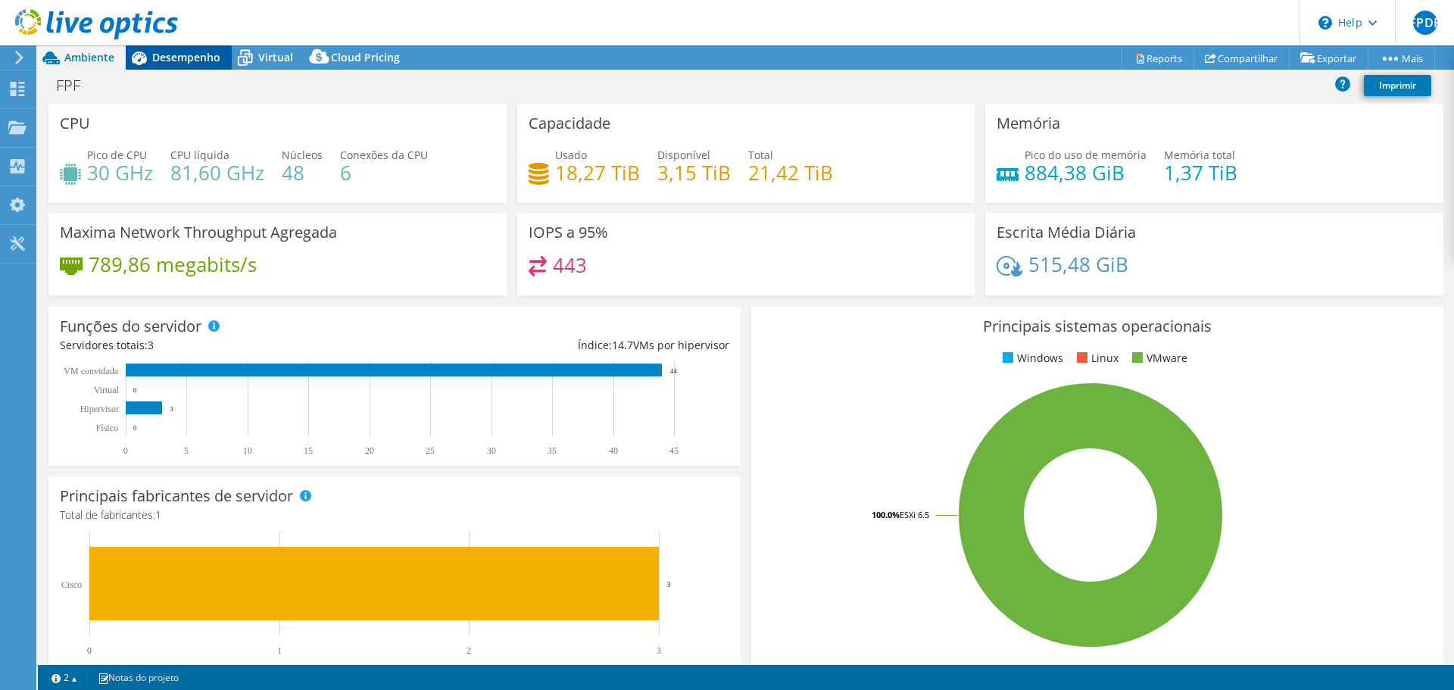
click at [173, 55] on span "Desempenho" at bounding box center [186, 57] width 68 height 14
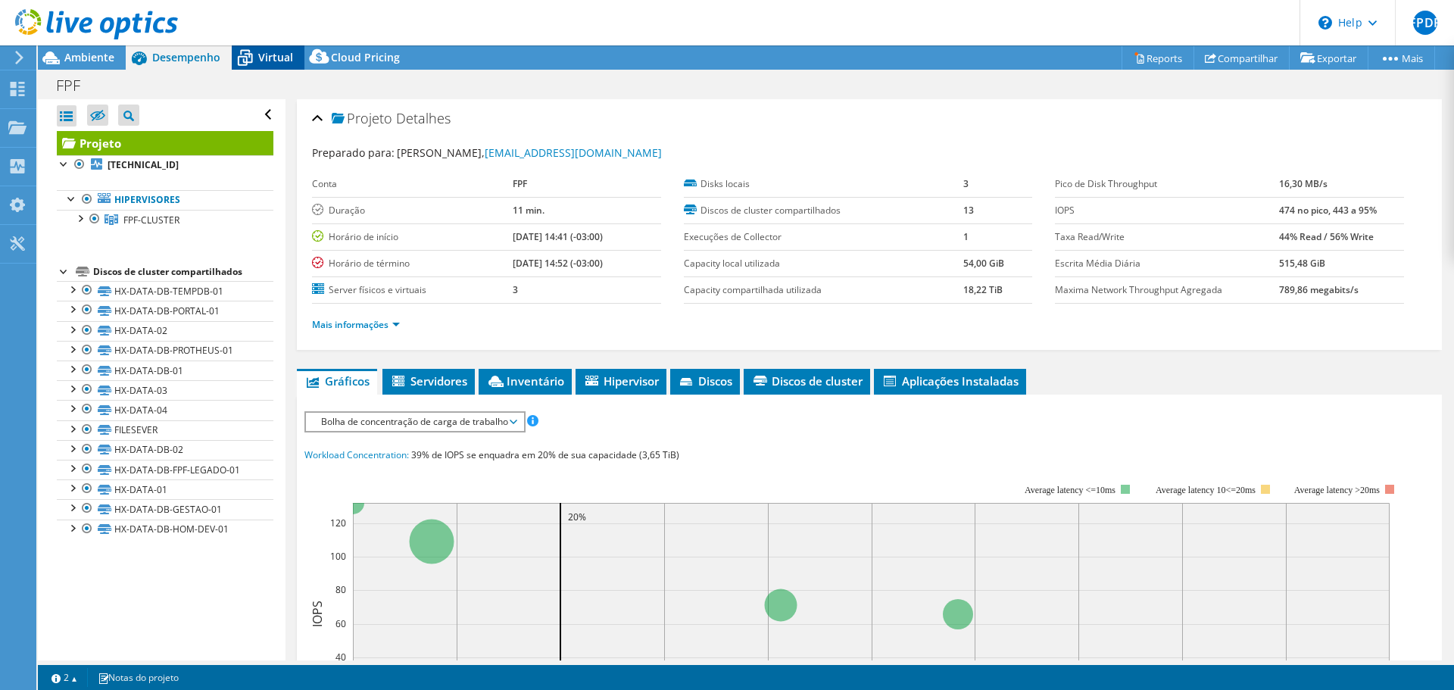
click at [274, 57] on span "Virtual" at bounding box center [275, 57] width 35 height 14
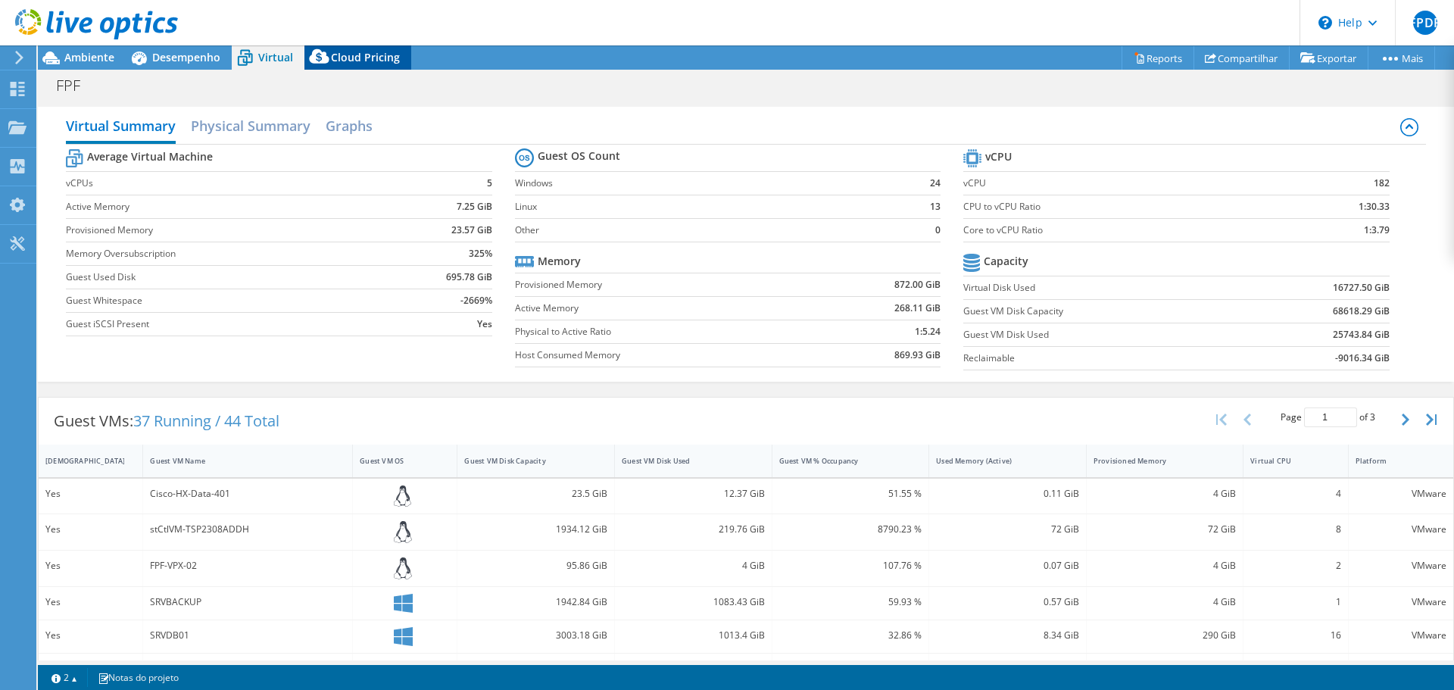
click at [327, 58] on icon at bounding box center [319, 56] width 20 height 14
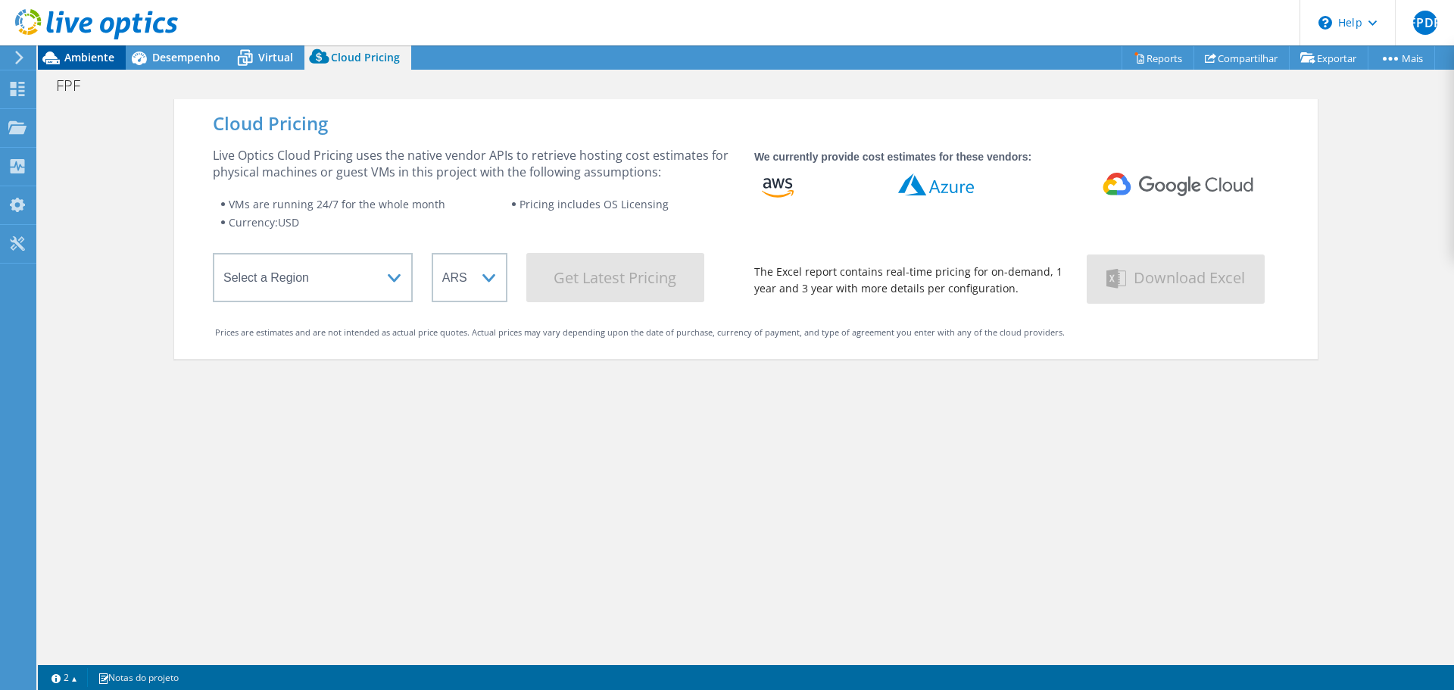
click at [104, 54] on span "Ambiente" at bounding box center [89, 57] width 50 height 14
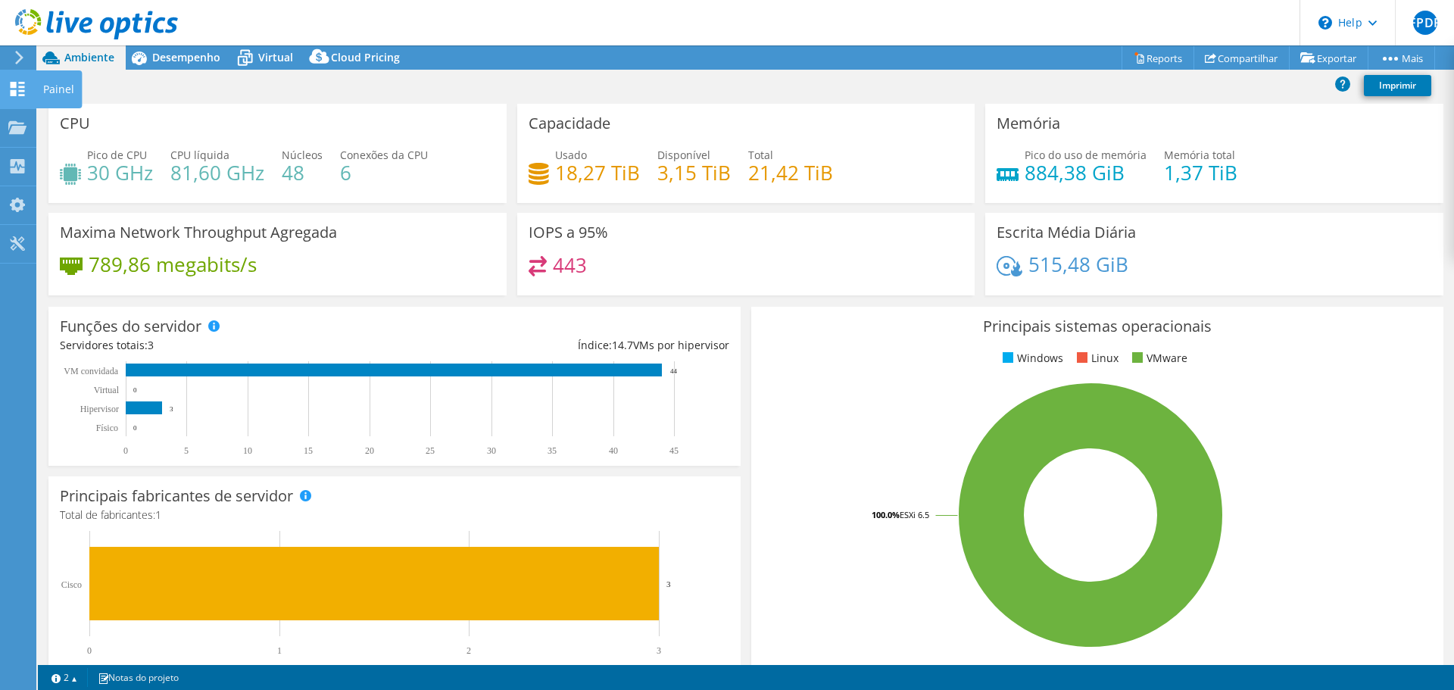
click at [16, 88] on icon at bounding box center [17, 89] width 18 height 14
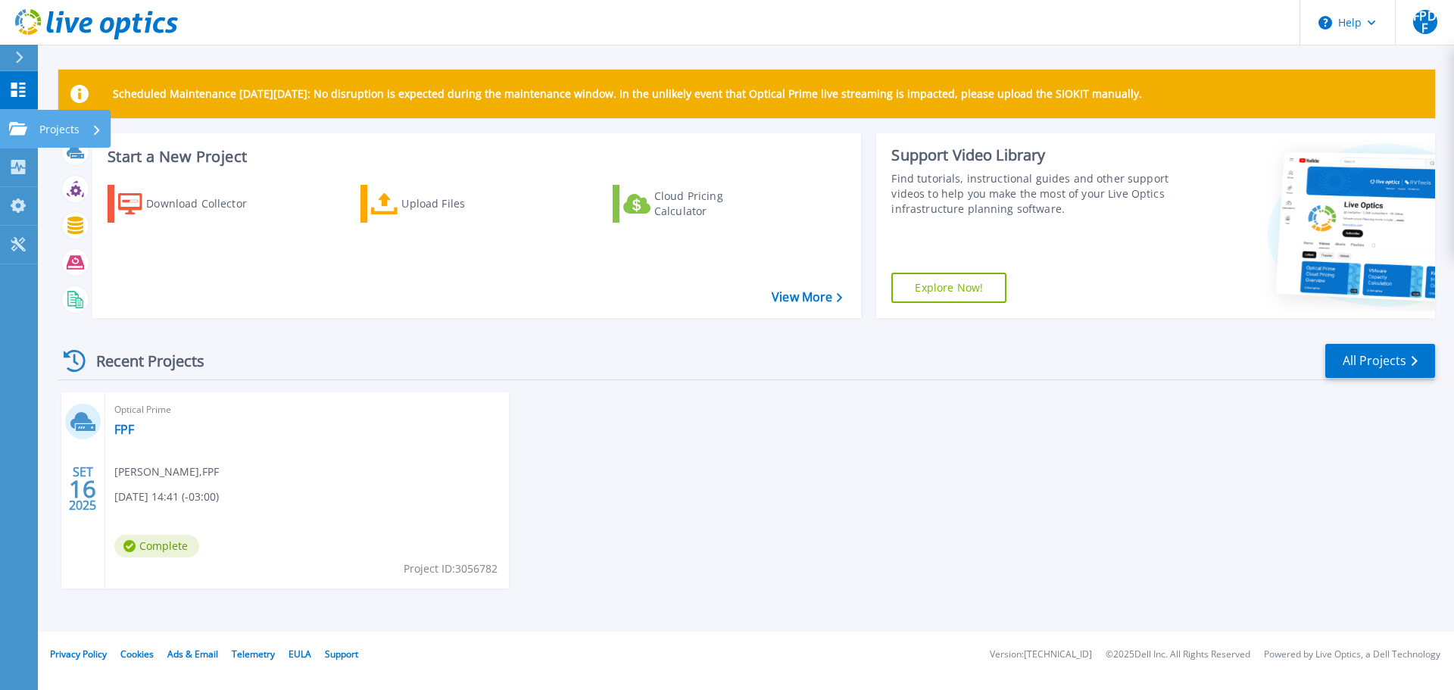
click at [15, 132] on icon at bounding box center [18, 128] width 18 height 13
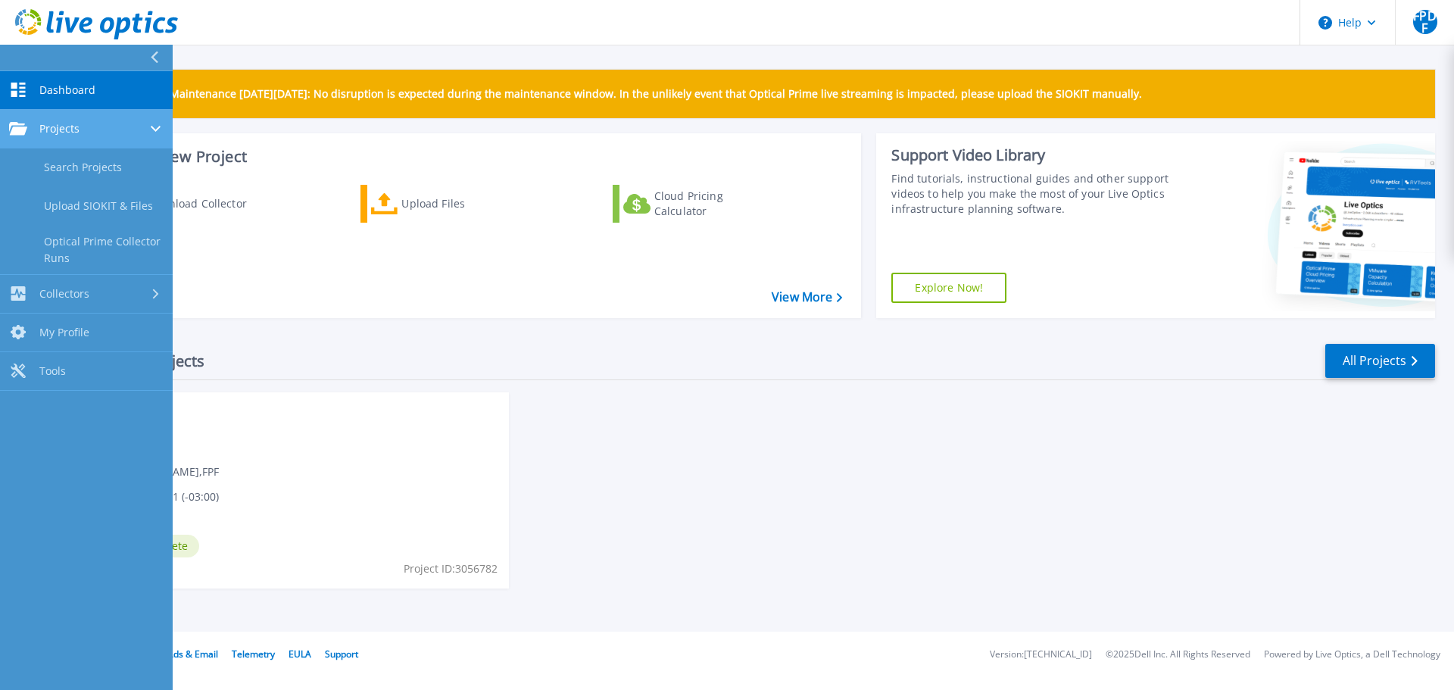
click at [15, 132] on icon at bounding box center [18, 128] width 18 height 13
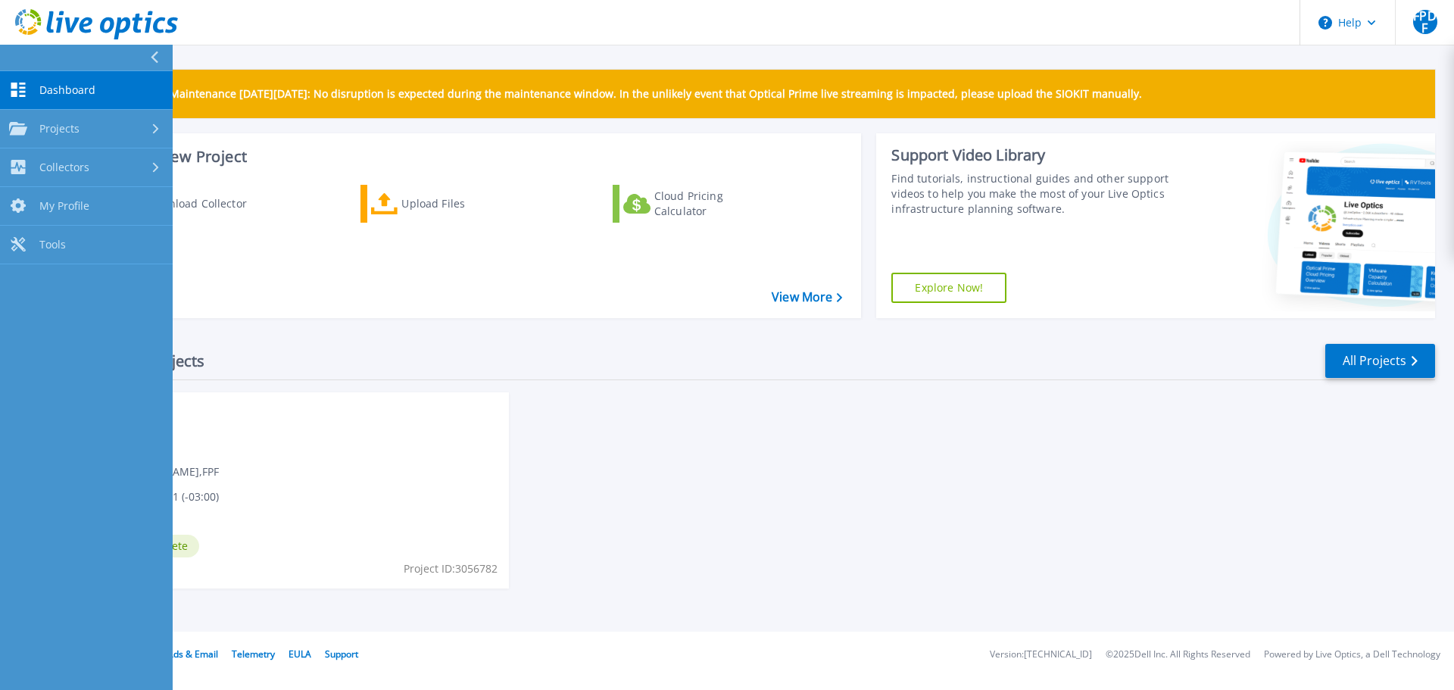
click at [69, 15] on icon at bounding box center [96, 24] width 163 height 31
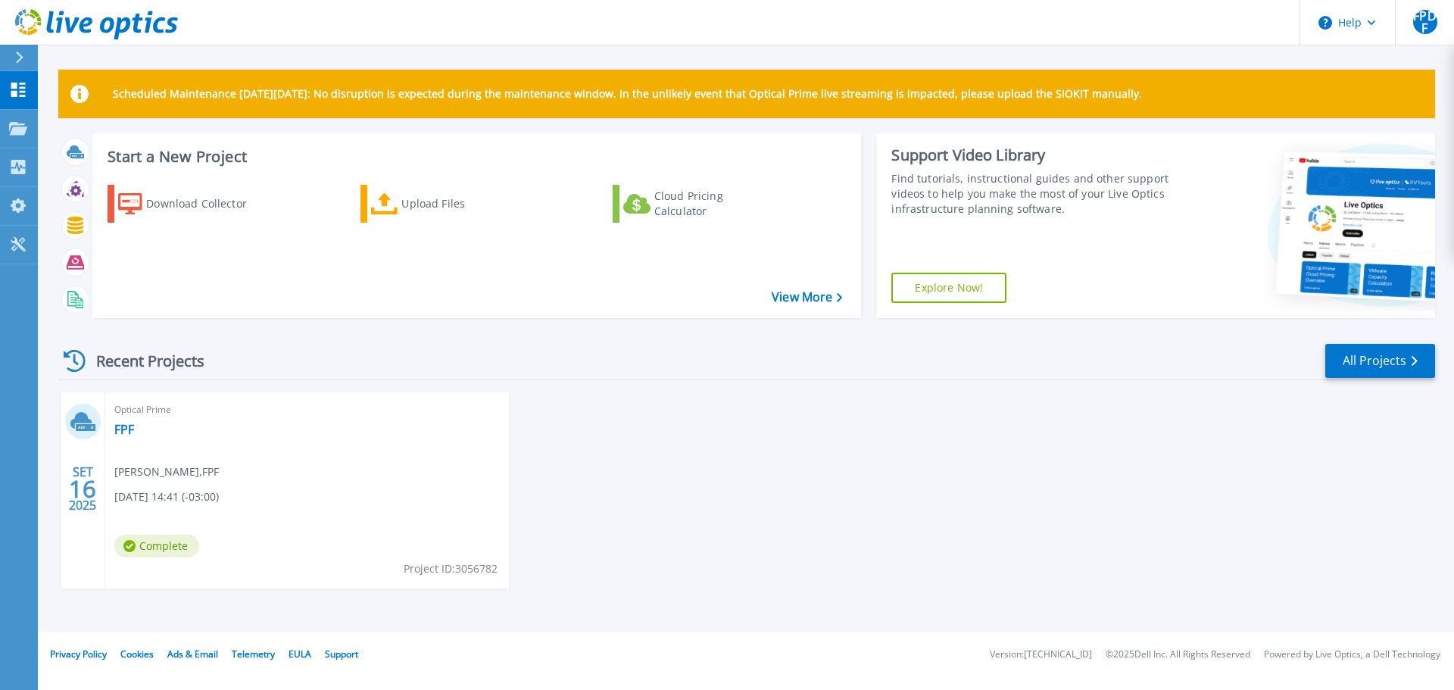
click at [28, 14] on icon at bounding box center [28, 15] width 2 height 2
click at [78, 170] on p "Collectors" at bounding box center [64, 167] width 50 height 39
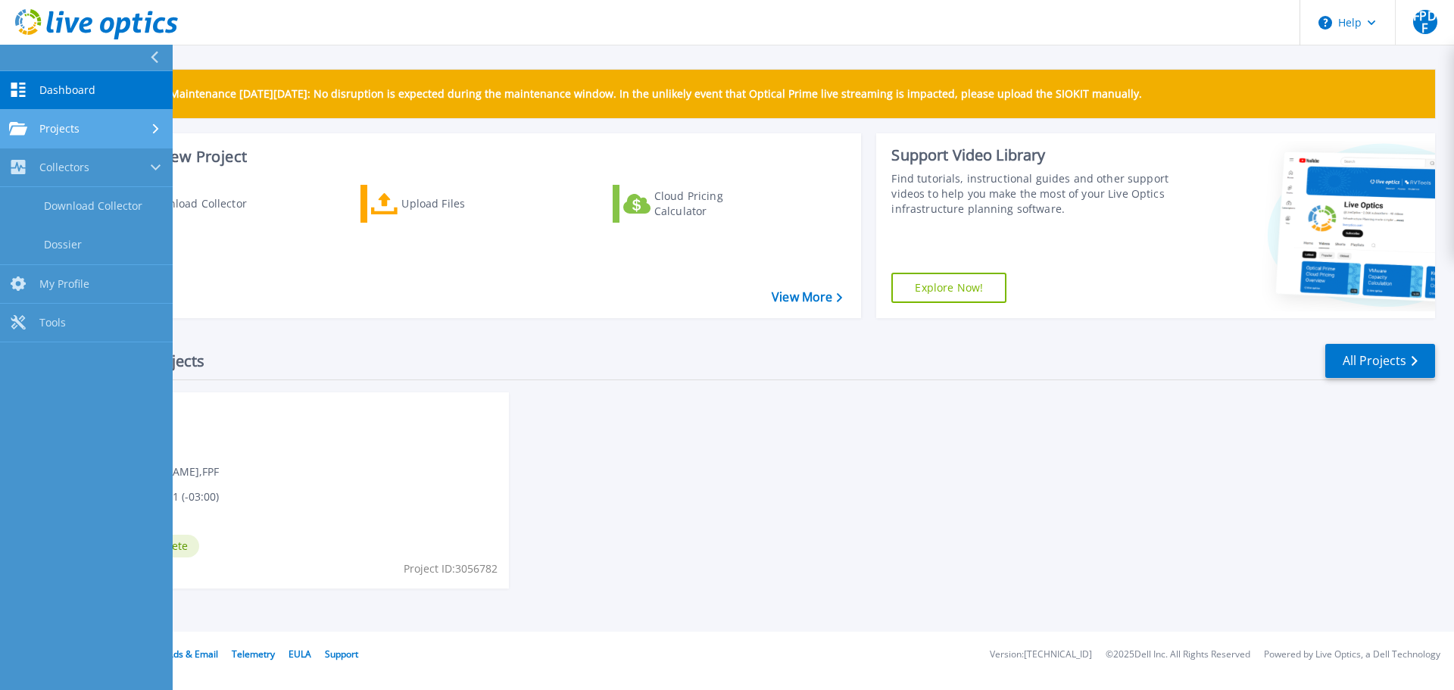
click at [78, 132] on span "Projects" at bounding box center [59, 129] width 40 height 14
click at [71, 89] on span "Dashboard" at bounding box center [67, 90] width 56 height 14
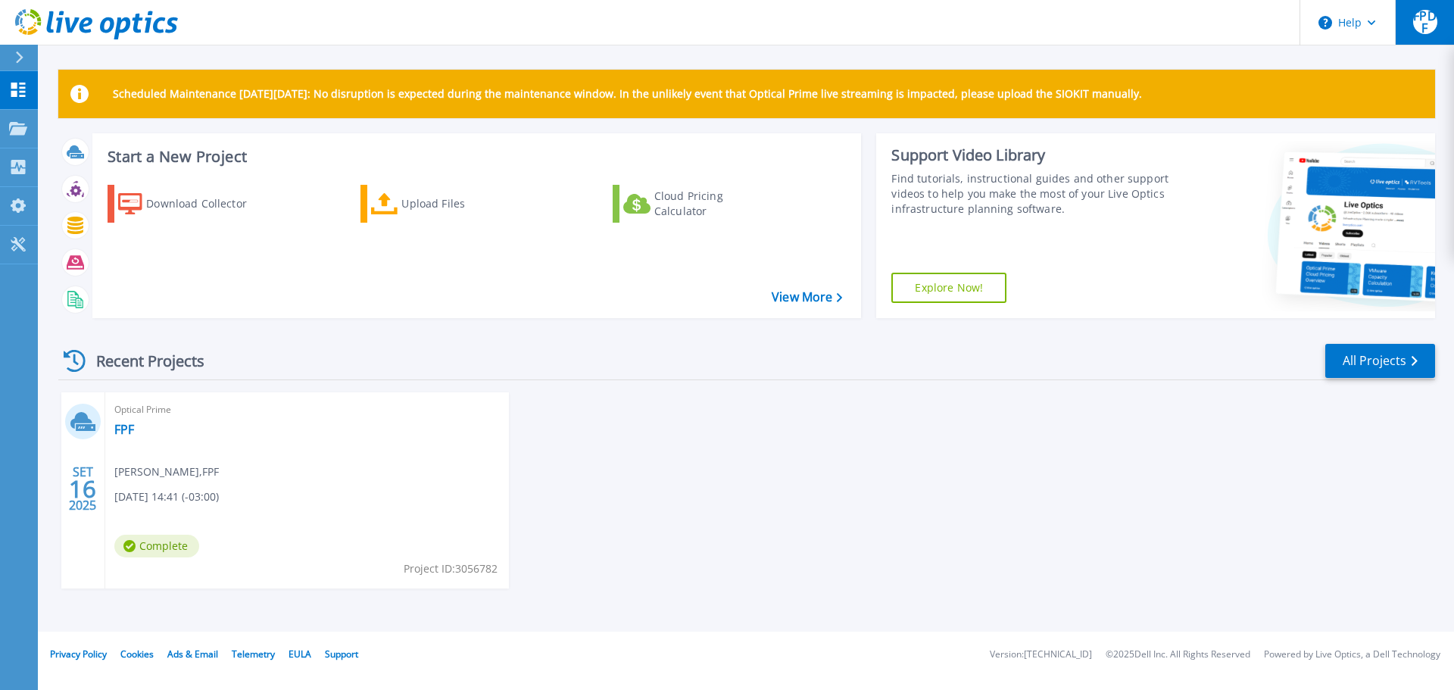
click at [1434, 29] on span "FPDF" at bounding box center [1425, 22] width 24 height 24
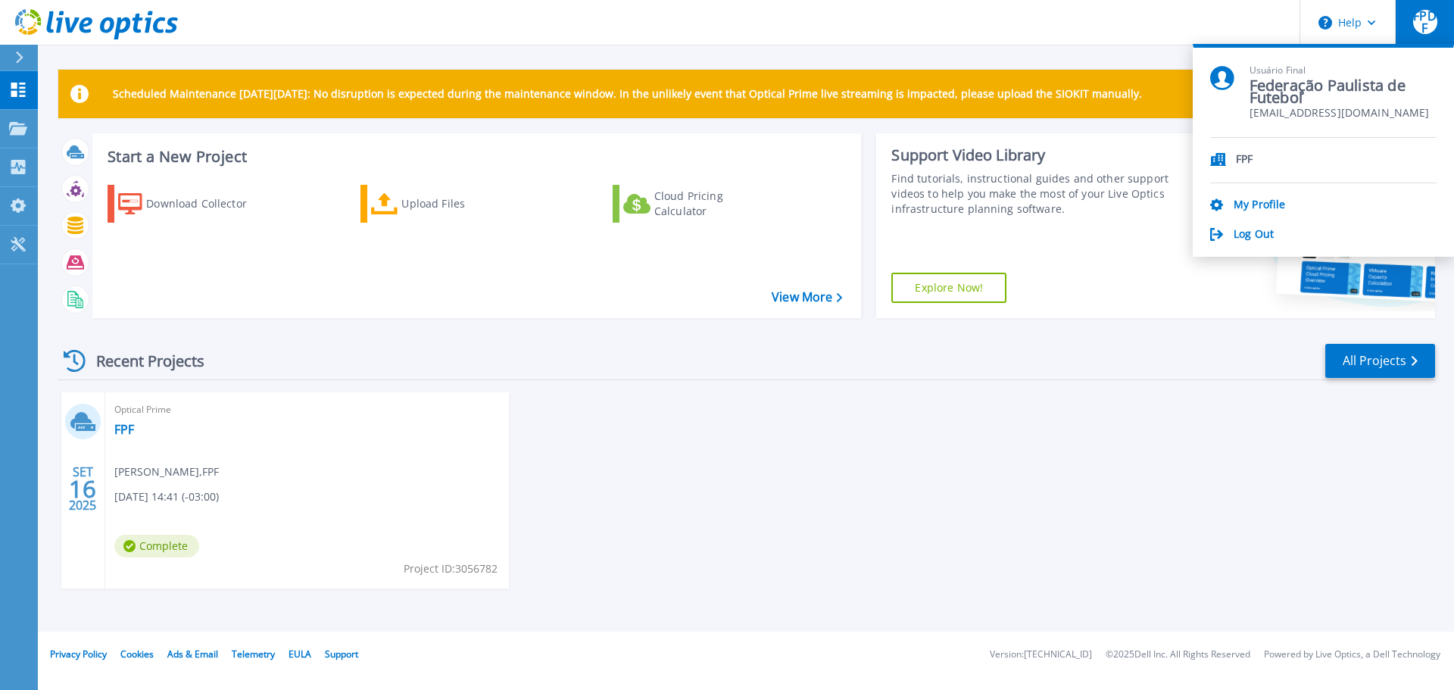
click at [1222, 163] on icon at bounding box center [1218, 159] width 16 height 13
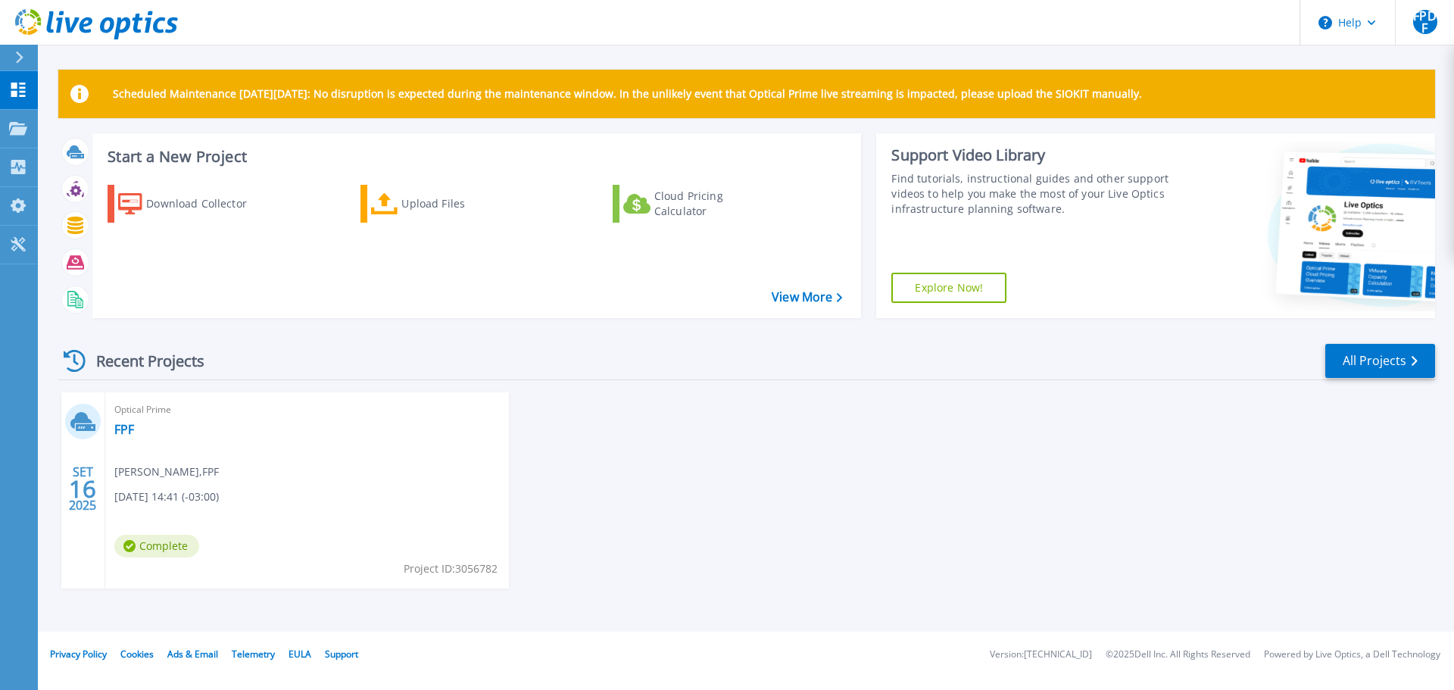
click at [192, 148] on h3 "Start a New Project" at bounding box center [475, 156] width 735 height 17
click at [797, 299] on link "View More" at bounding box center [807, 297] width 70 height 14
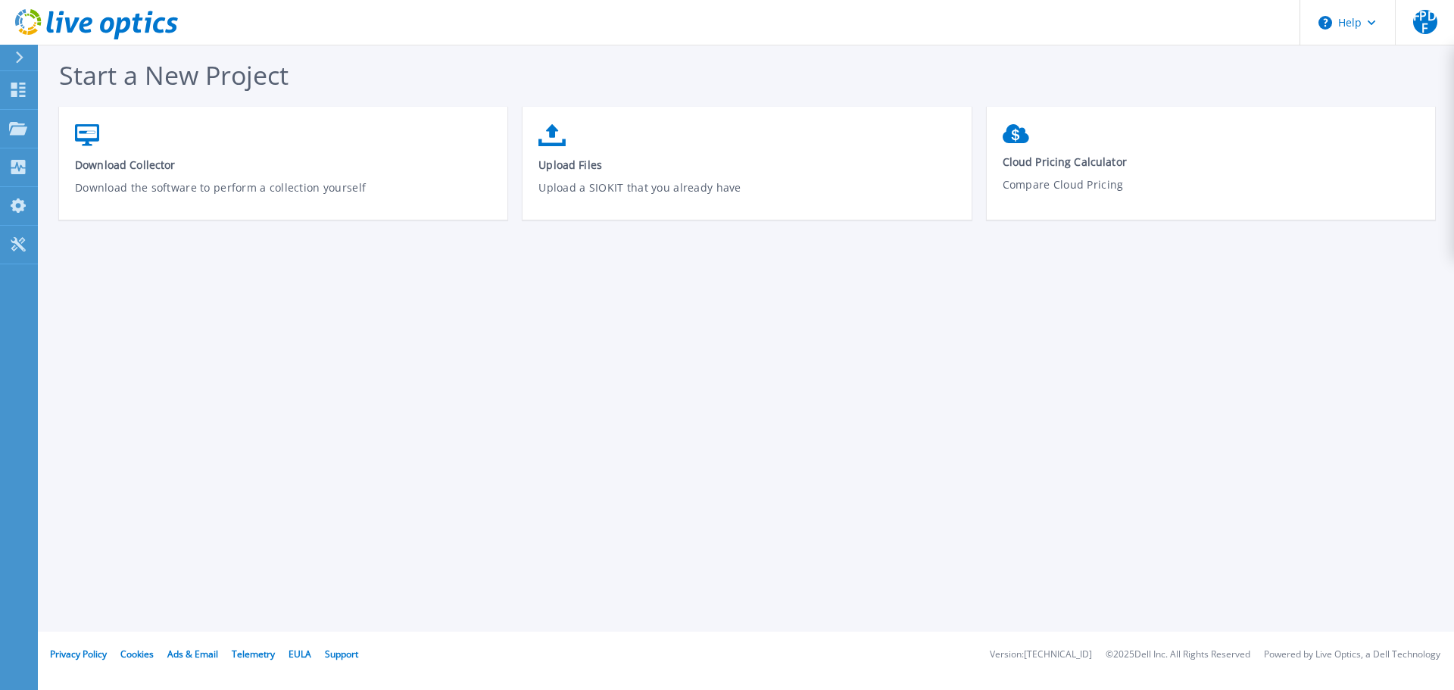
click at [10, 57] on button at bounding box center [19, 58] width 38 height 27
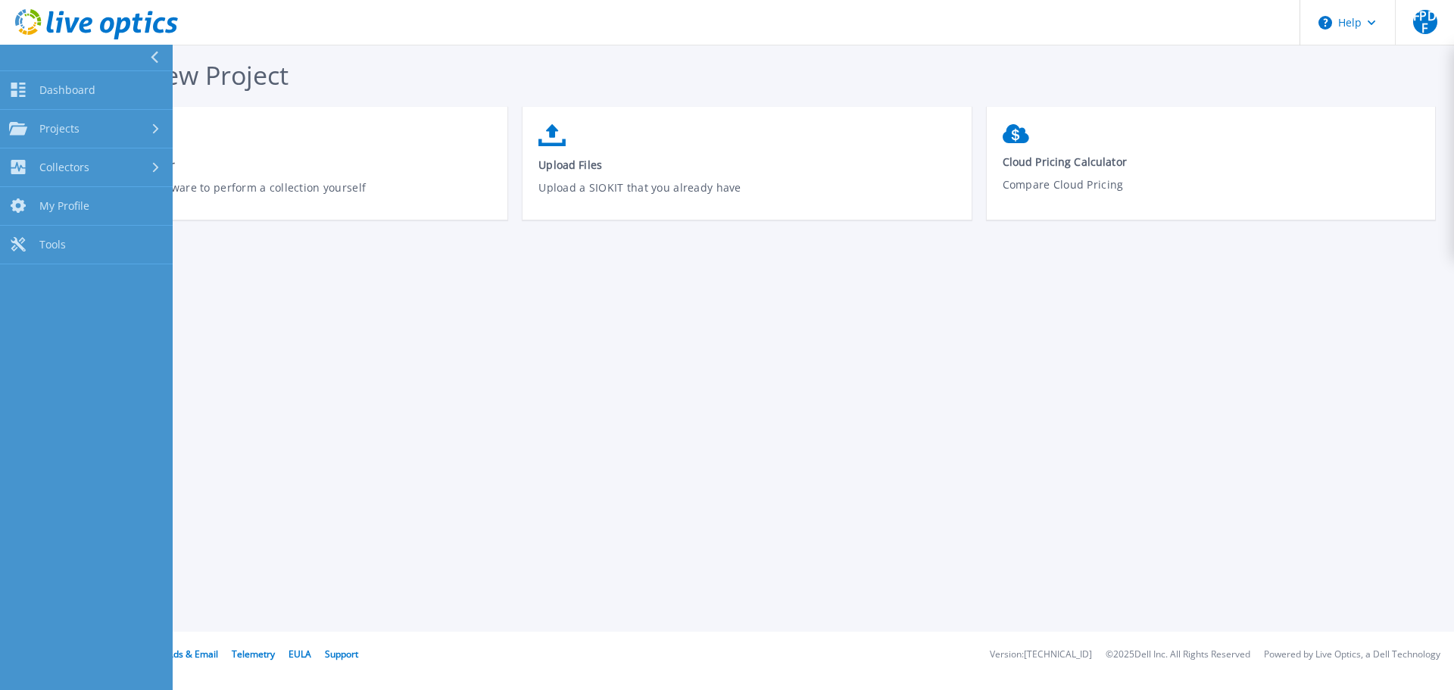
click at [150, 59] on icon at bounding box center [154, 58] width 8 height 12
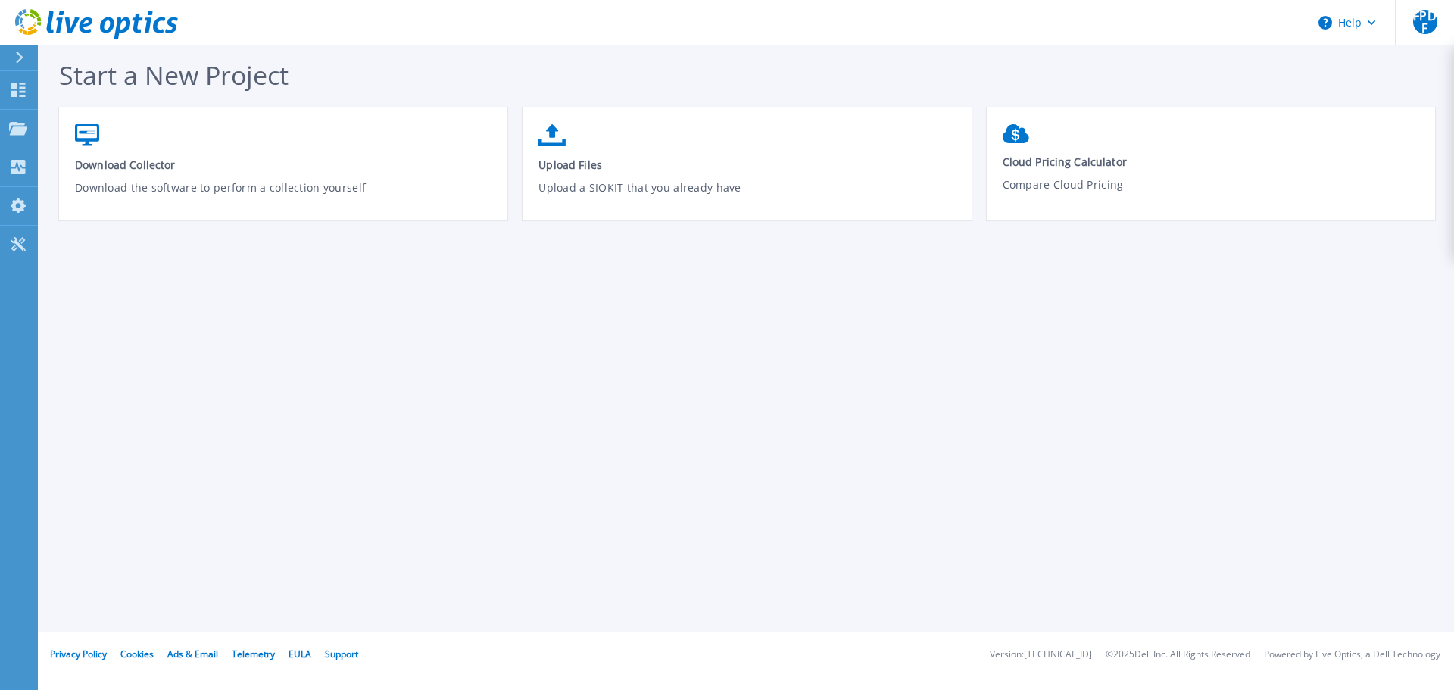
click at [120, 30] on icon at bounding box center [122, 28] width 17 height 22
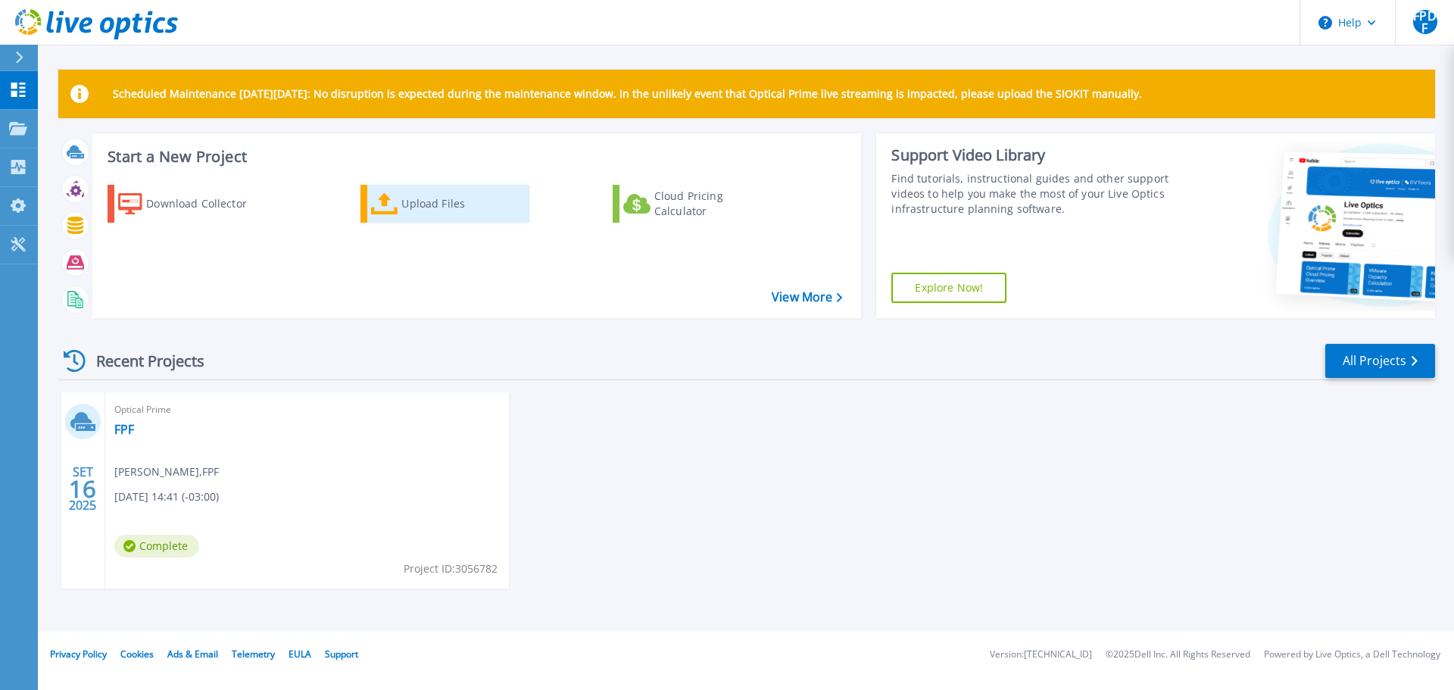
click at [394, 206] on icon at bounding box center [384, 204] width 27 height 22
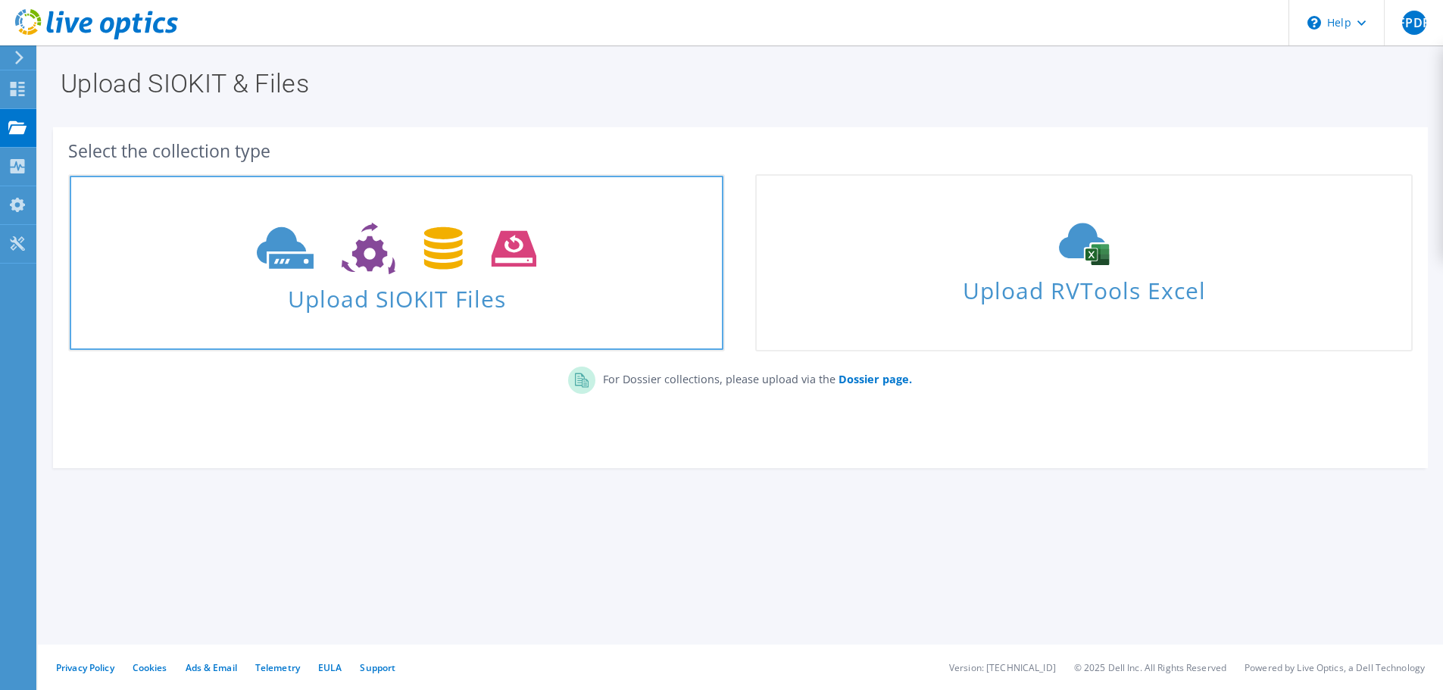
click at [396, 276] on span at bounding box center [397, 247] width 654 height 64
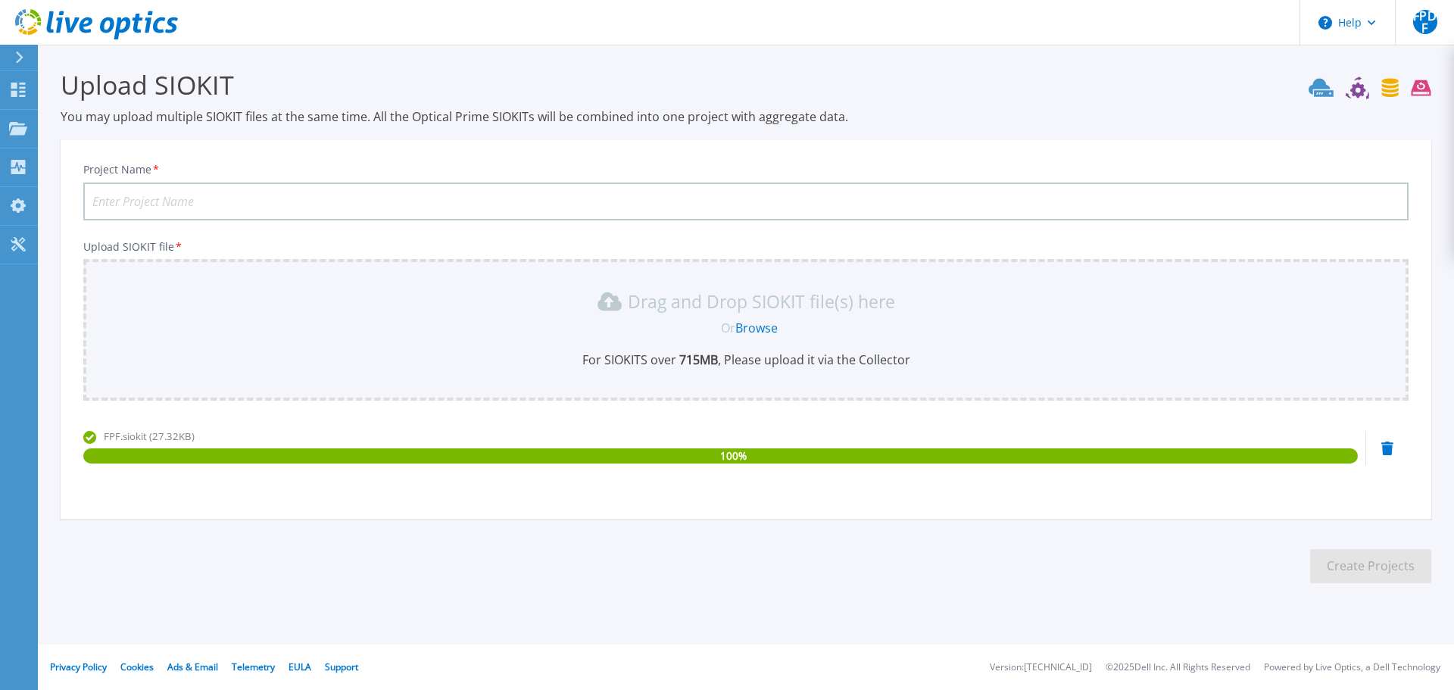
click at [533, 205] on input "Project Name *" at bounding box center [745, 202] width 1325 height 38
type input "FPF-VMs"
click at [1350, 564] on button "Create Projects" at bounding box center [1370, 566] width 121 height 34
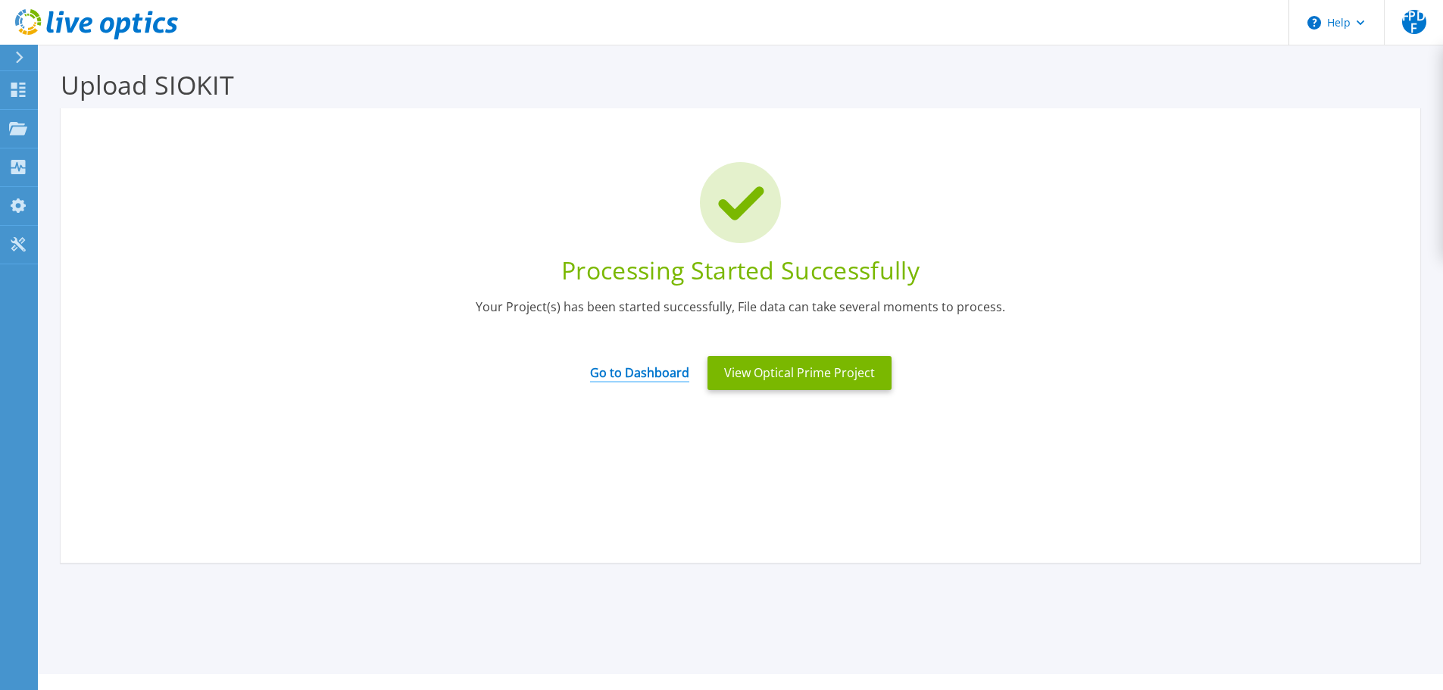
click at [656, 375] on link "Go to Dashboard" at bounding box center [639, 368] width 99 height 30
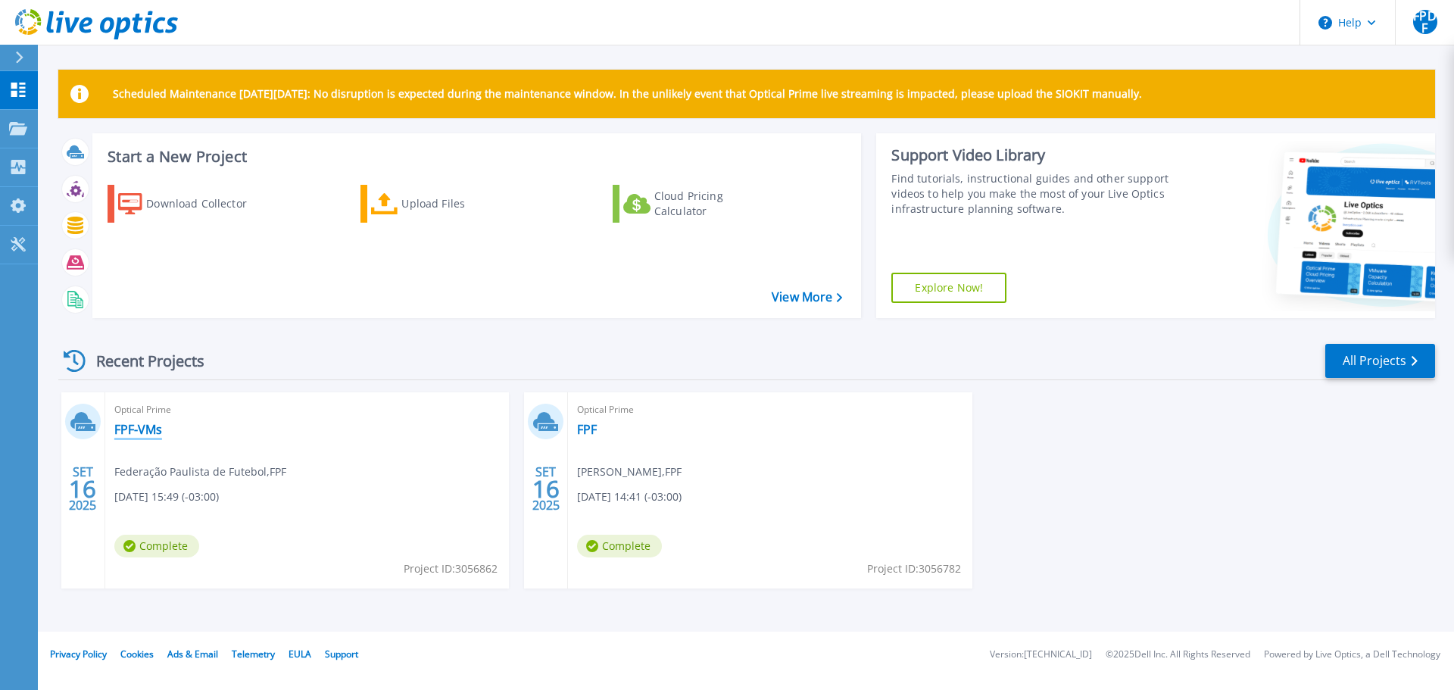
click at [144, 427] on link "FPF-VMs" at bounding box center [138, 429] width 48 height 15
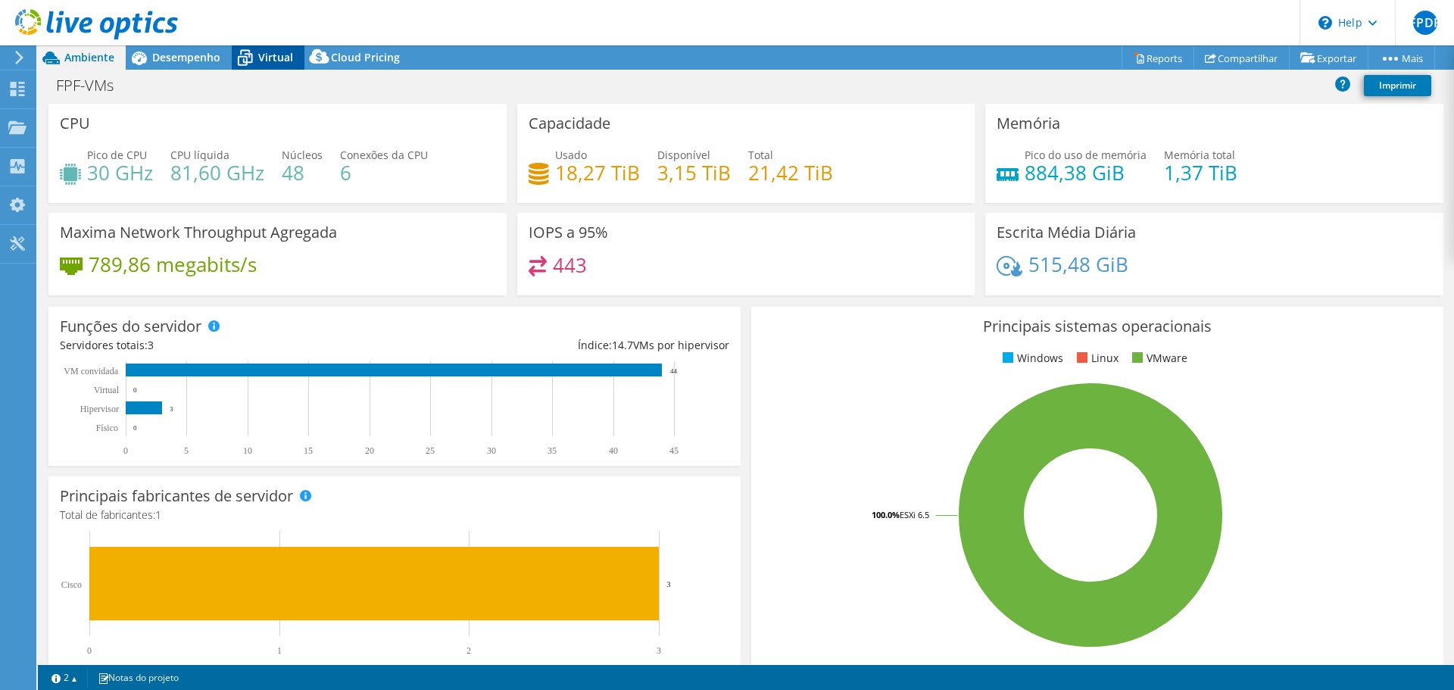
click at [272, 49] on div "Virtual" at bounding box center [268, 57] width 73 height 24
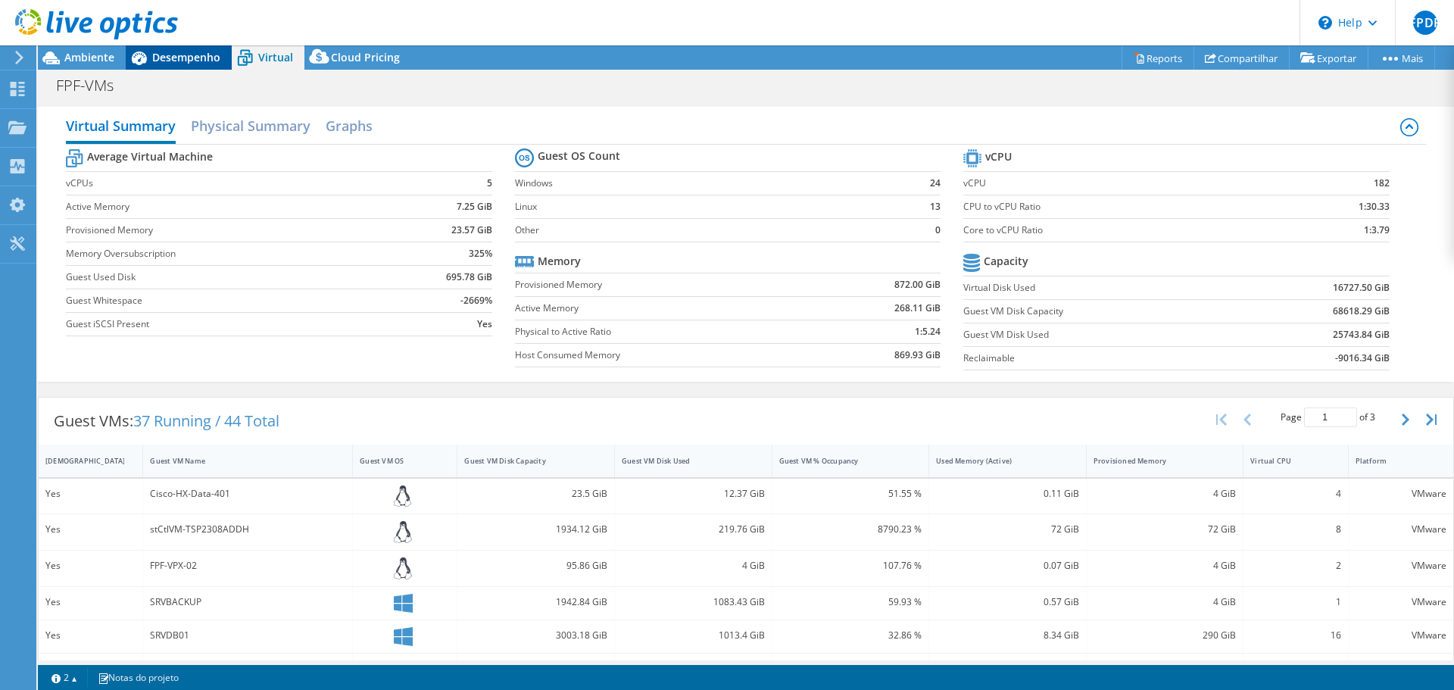
drag, startPoint x: 175, startPoint y: 53, endPoint x: 164, endPoint y: 55, distance: 11.5
click at [174, 54] on span "Desempenho" at bounding box center [186, 57] width 68 height 14
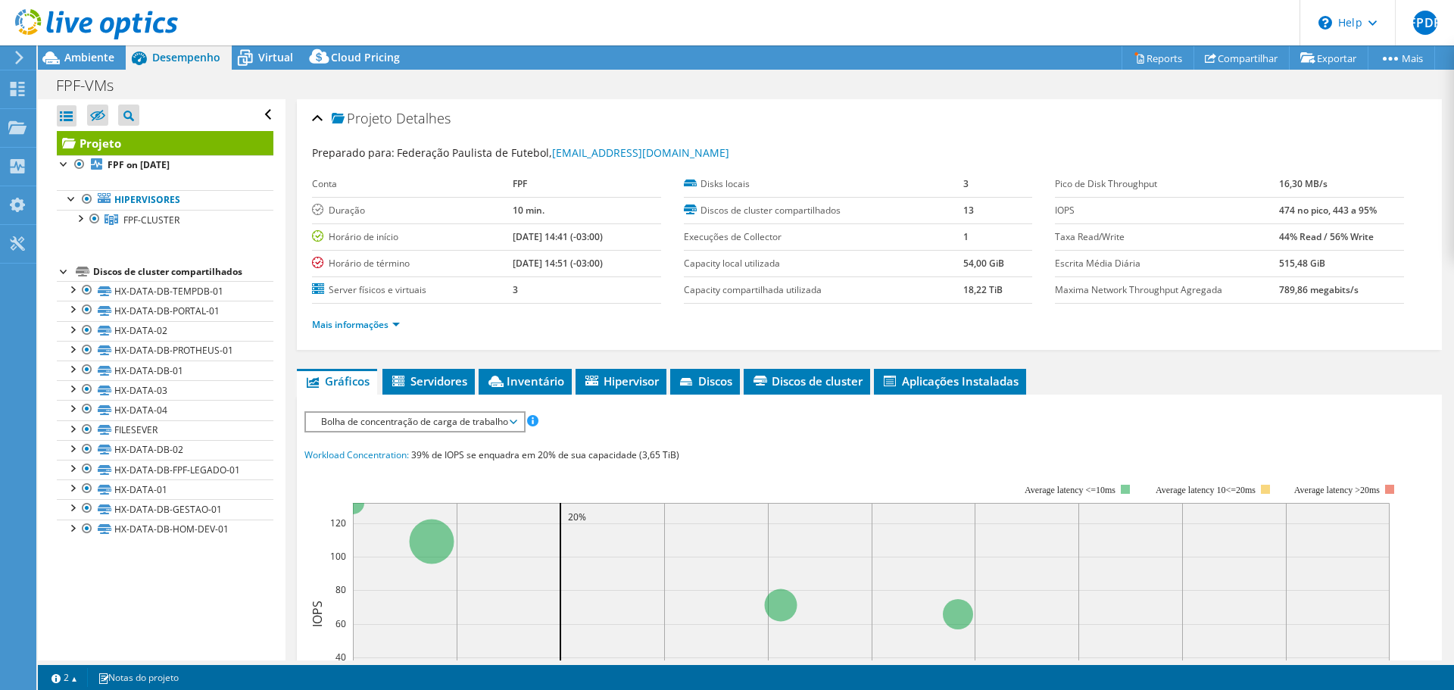
click at [55, 23] on icon at bounding box center [96, 24] width 163 height 31
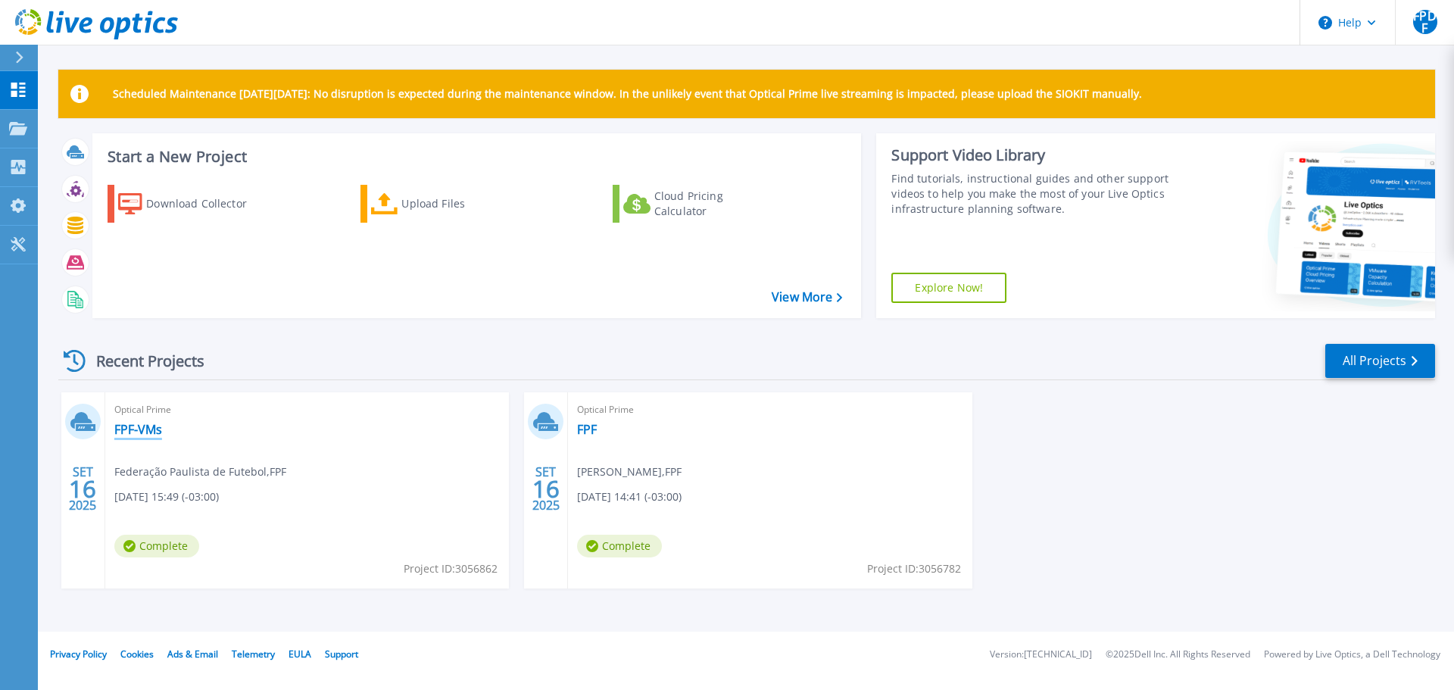
click at [148, 426] on link "FPF-VMs" at bounding box center [138, 429] width 48 height 15
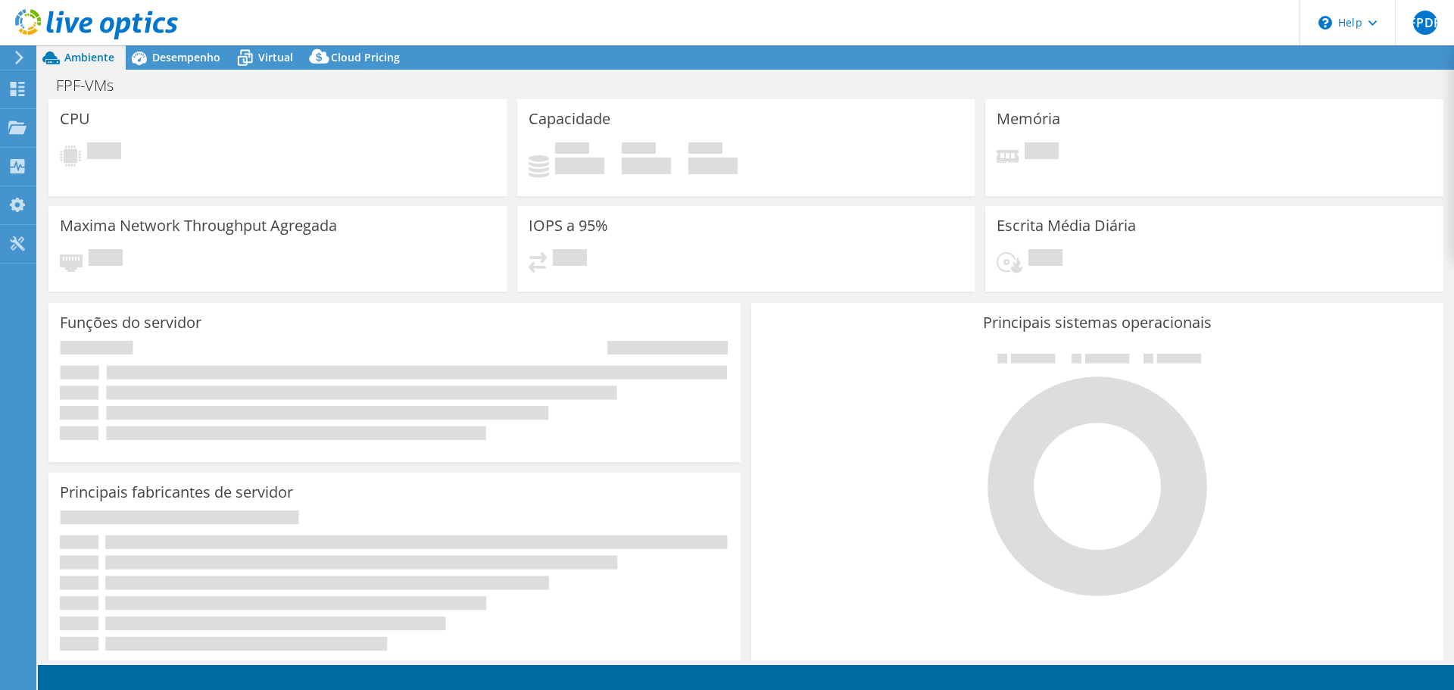
select select "USD"
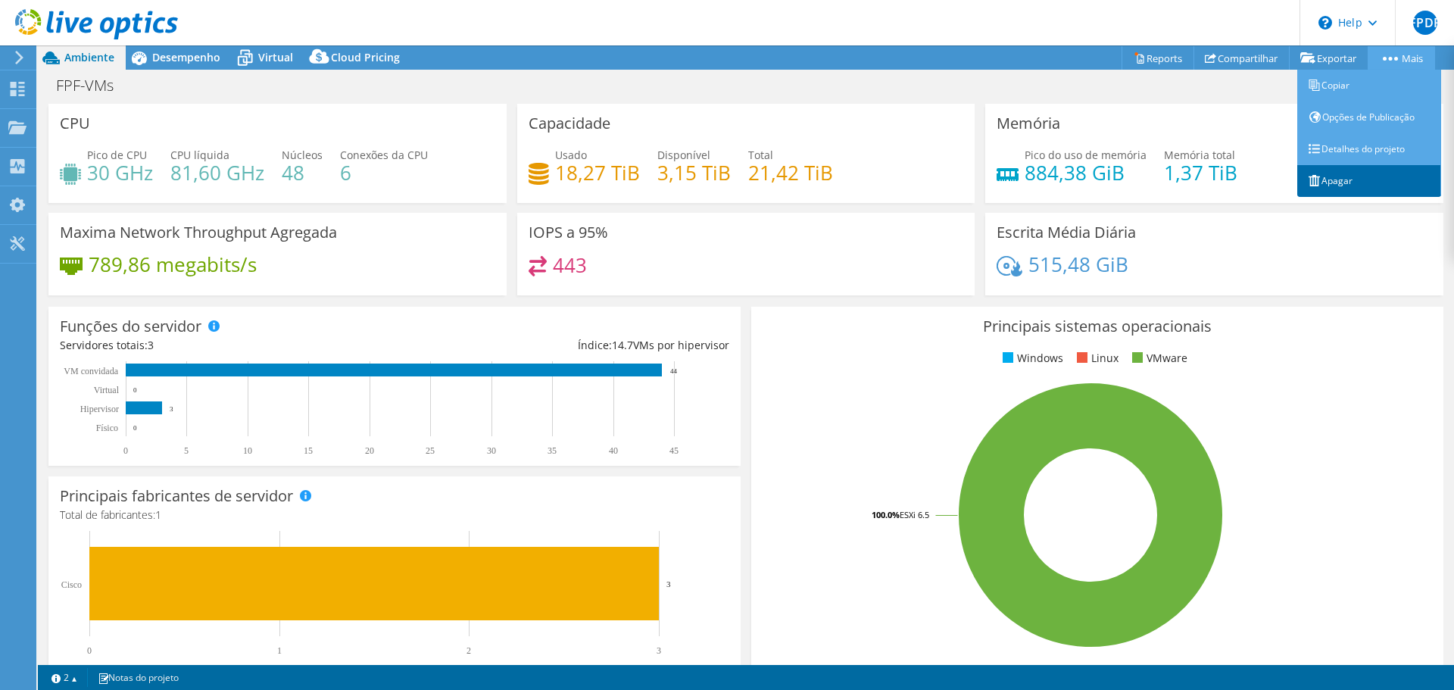
click at [1326, 185] on link "Apagar" at bounding box center [1369, 181] width 144 height 32
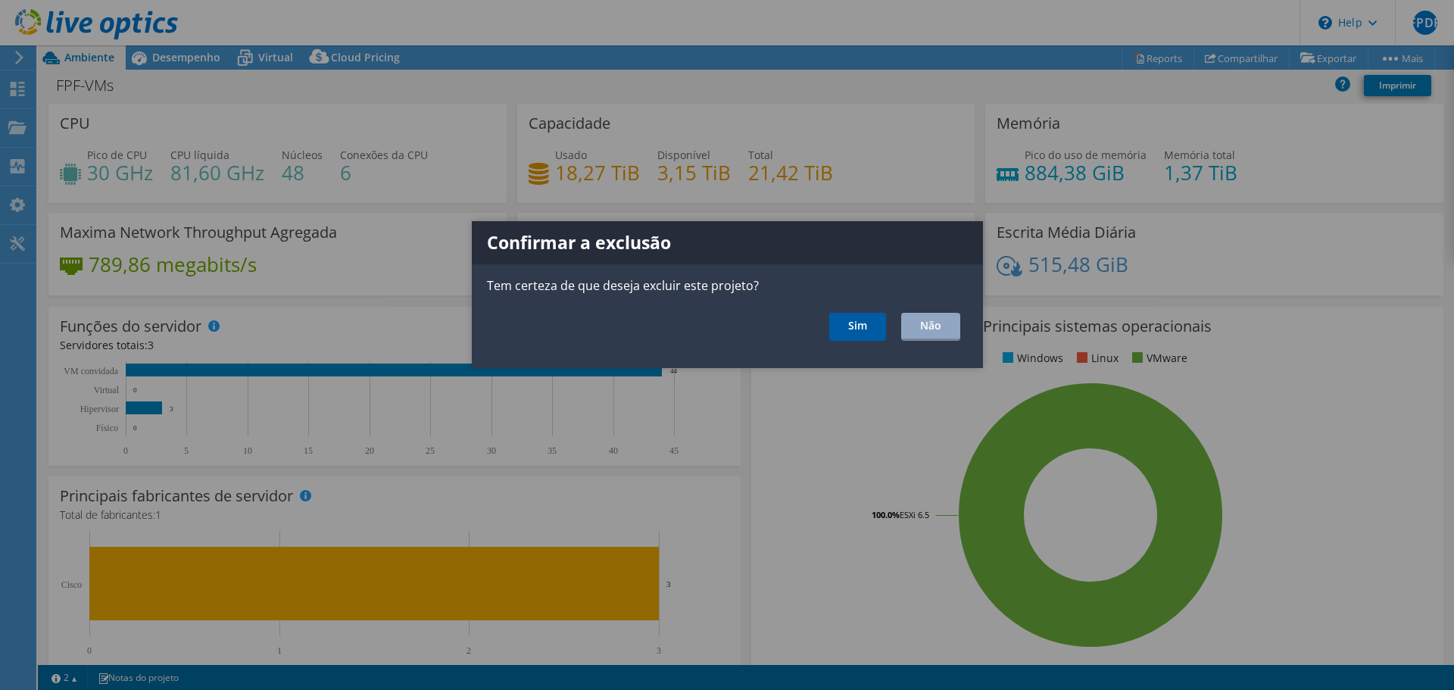
click at [873, 313] on link "Sim" at bounding box center [857, 327] width 57 height 28
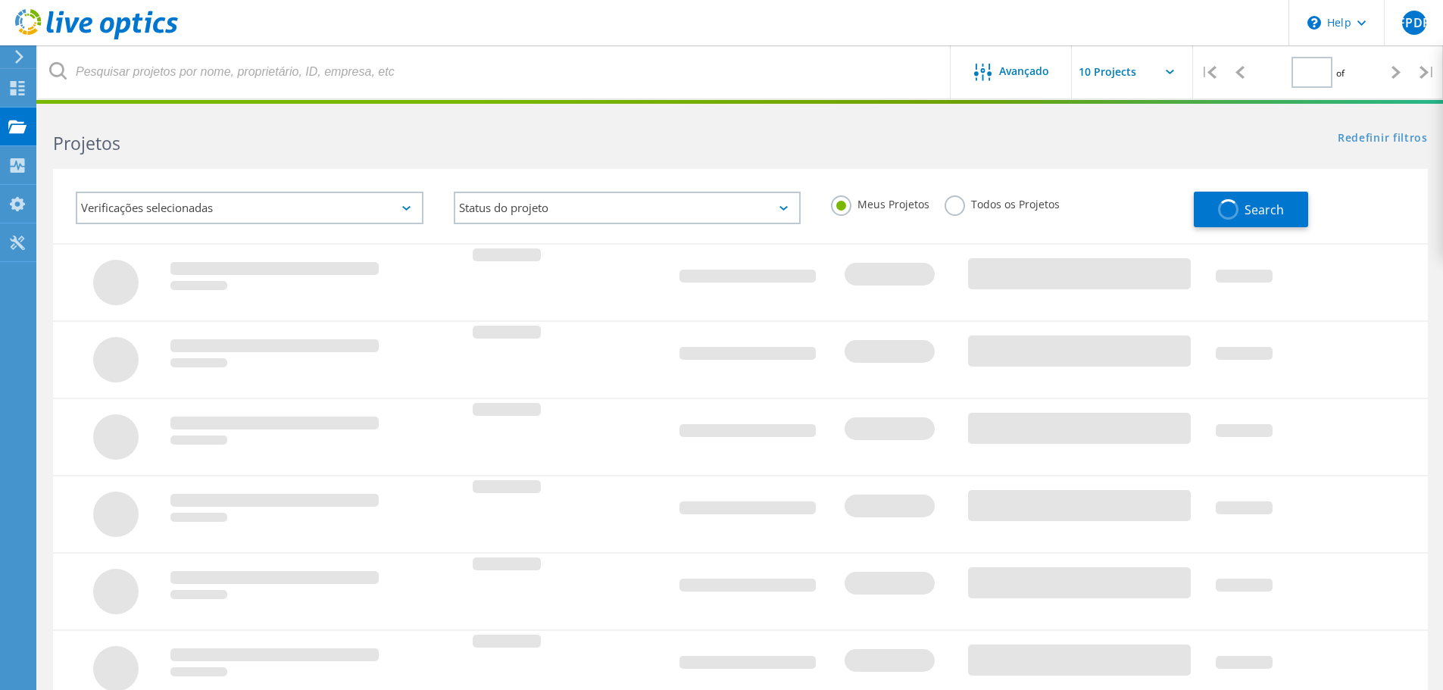
type input "1"
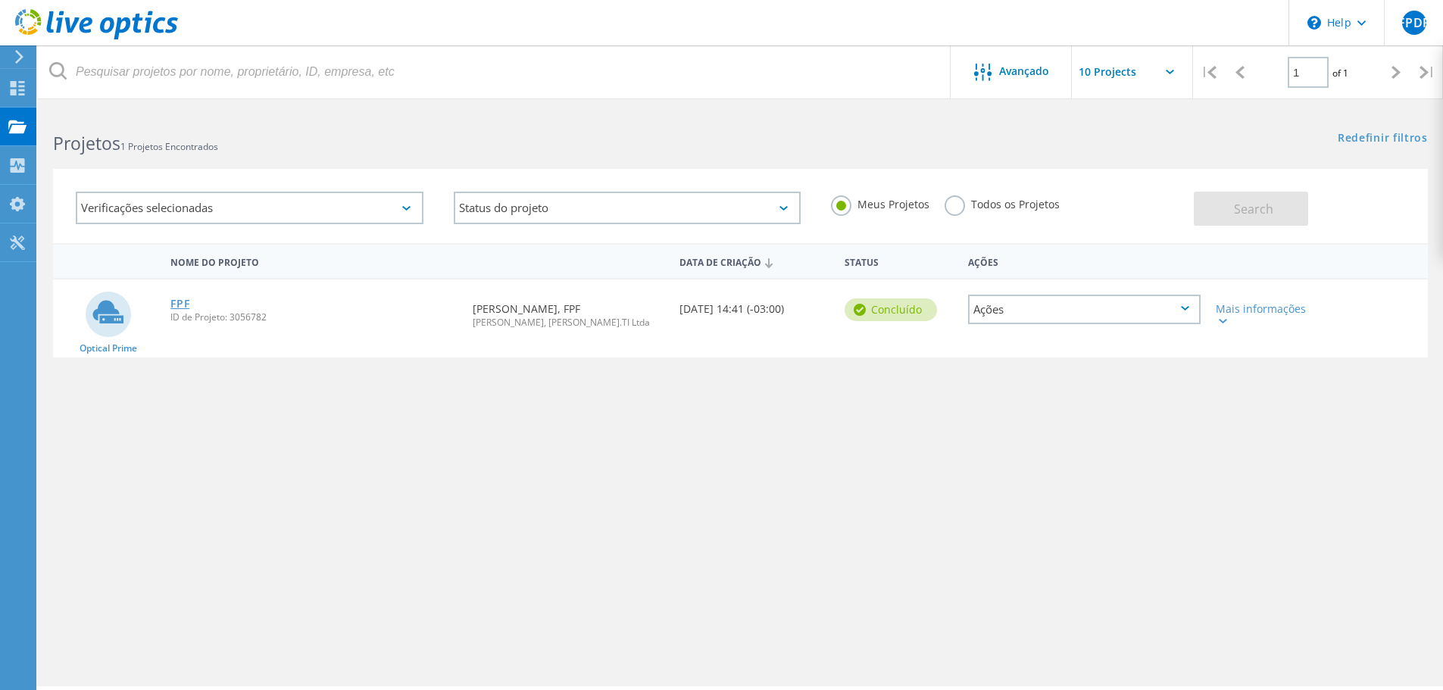
click at [184, 304] on link "FPF" at bounding box center [179, 303] width 19 height 11
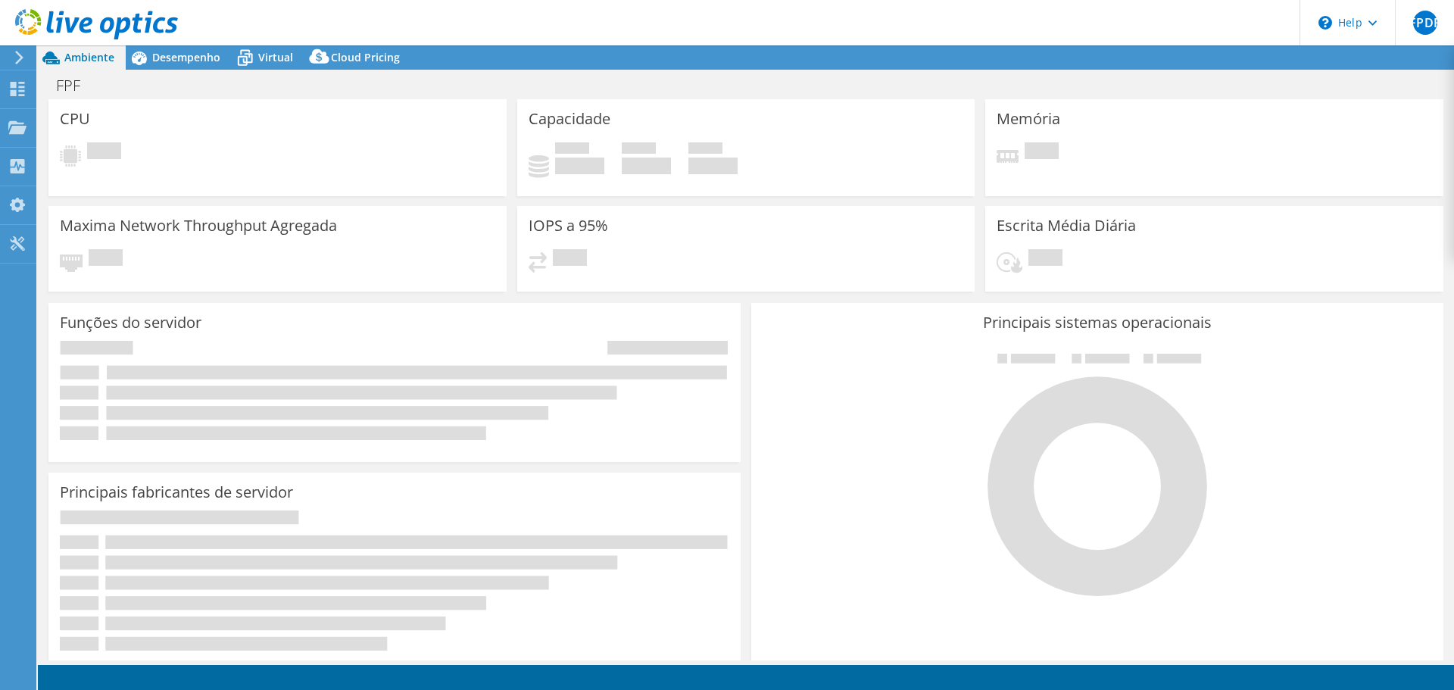
select select "USD"
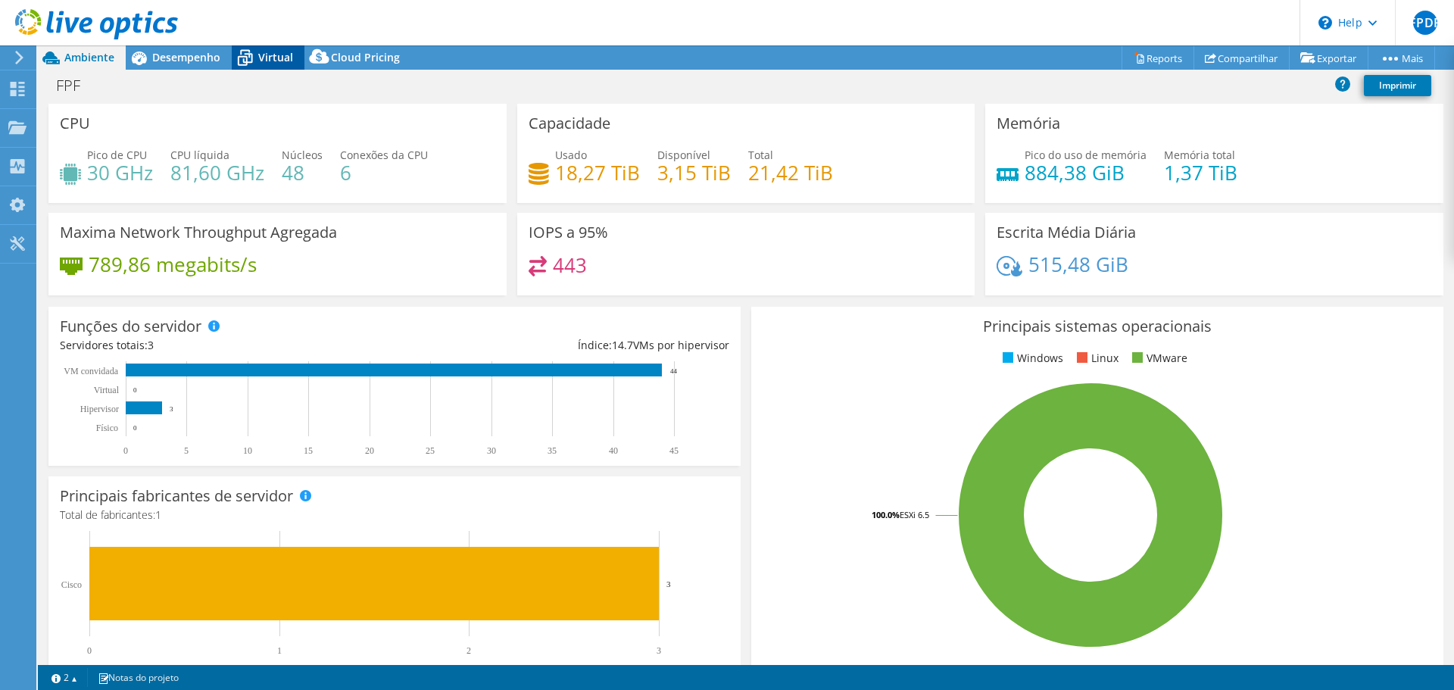
click at [273, 63] on span "Virtual" at bounding box center [275, 57] width 35 height 14
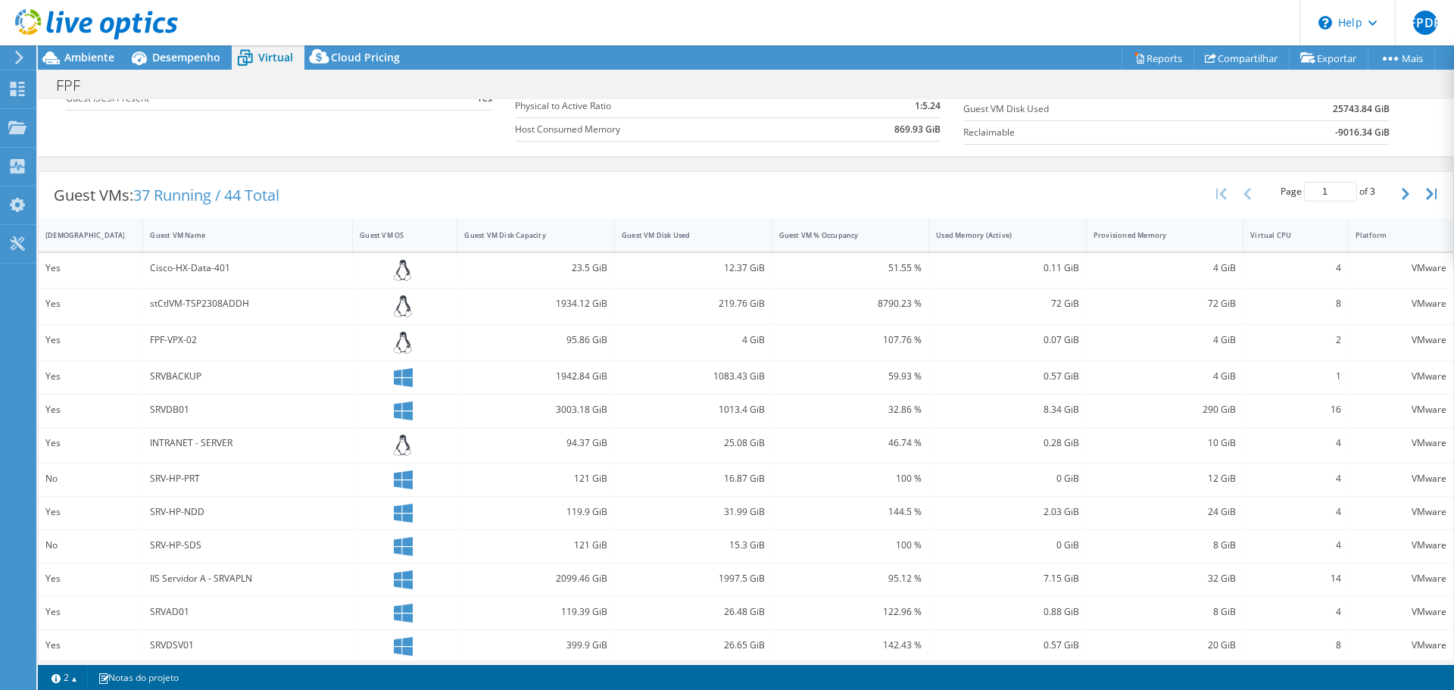
scroll to position [227, 0]
click at [91, 19] on use at bounding box center [96, 24] width 163 height 30
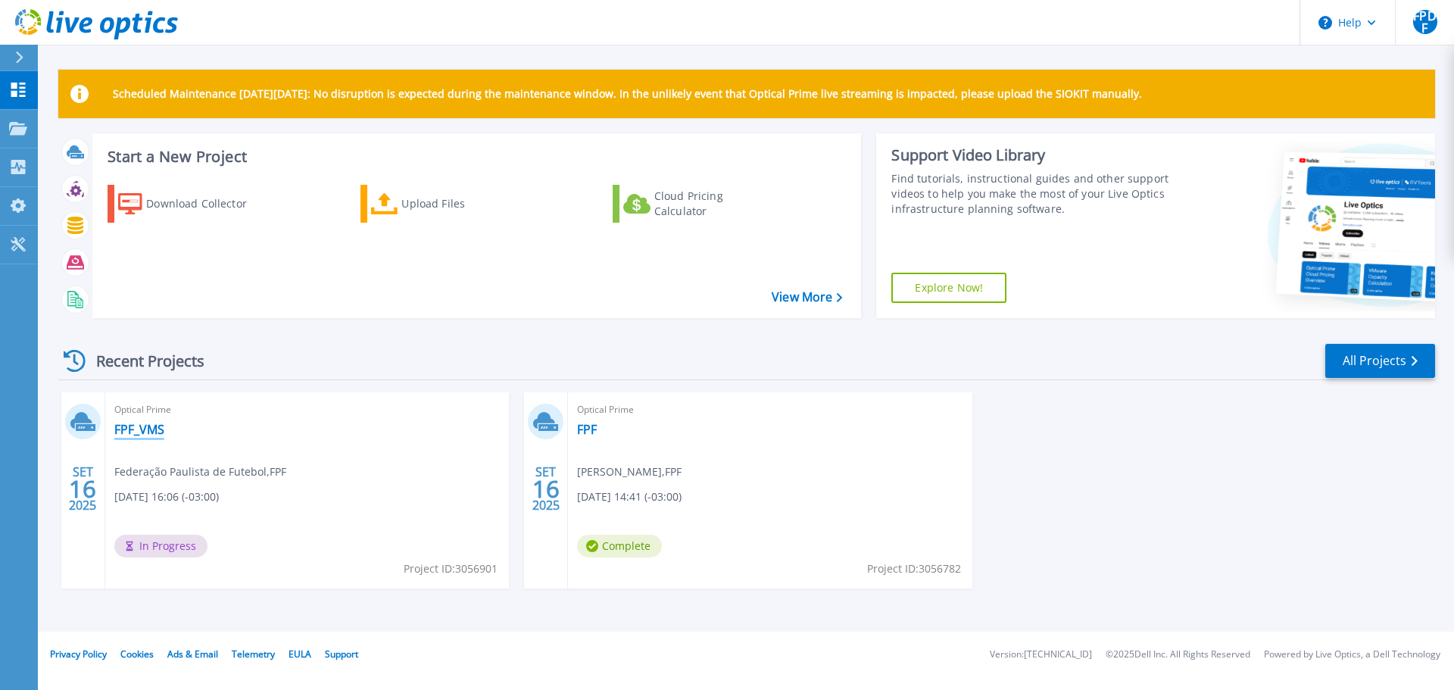
click at [139, 429] on link "FPF_VMS" at bounding box center [139, 429] width 50 height 15
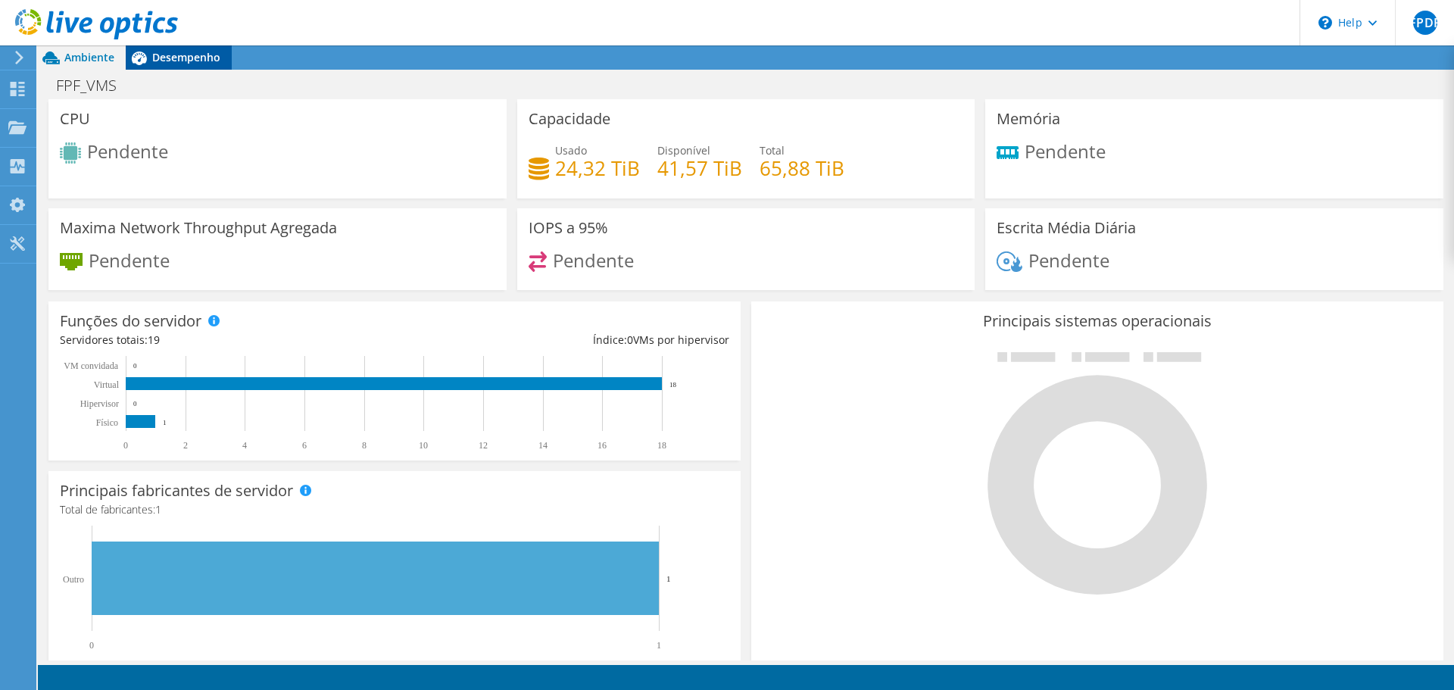
click at [188, 60] on span "Desempenho" at bounding box center [186, 57] width 68 height 14
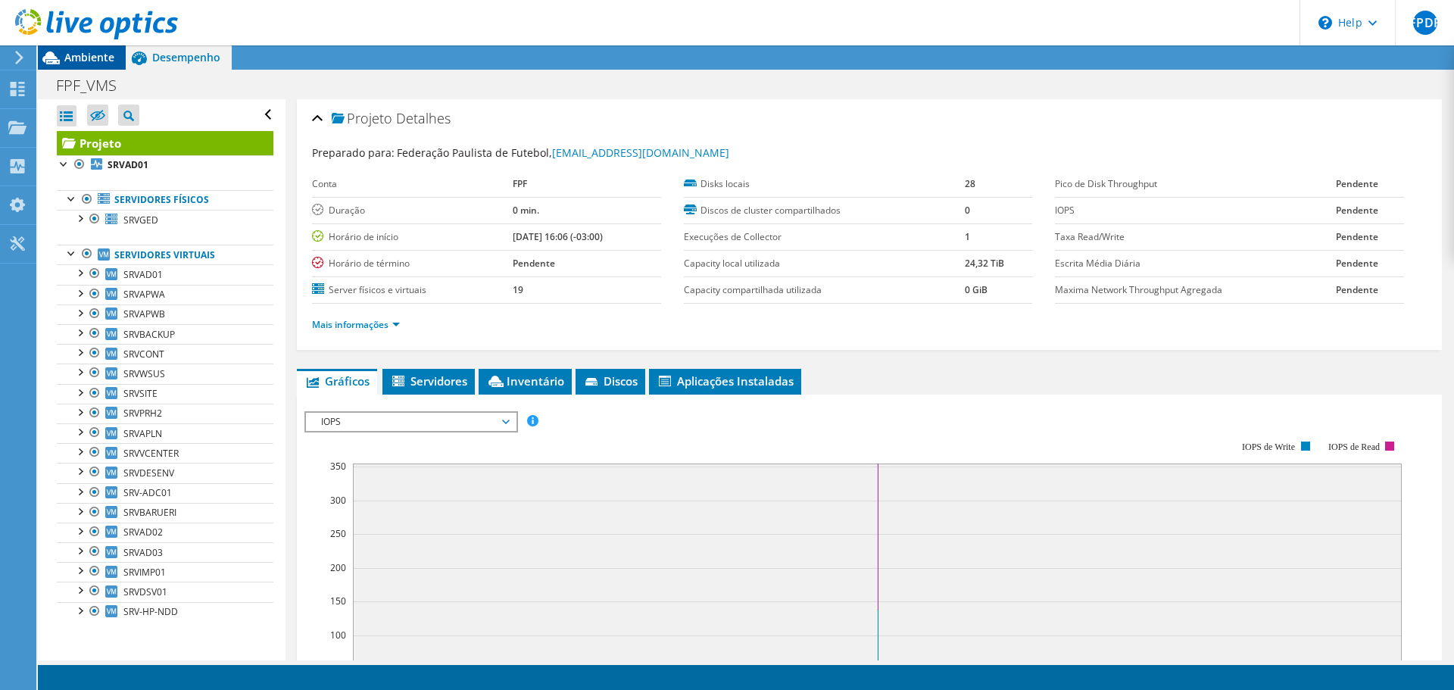
click at [95, 52] on span "Ambiente" at bounding box center [89, 57] width 50 height 14
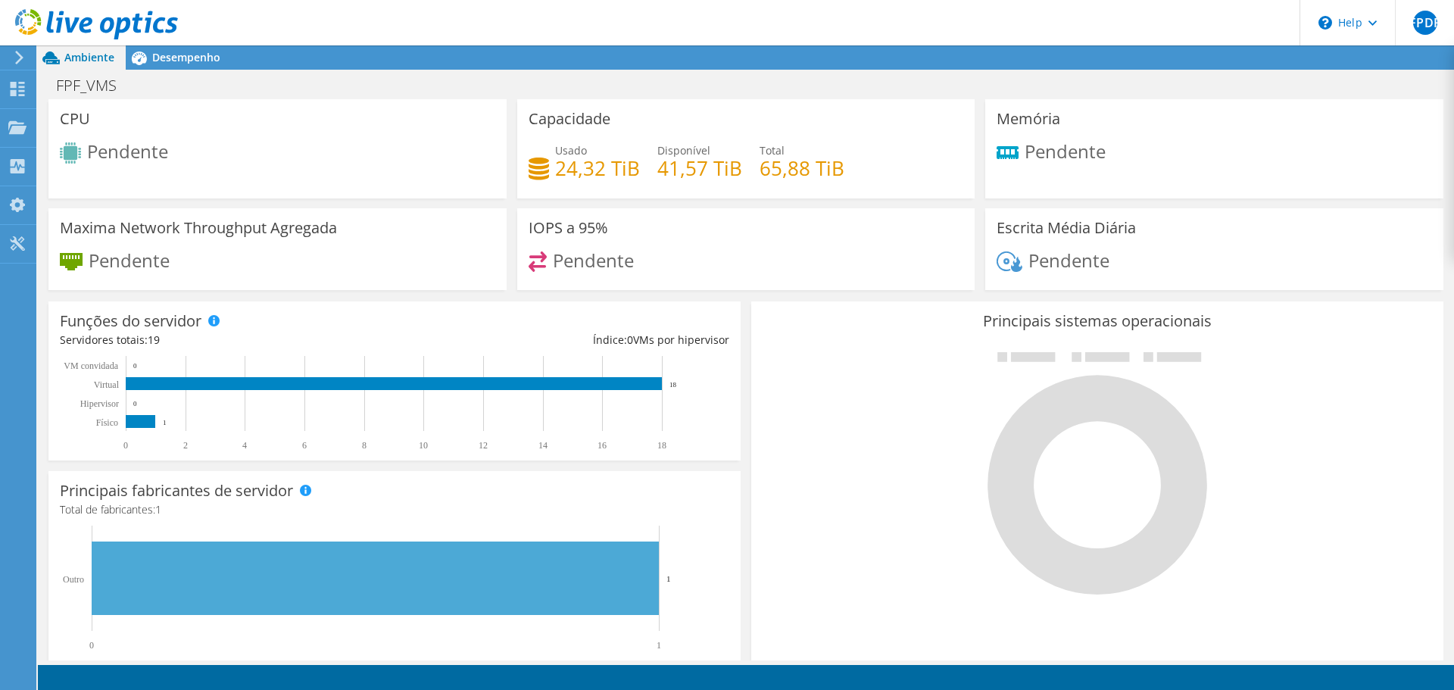
scroll to position [64, 0]
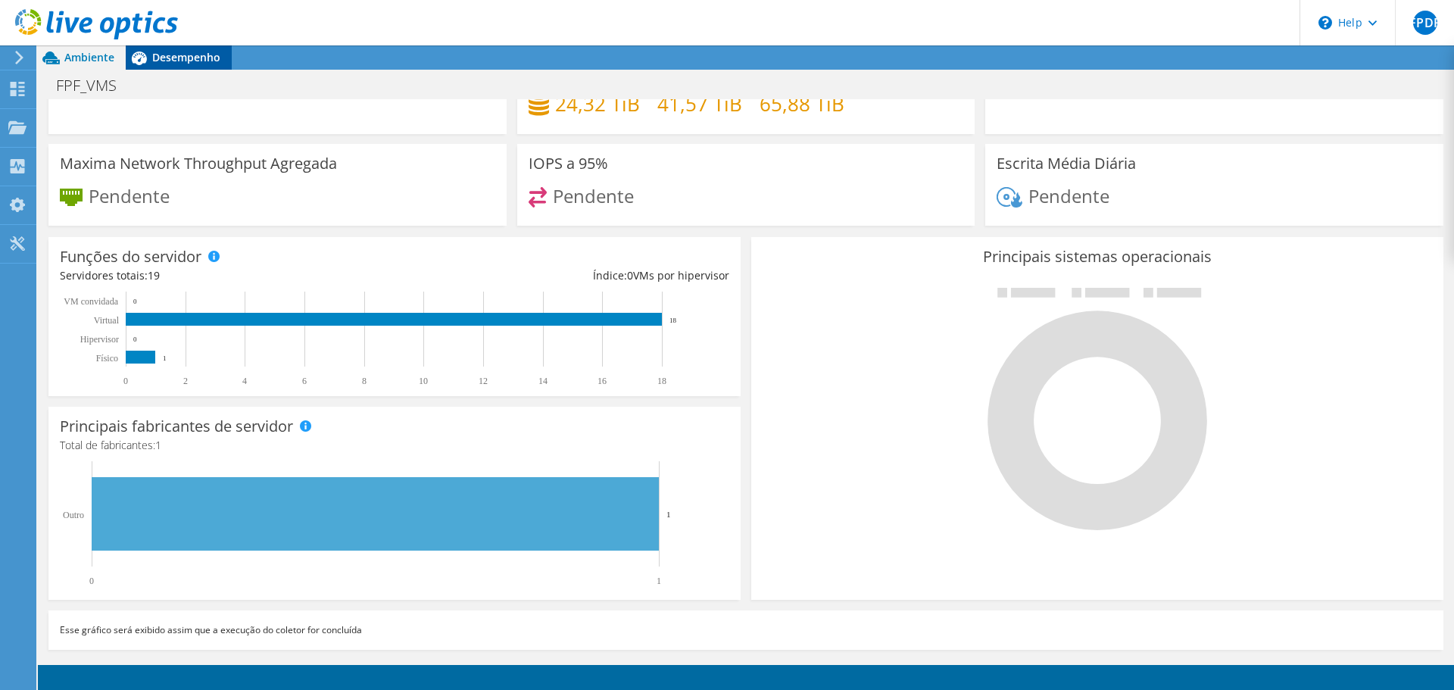
click at [155, 57] on span "Desempenho" at bounding box center [186, 57] width 68 height 14
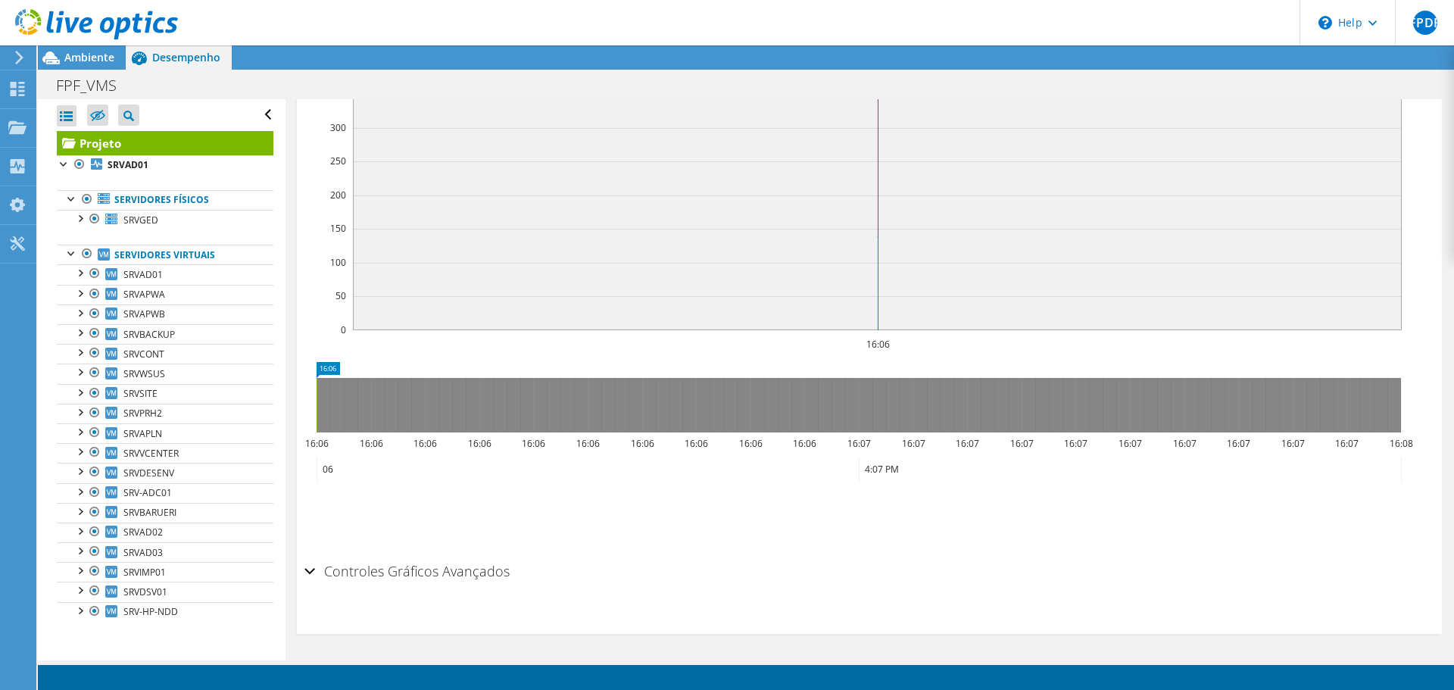
click at [78, 14] on icon at bounding box center [96, 24] width 163 height 31
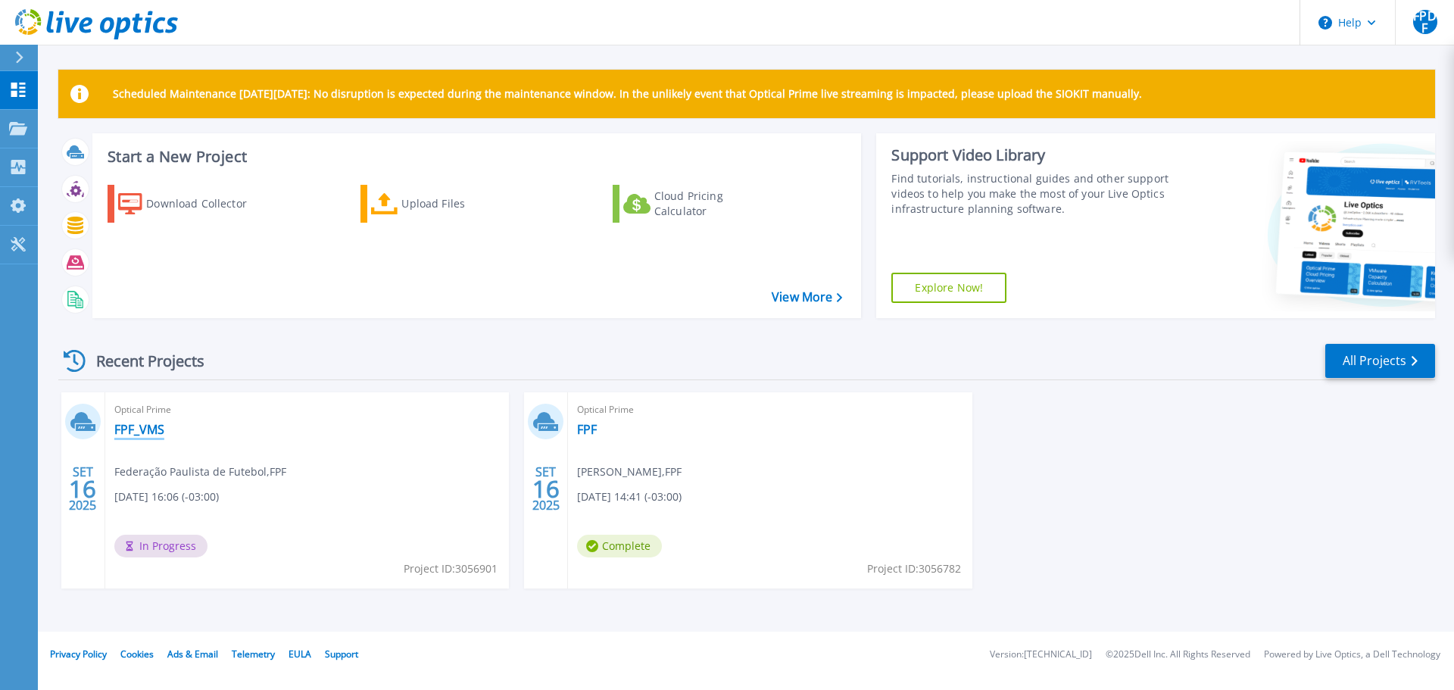
click at [146, 424] on link "FPF_VMS" at bounding box center [139, 429] width 50 height 15
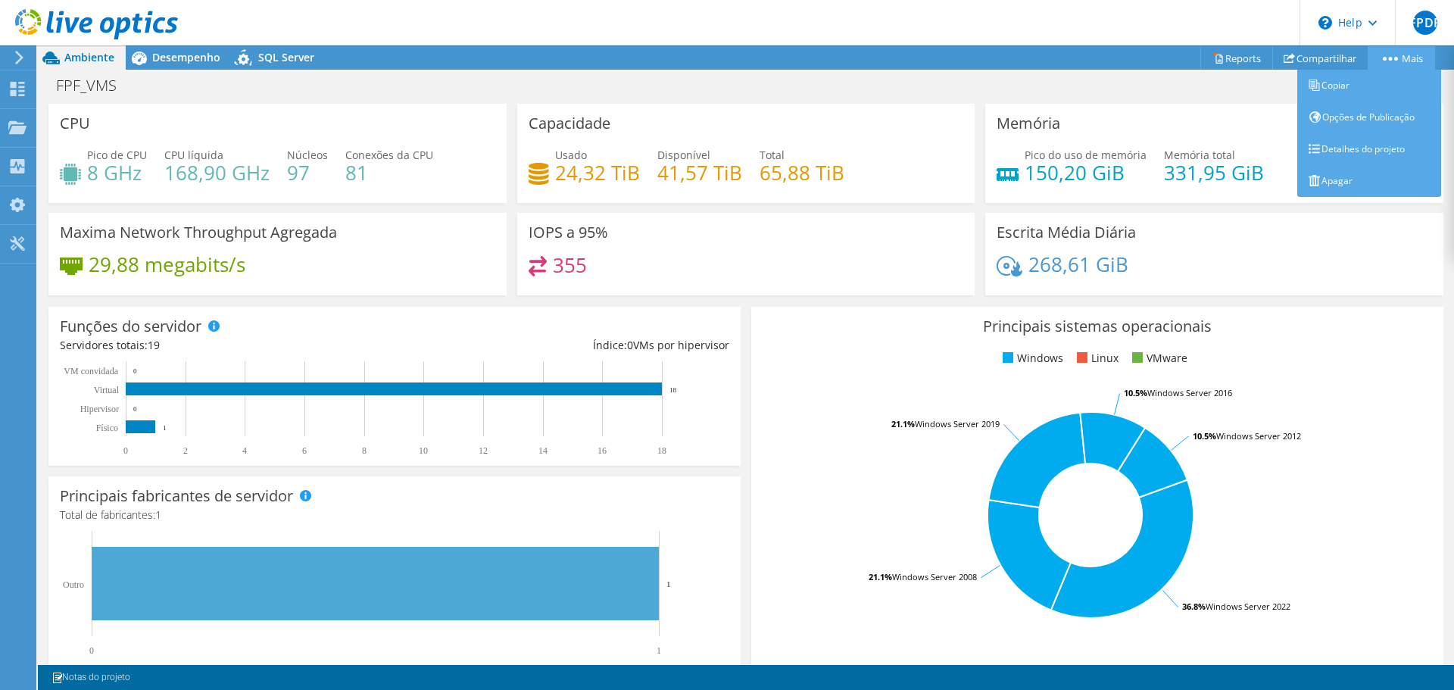
click at [1386, 57] on icon at bounding box center [1390, 59] width 15 height 4
click at [1343, 178] on link "Apagar" at bounding box center [1369, 181] width 144 height 32
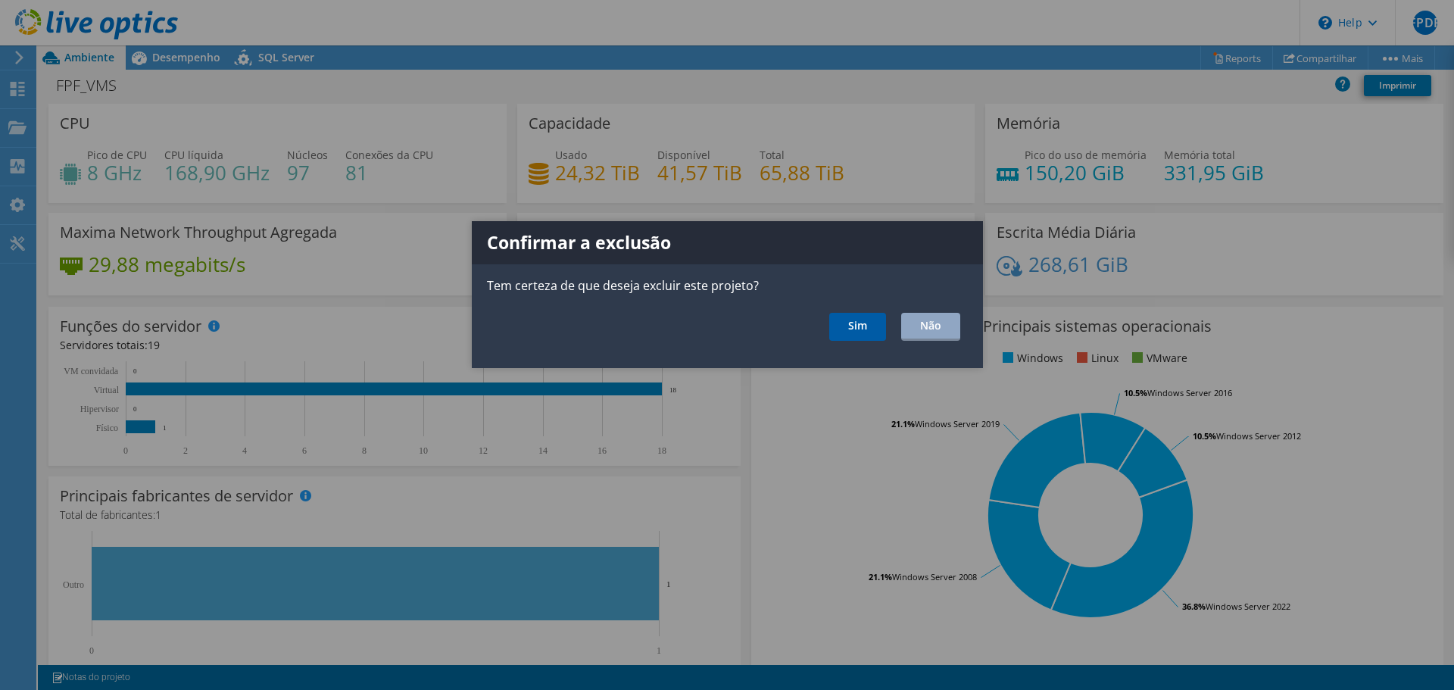
click at [841, 331] on link "Sim" at bounding box center [857, 327] width 57 height 28
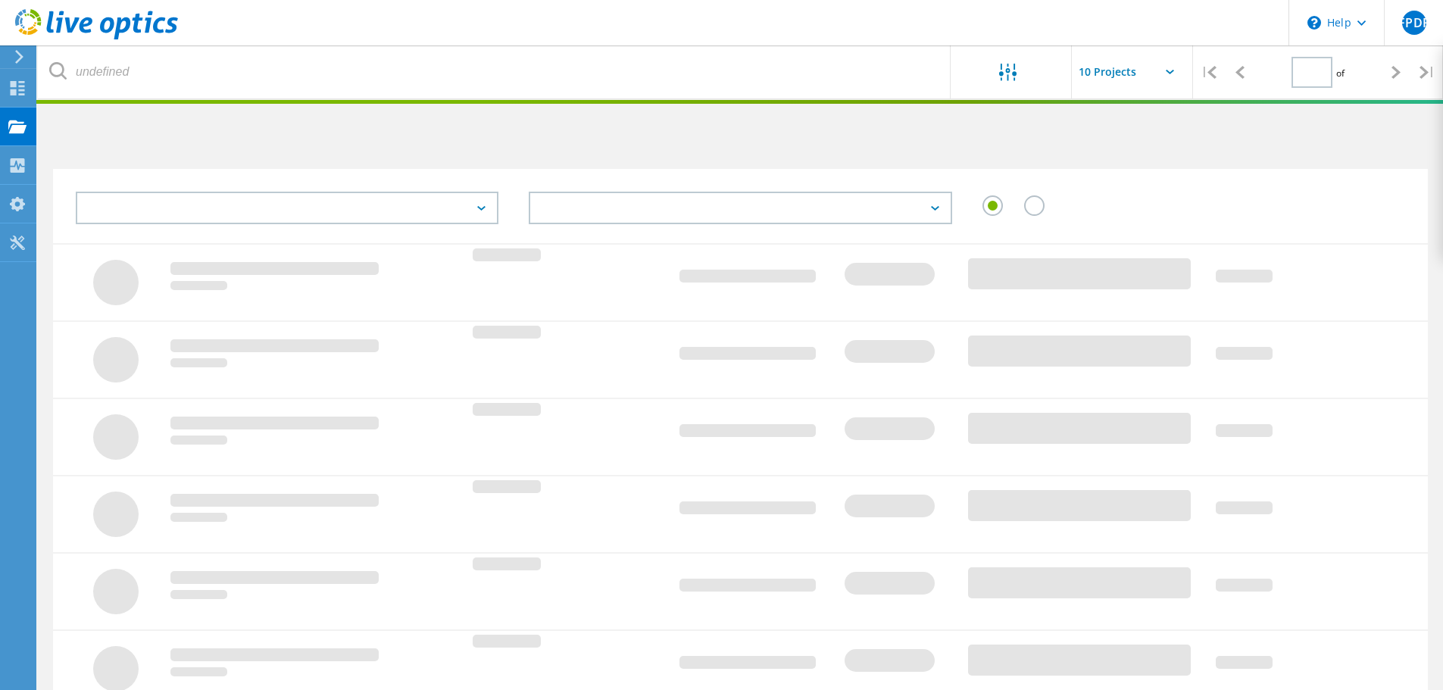
type input "1"
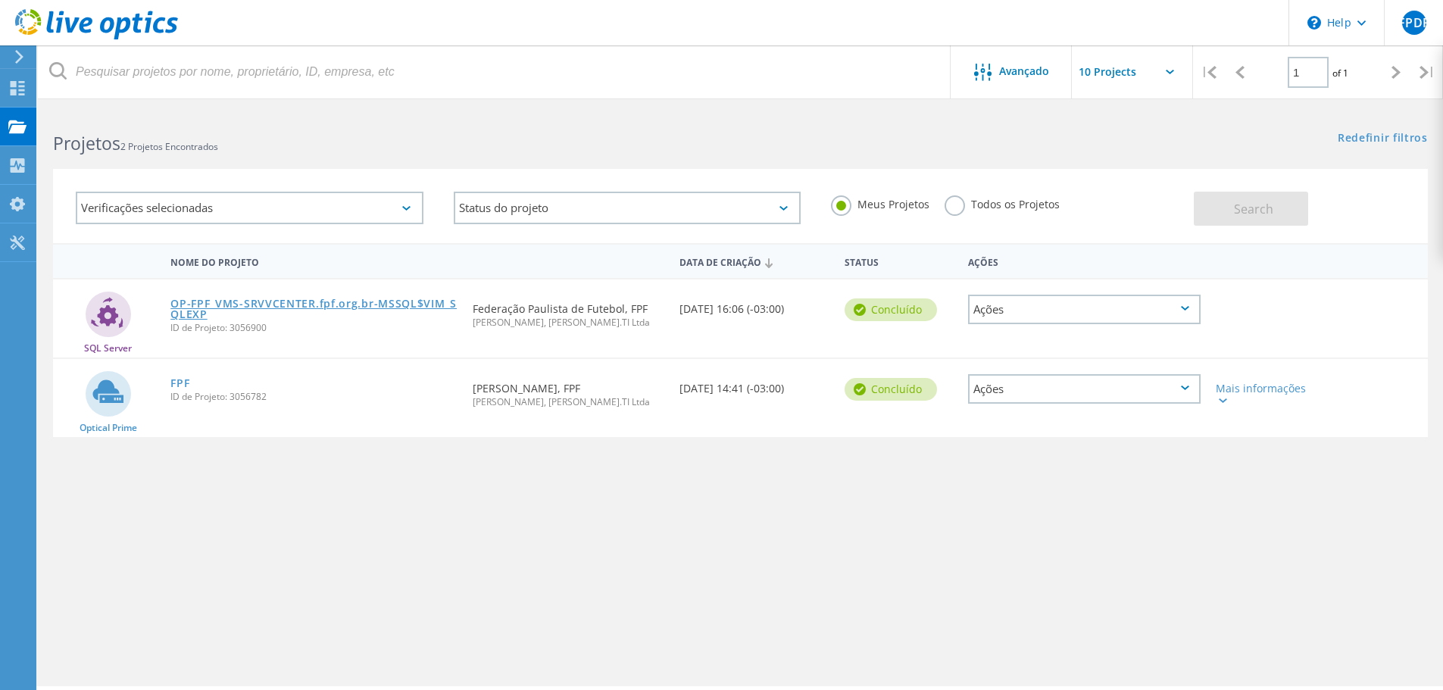
click at [304, 302] on link "OP-FPF_VMS-SRVVCENTER.fpf.org.br-MSSQL$VIM_SQLEXP" at bounding box center [313, 308] width 287 height 21
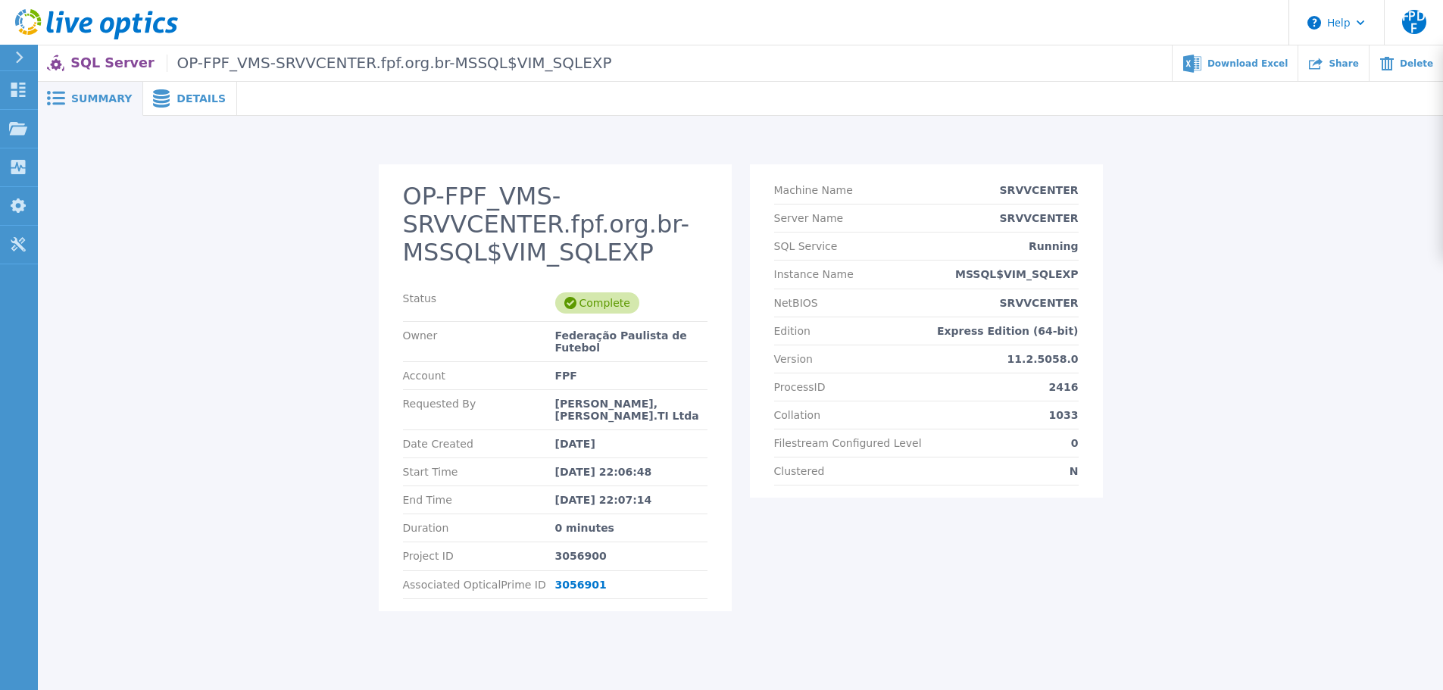
click at [83, 24] on icon at bounding box center [86, 25] width 13 height 16
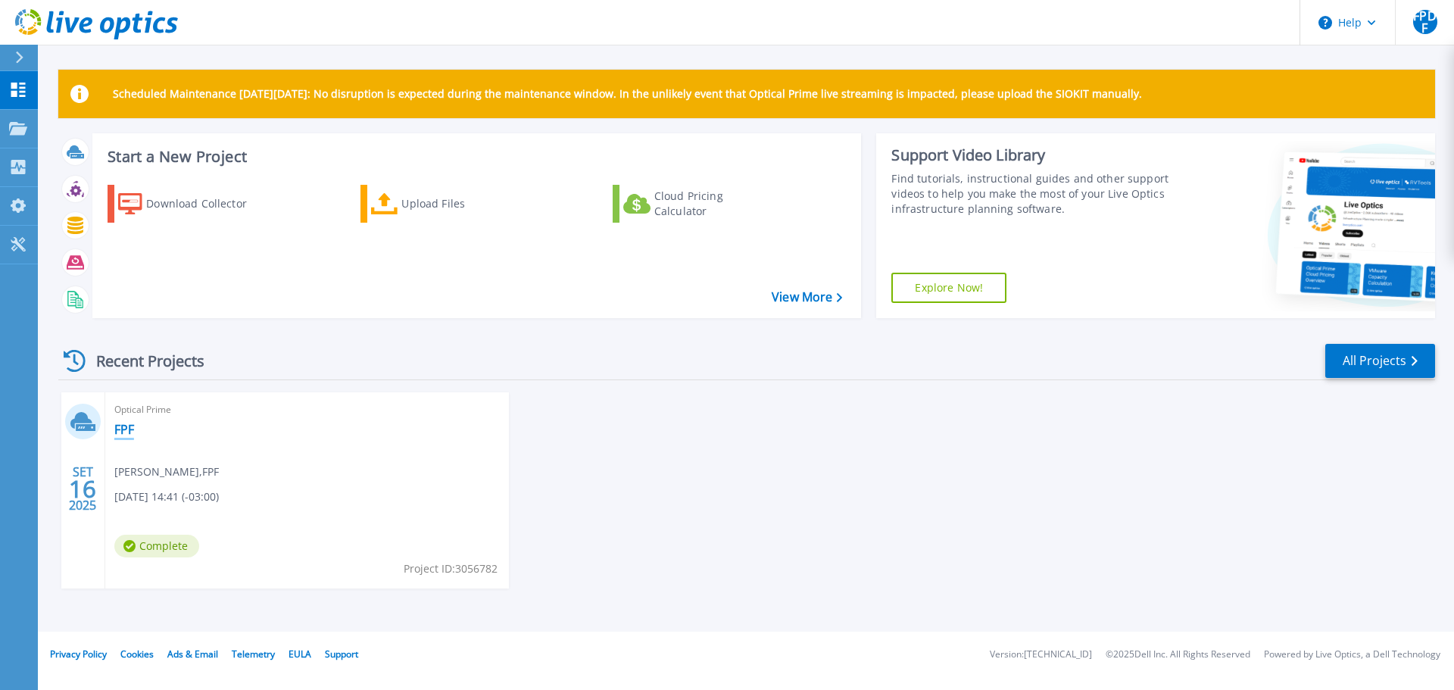
click at [125, 426] on link "FPF" at bounding box center [124, 429] width 20 height 15
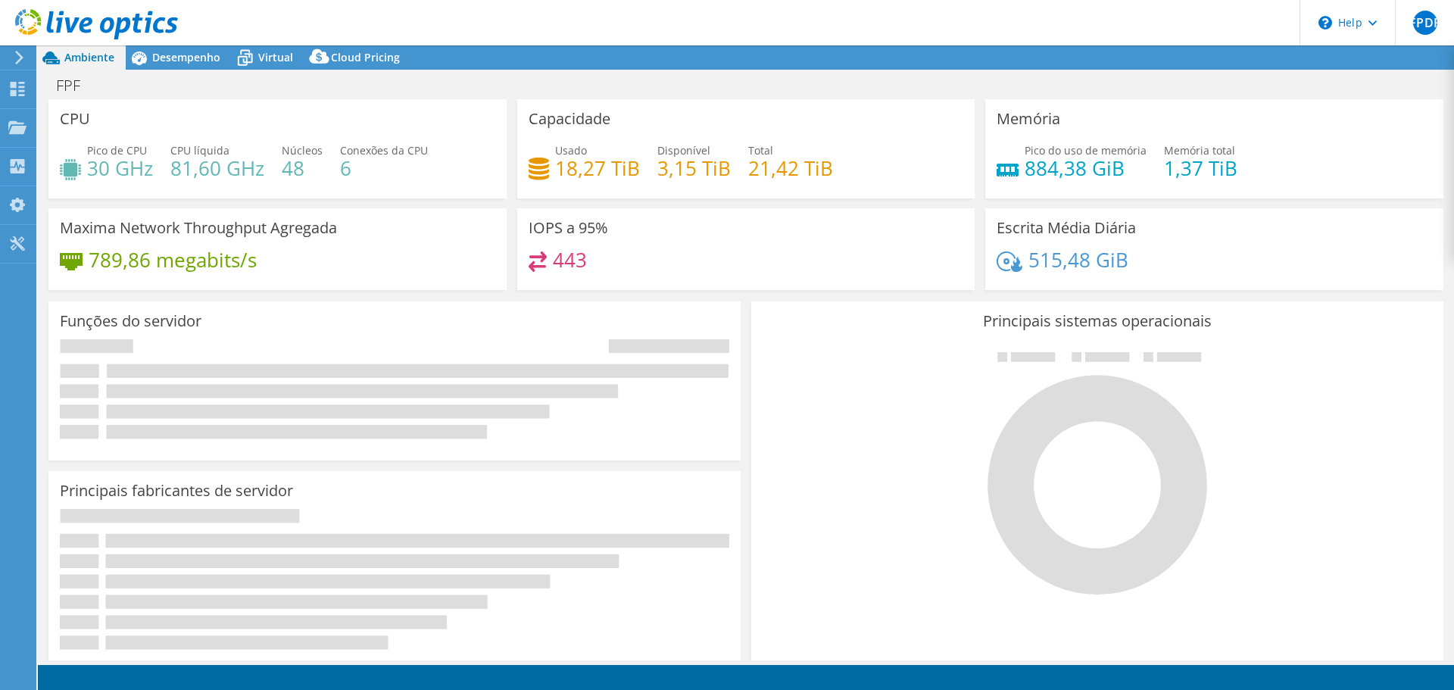
select select "USD"
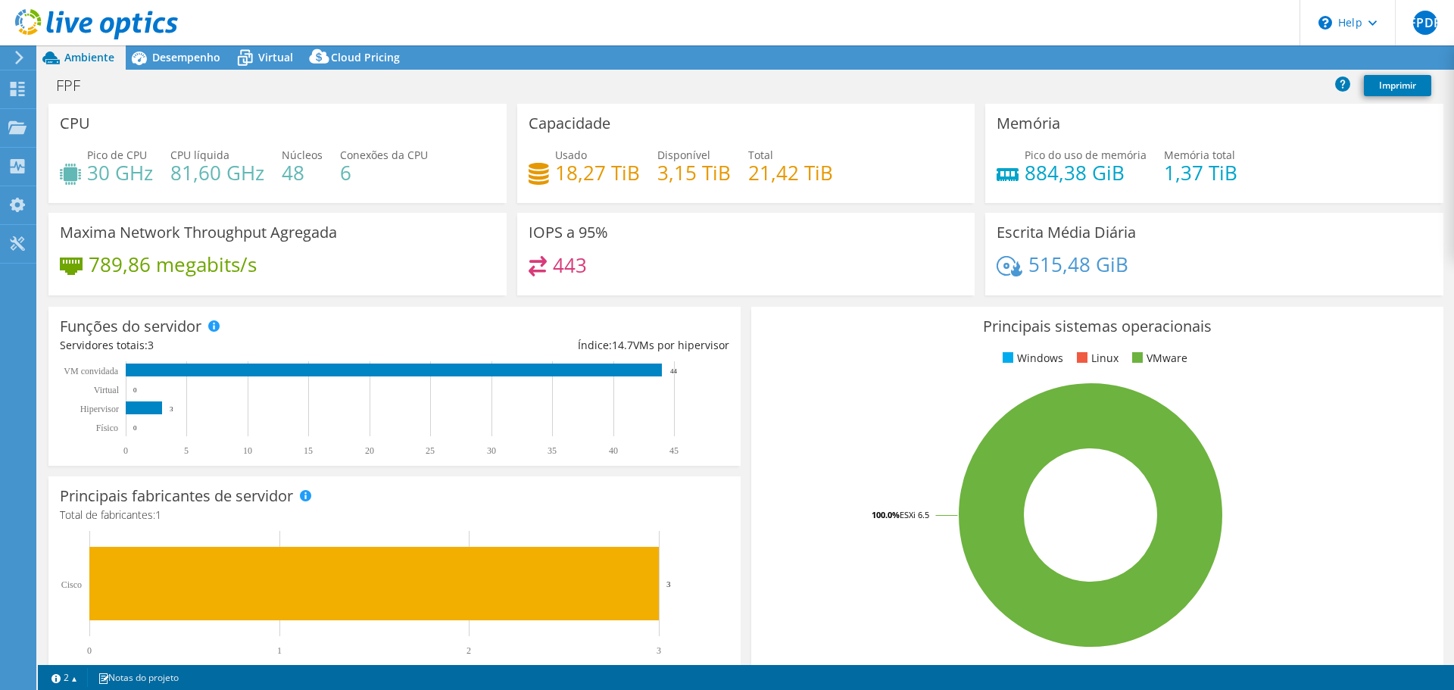
click at [121, 23] on use at bounding box center [96, 24] width 163 height 30
